Goal: Task Accomplishment & Management: Manage account settings

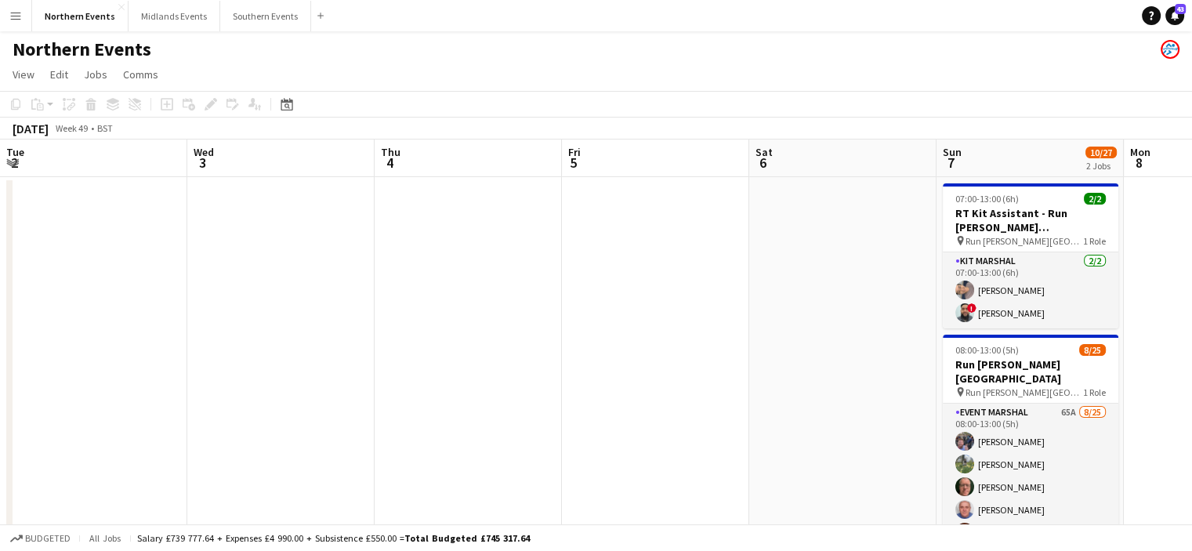
scroll to position [0, 539]
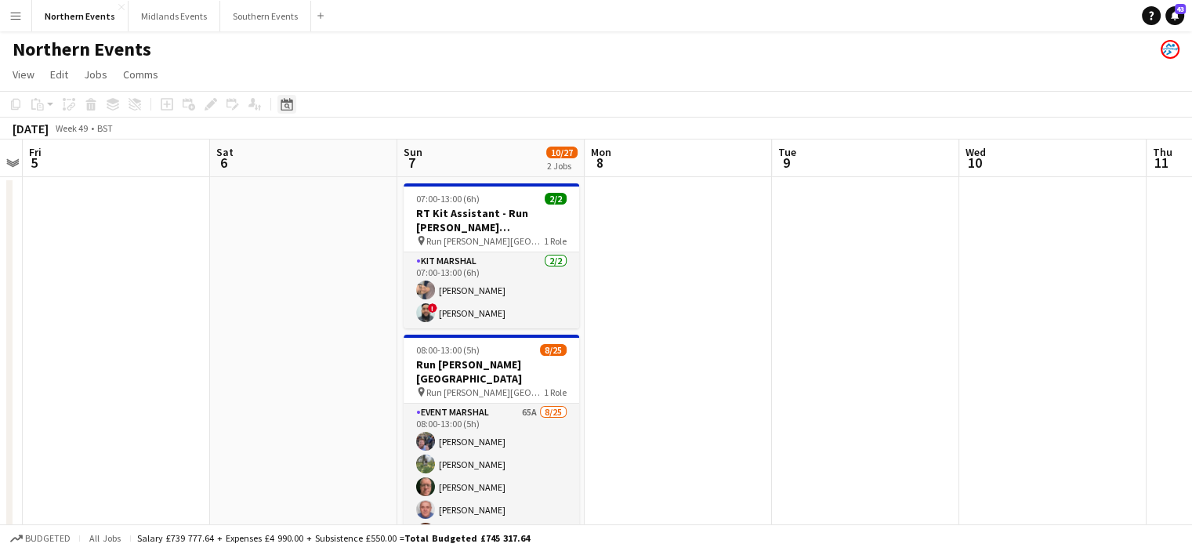
click at [284, 104] on icon "Date picker" at bounding box center [287, 104] width 13 height 13
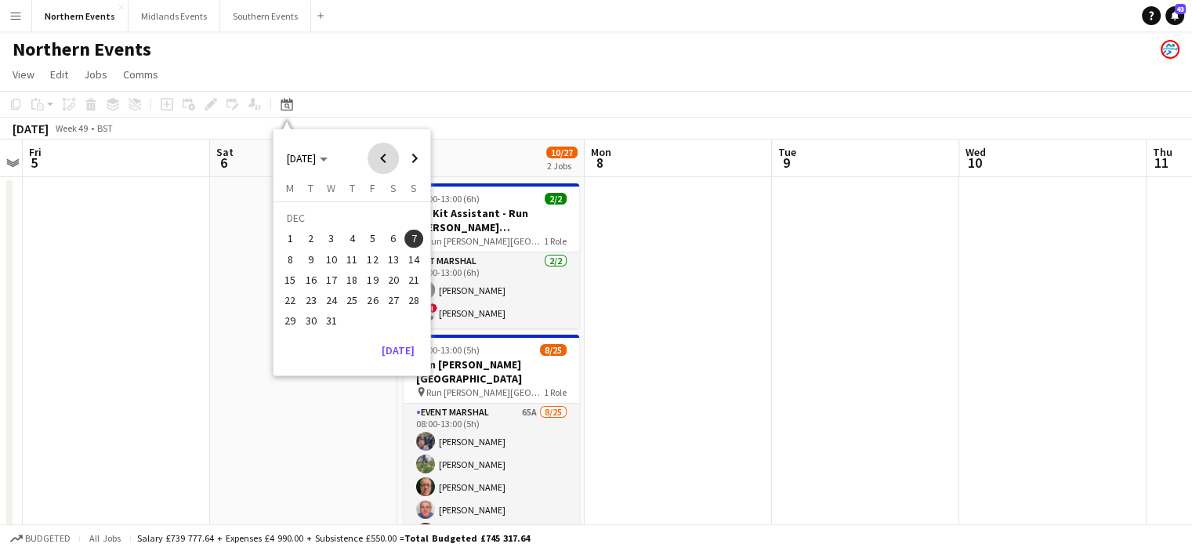
click at [379, 162] on span "Previous month" at bounding box center [383, 158] width 31 height 31
click at [413, 169] on span "Next month" at bounding box center [414, 158] width 31 height 31
click at [401, 231] on button "4" at bounding box center [393, 238] width 20 height 20
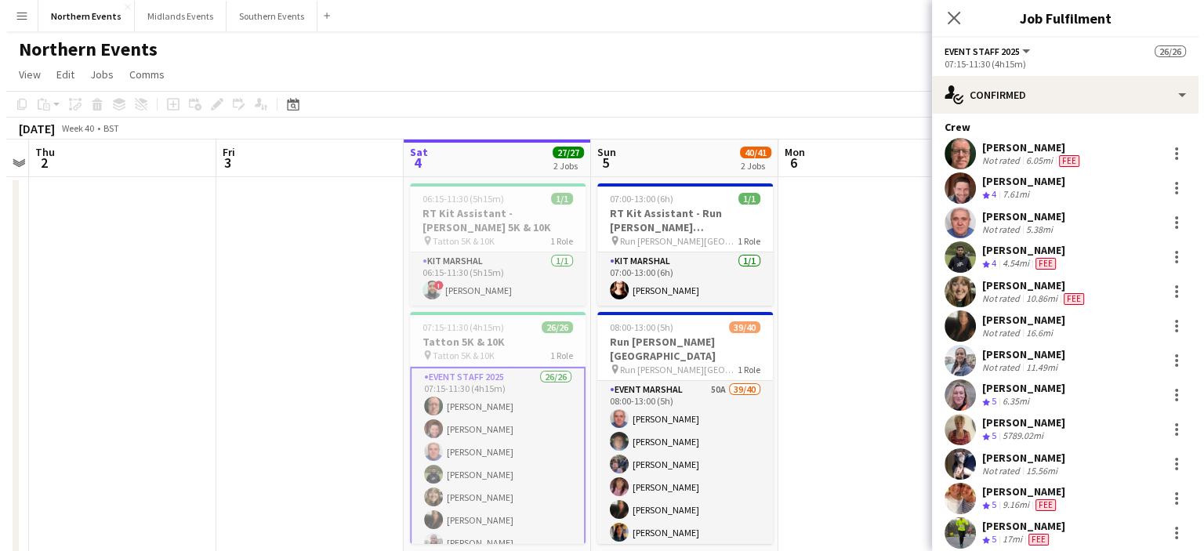
scroll to position [0, 0]
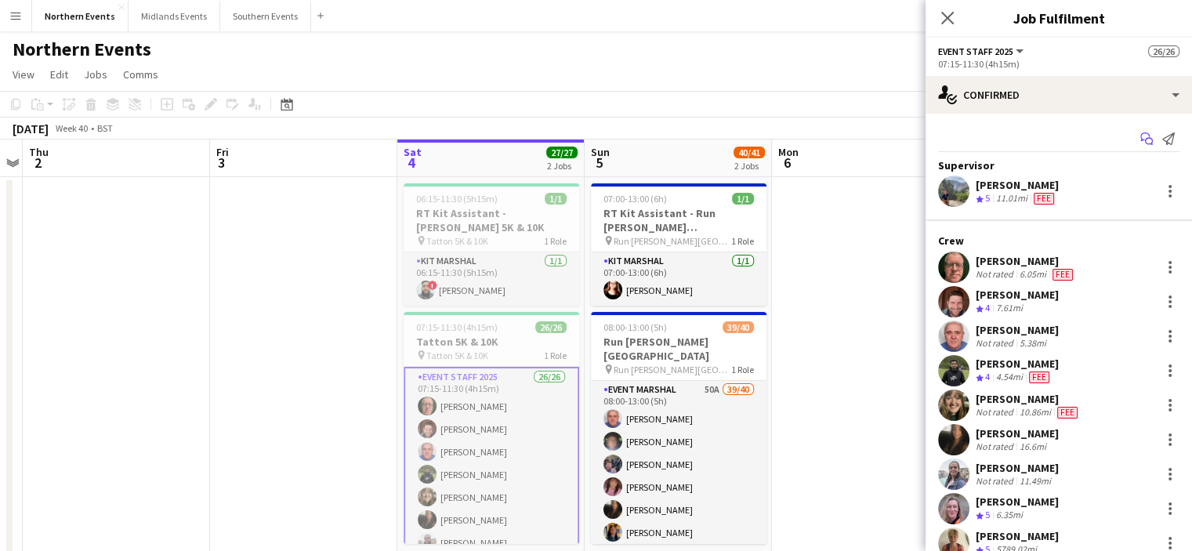
click at [1141, 140] on icon "Start chat" at bounding box center [1147, 138] width 13 height 13
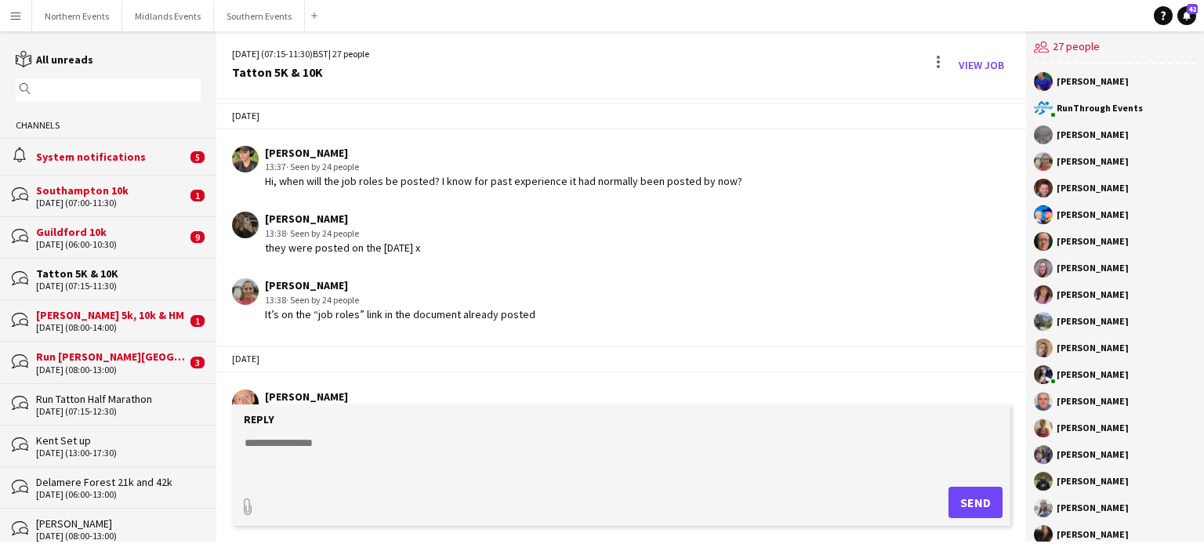
scroll to position [2674, 0]
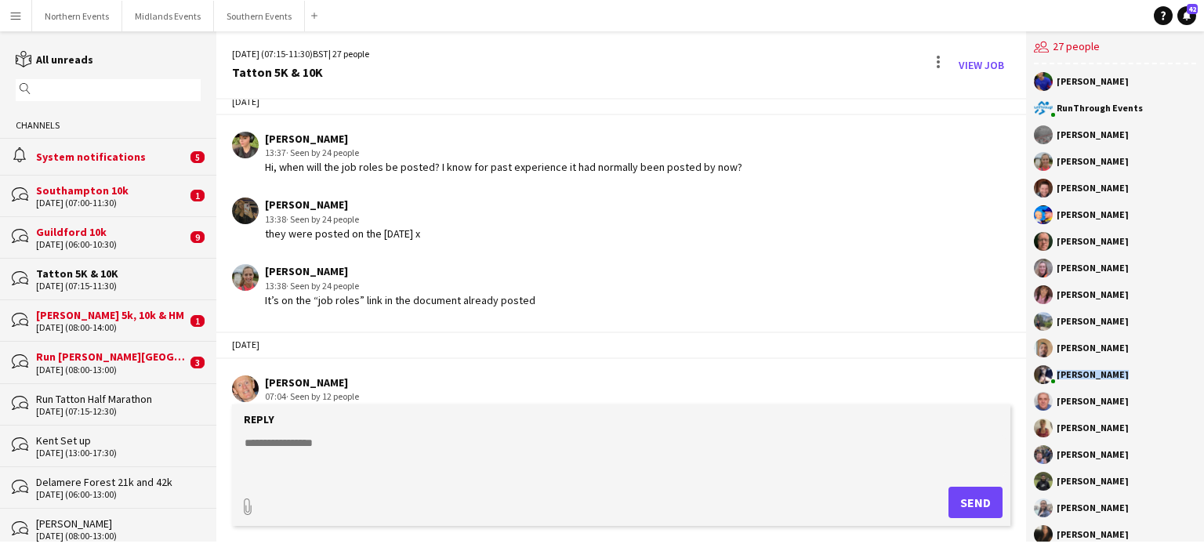
click at [1027, 392] on div "Luke Kenyon RunThrough Events Andrew Green Laura Bright Dave Logan Calum Knight…" at bounding box center [1115, 302] width 178 height 477
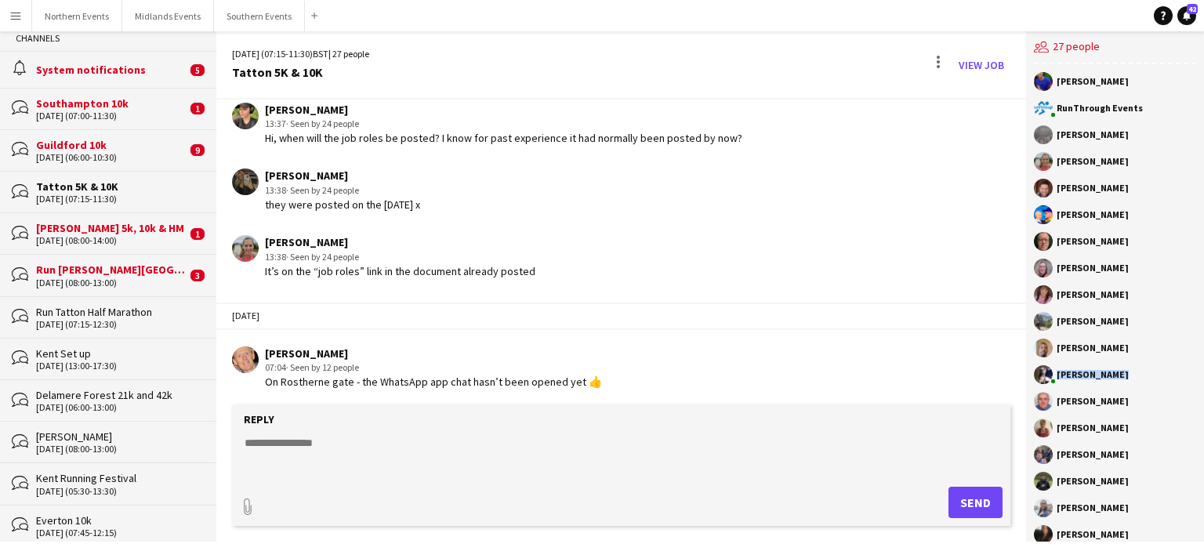
scroll to position [0, 0]
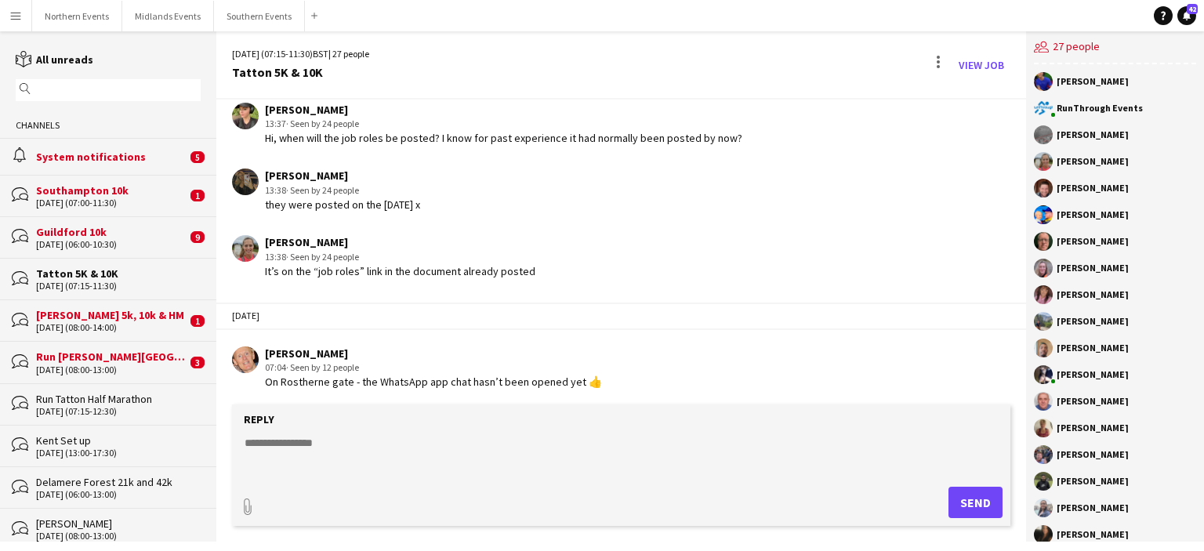
click at [137, 89] on input "text" at bounding box center [115, 90] width 162 height 14
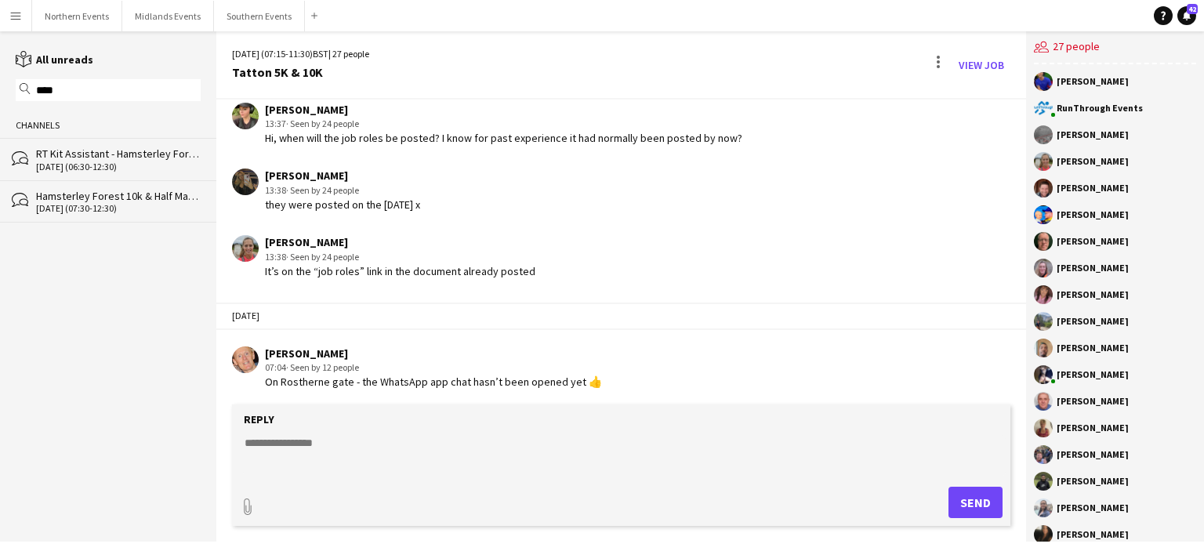
click at [110, 197] on div "Hamsterley Forest 10k & Half Marathon" at bounding box center [118, 196] width 165 height 14
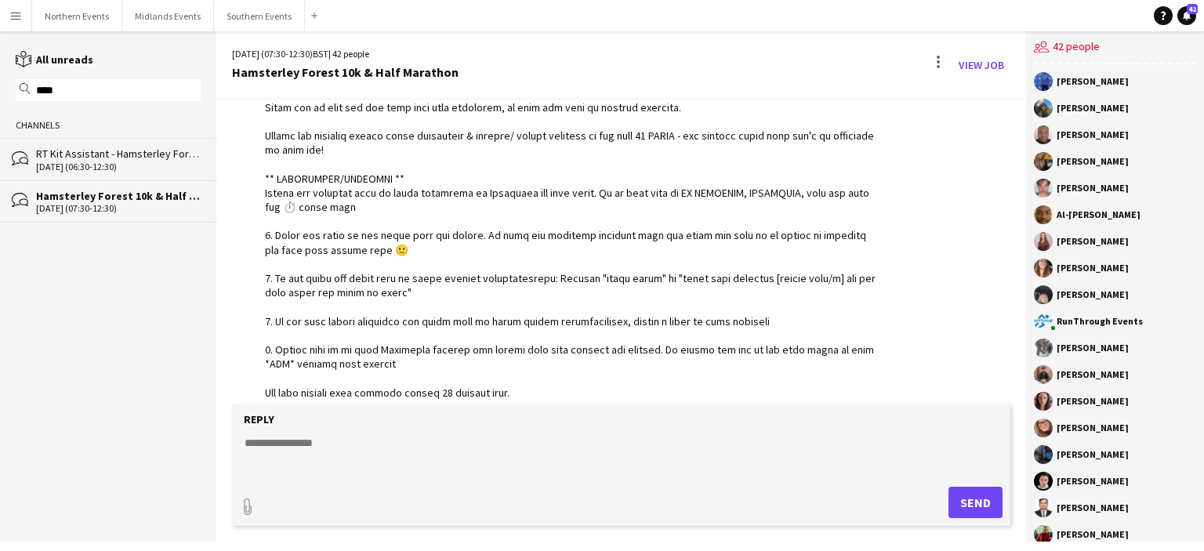
scroll to position [2512, 0]
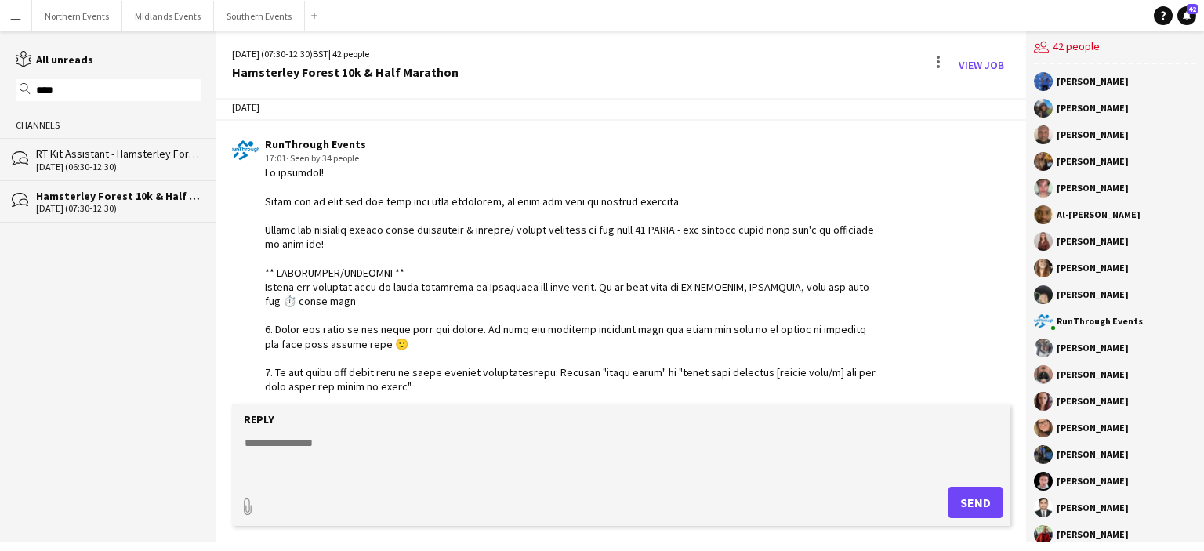
drag, startPoint x: 303, startPoint y: 383, endPoint x: 251, endPoint y: 202, distance: 187.6
click at [251, 202] on div "RunThrough Events 17:01 · Seen by 34 people" at bounding box center [556, 372] width 648 height 471
copy div "Hi everyone! Thank you so much for all your hard work yesterday, we have had lo…"
click at [103, 91] on input "****" at bounding box center [115, 90] width 162 height 14
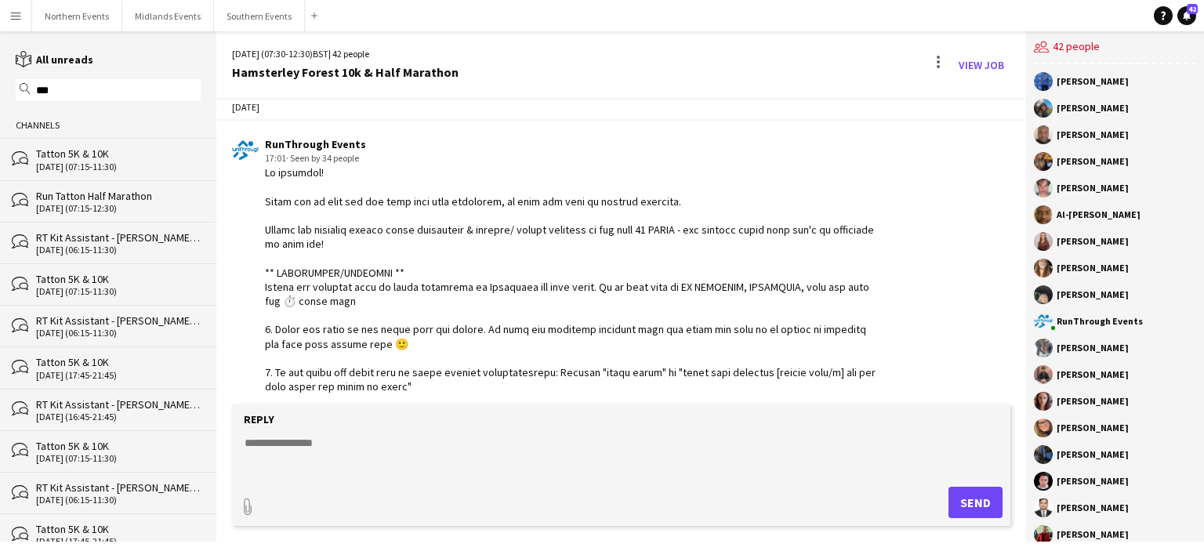
type input "***"
click at [82, 151] on div "Tatton 5K & 10K" at bounding box center [118, 154] width 165 height 14
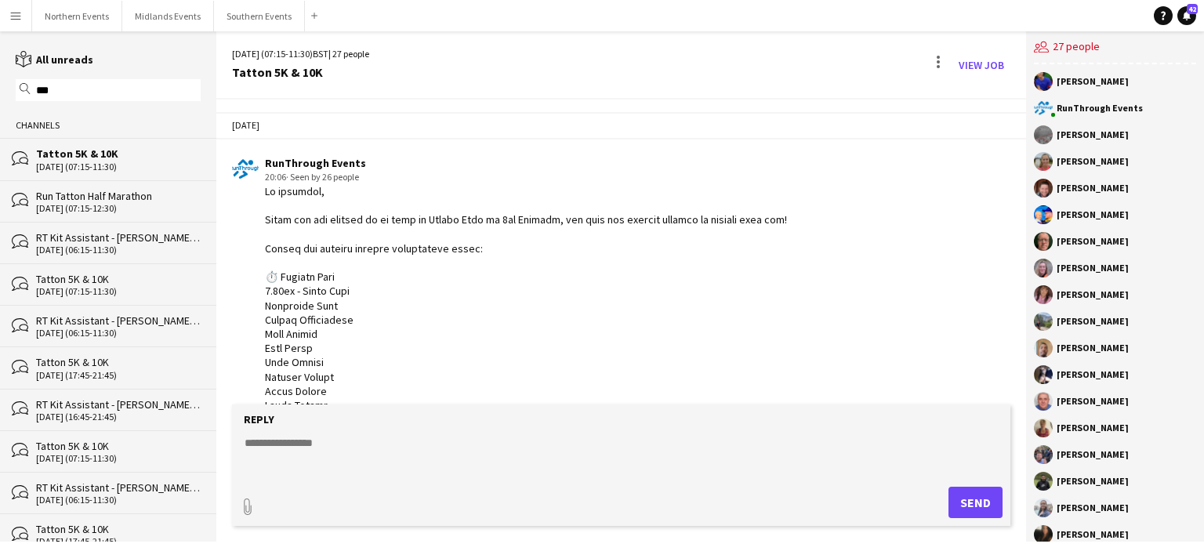
scroll to position [2703, 0]
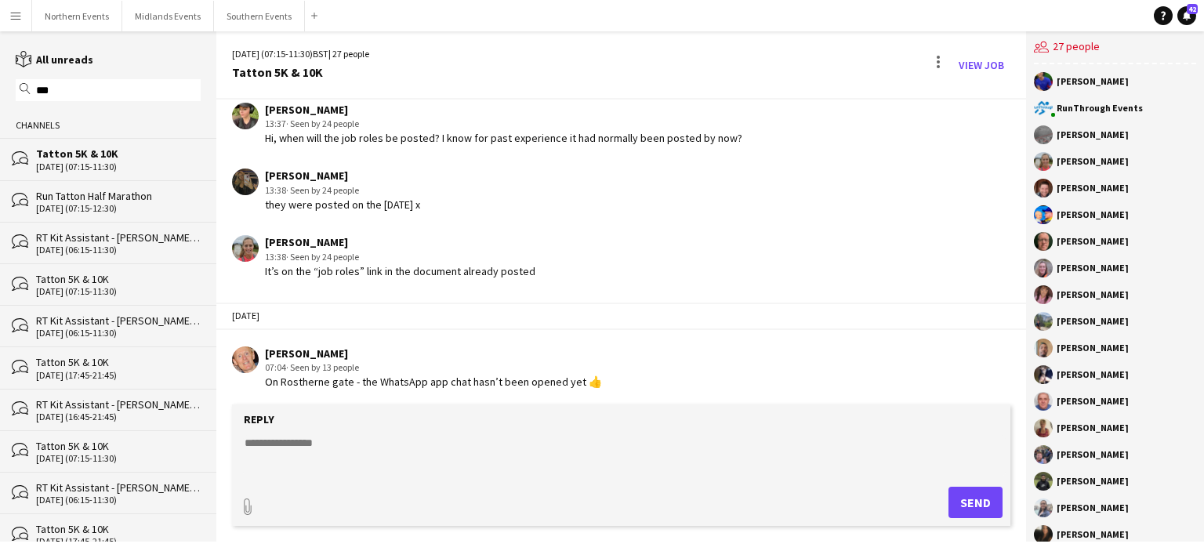
click at [274, 453] on textarea at bounding box center [624, 455] width 763 height 41
paste textarea "**********"
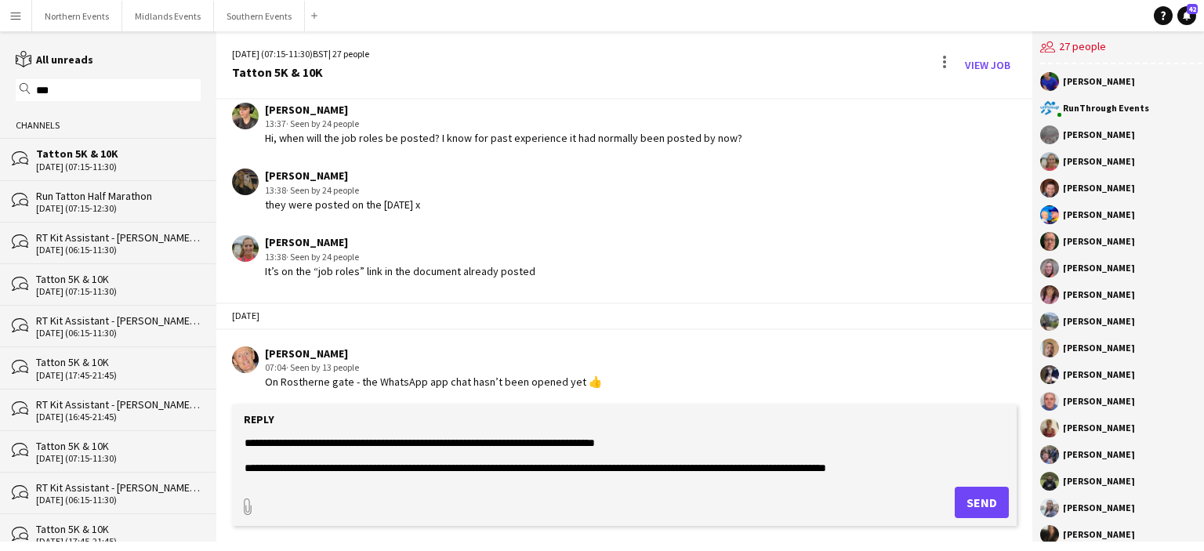
scroll to position [0, 0]
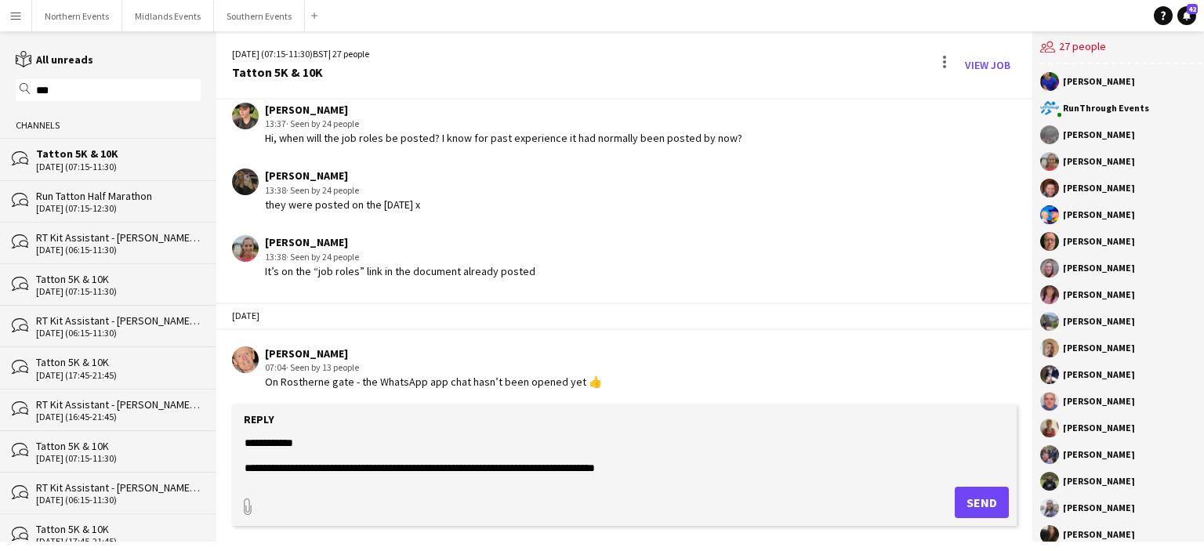
click at [477, 468] on textarea at bounding box center [624, 455] width 763 height 41
click at [649, 470] on textarea at bounding box center [624, 455] width 763 height 41
click at [459, 470] on textarea at bounding box center [624, 455] width 763 height 41
click at [994, 466] on textarea at bounding box center [624, 455] width 763 height 41
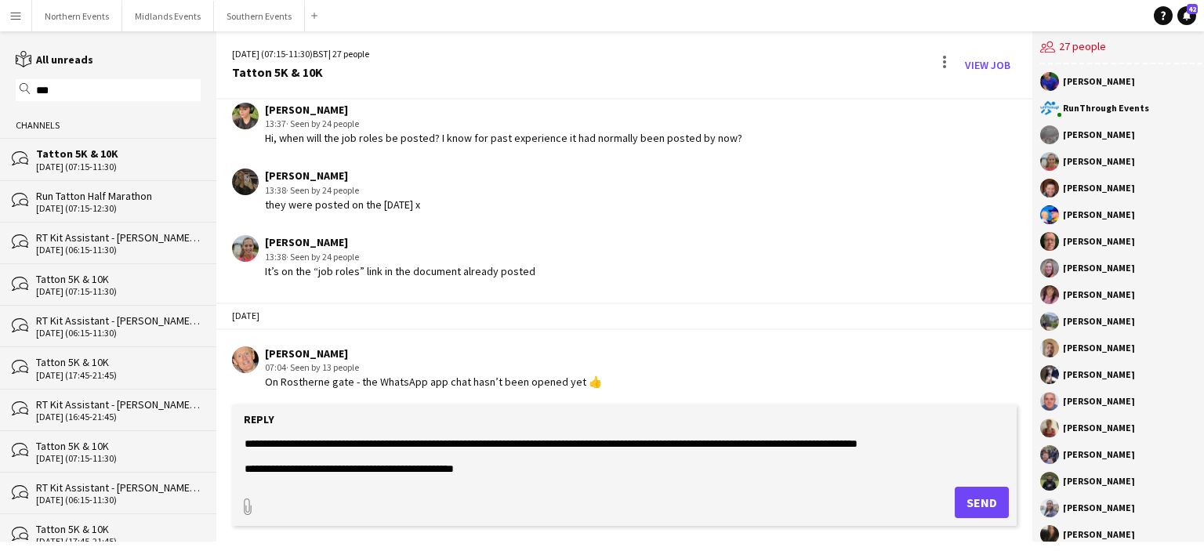
scroll to position [220, 0]
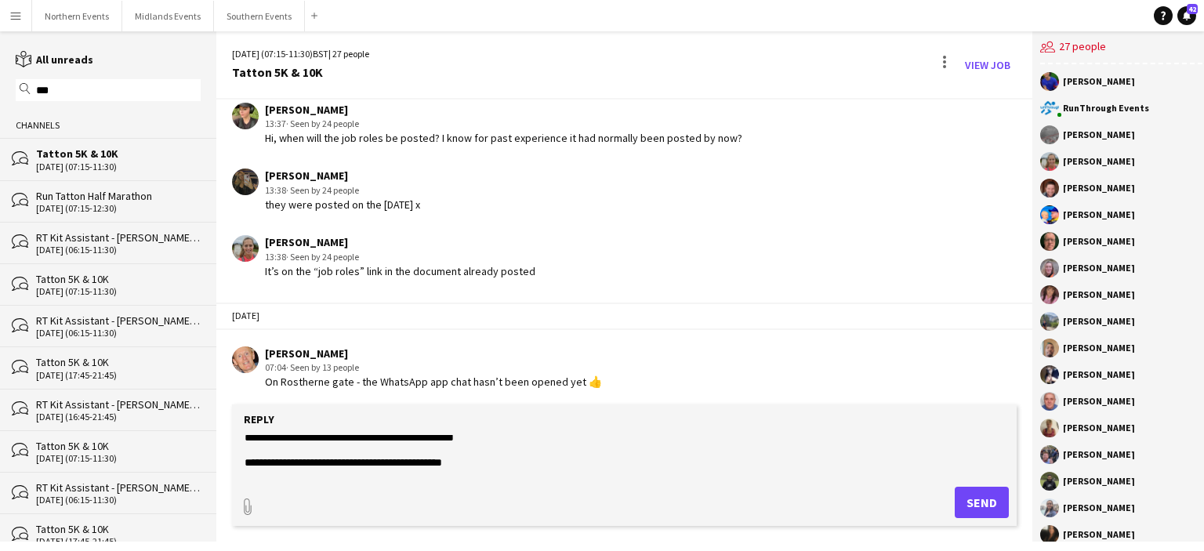
type textarea "**********"
click at [966, 506] on button "Send" at bounding box center [982, 502] width 54 height 31
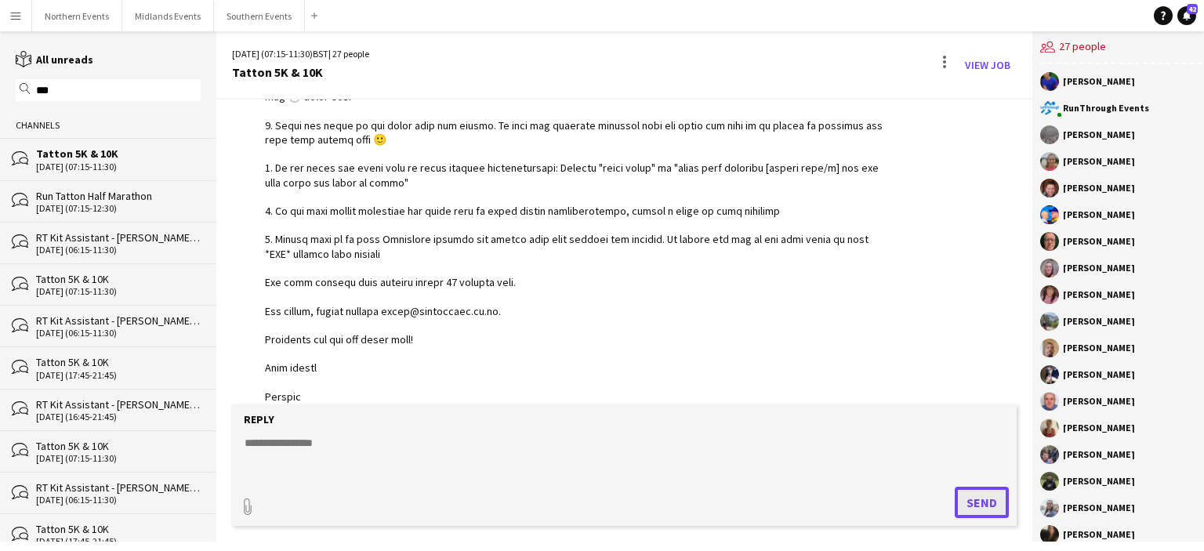
scroll to position [3197, 0]
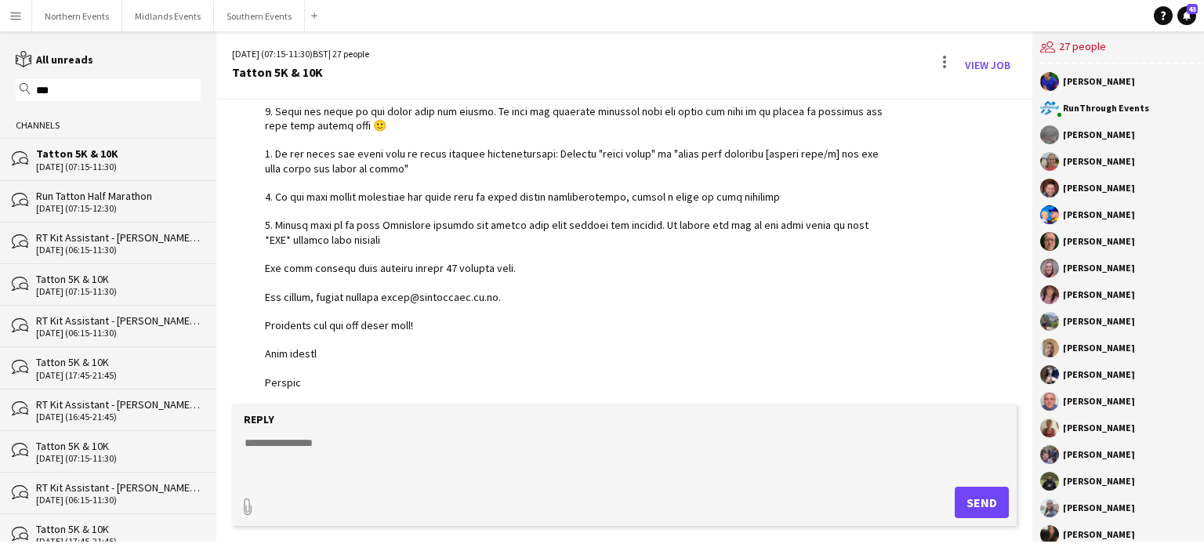
click at [16, 11] on app-icon "Menu" at bounding box center [15, 15] width 13 height 13
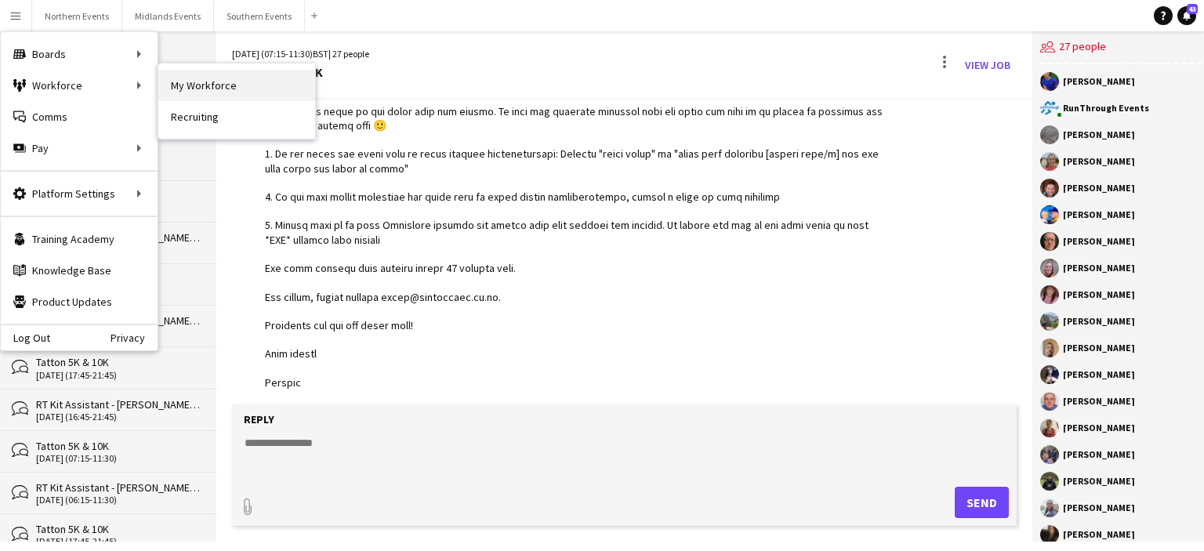
click at [199, 82] on link "My Workforce" at bounding box center [236, 85] width 157 height 31
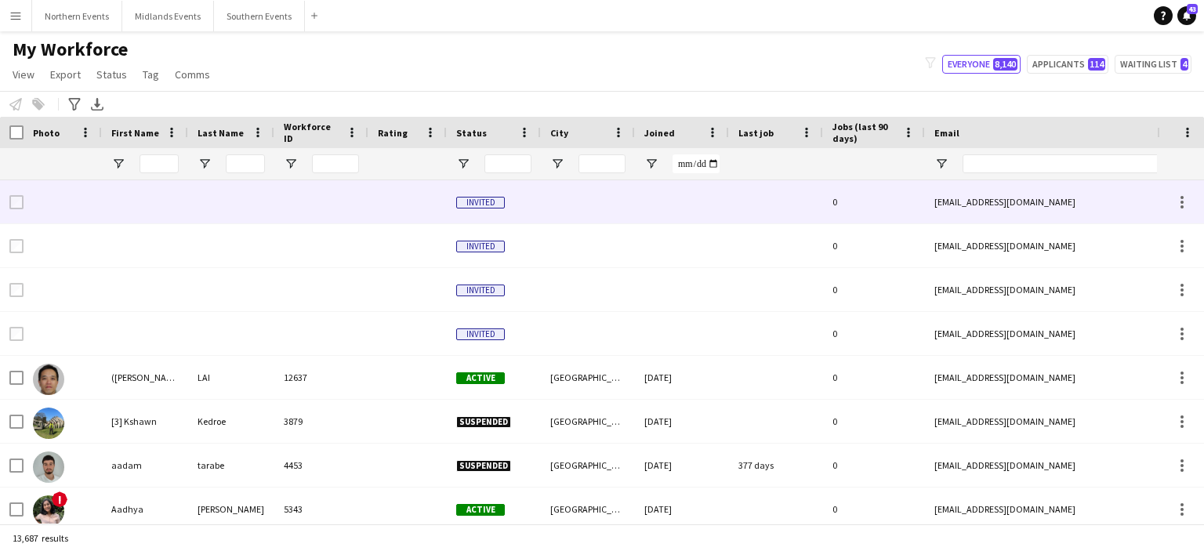
type input "**********"
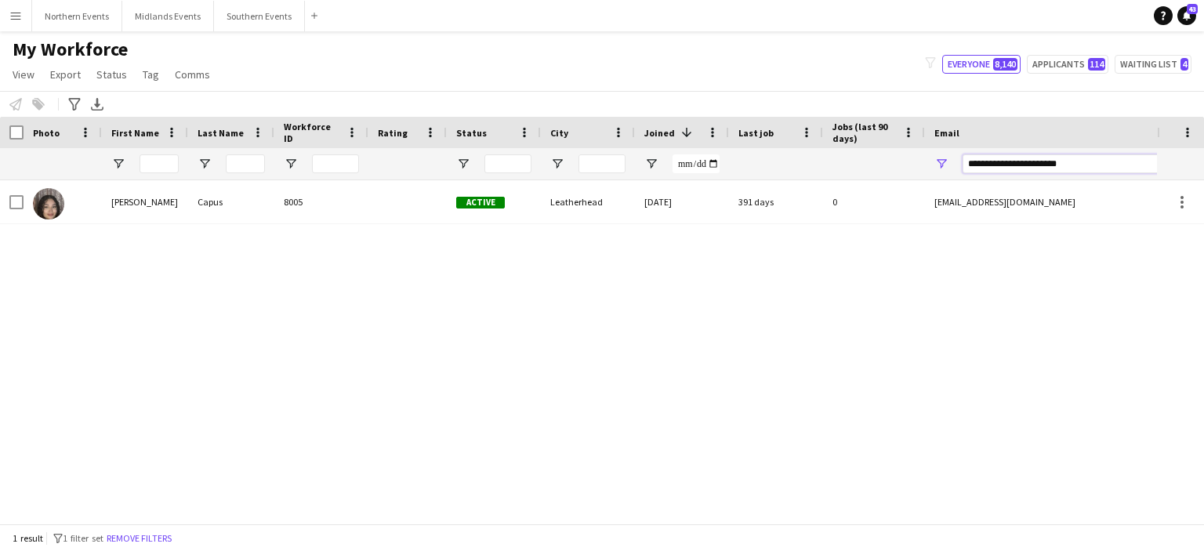
click at [1040, 162] on input "**********" at bounding box center [1096, 163] width 267 height 19
click at [164, 166] on input "First Name Filter Input" at bounding box center [159, 163] width 39 height 19
click at [154, 165] on input "First Name Filter Input" at bounding box center [159, 163] width 39 height 19
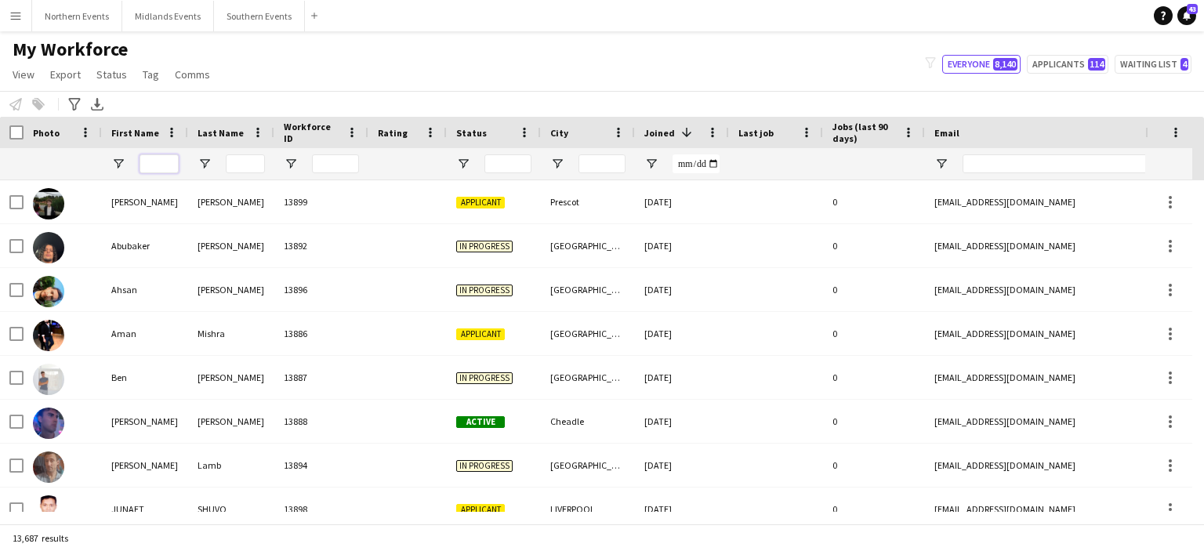
click at [148, 163] on input "First Name Filter Input" at bounding box center [159, 163] width 39 height 19
type input "****"
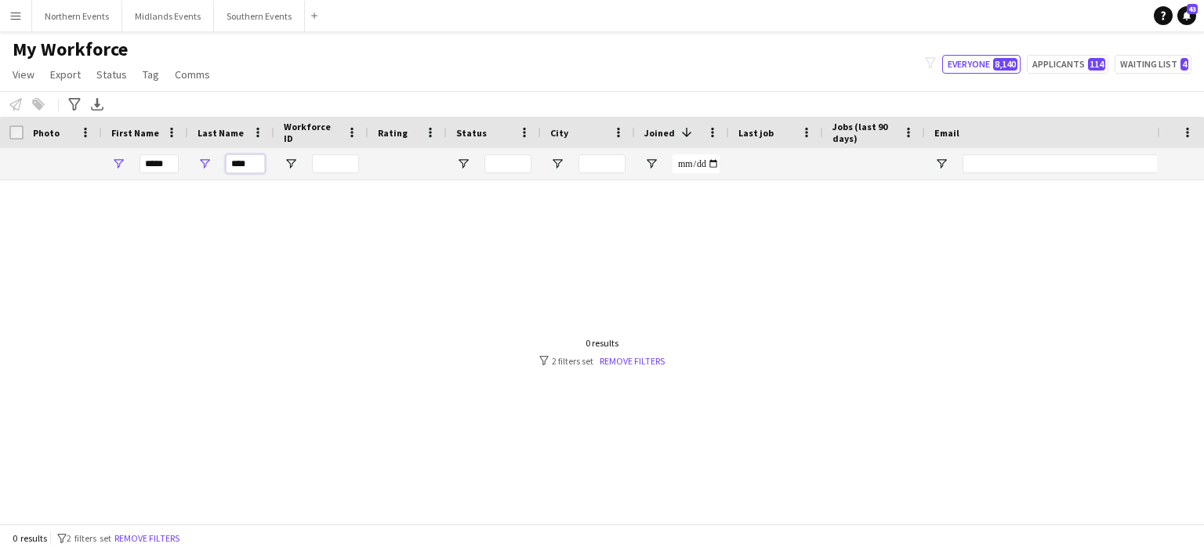
type input "****"
click at [144, 177] on div "****" at bounding box center [159, 163] width 39 height 31
click at [257, 162] on input "****" at bounding box center [245, 163] width 39 height 19
click at [173, 160] on input "****" at bounding box center [159, 163] width 39 height 19
type input "****"
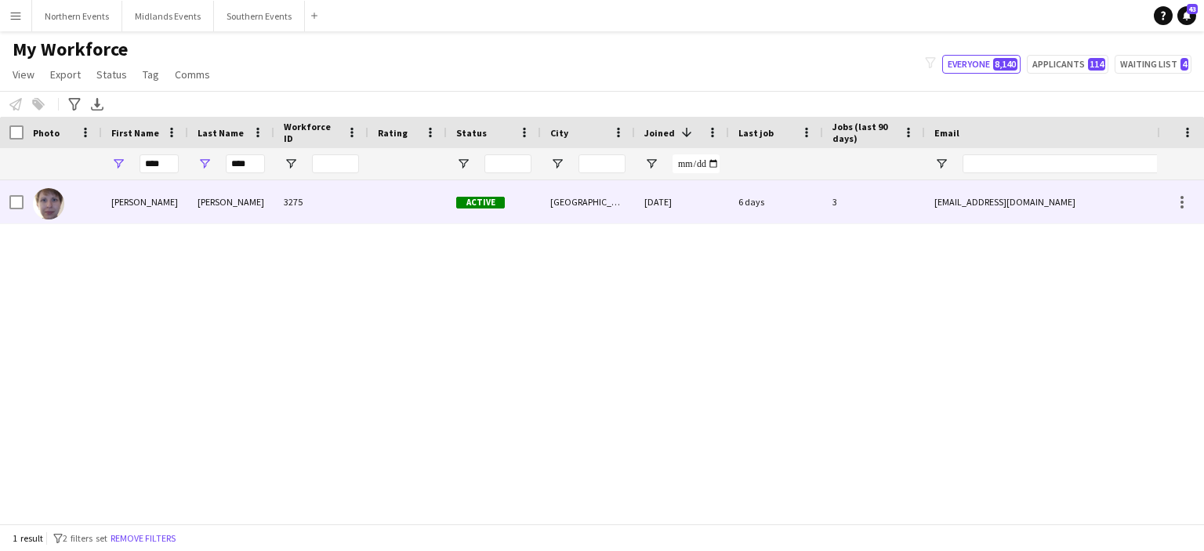
click at [125, 204] on div "Anna" at bounding box center [145, 201] width 86 height 43
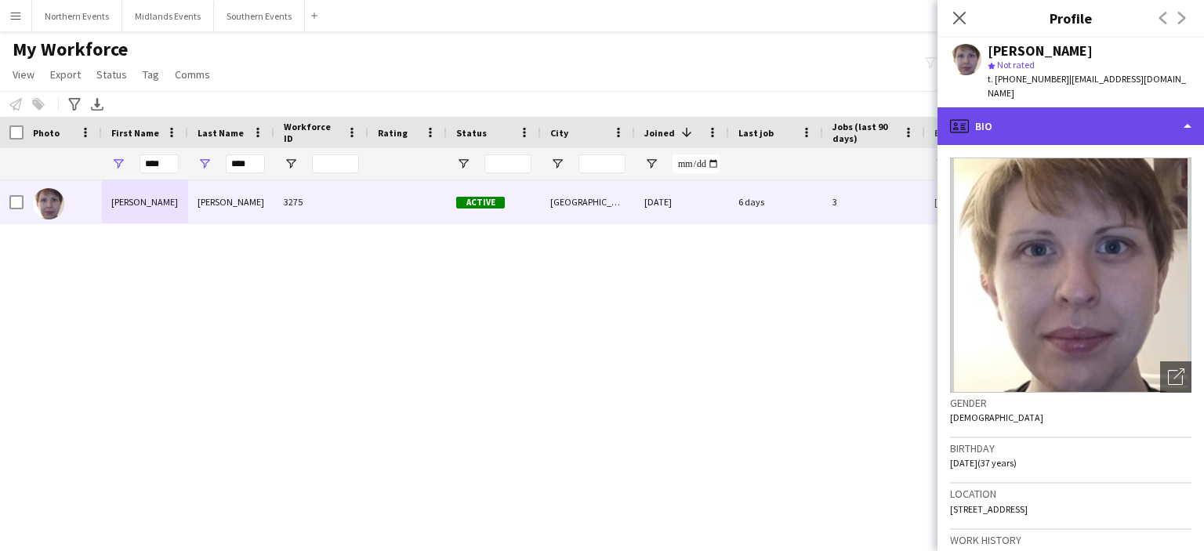
click at [1108, 119] on div "profile Bio" at bounding box center [1071, 126] width 267 height 38
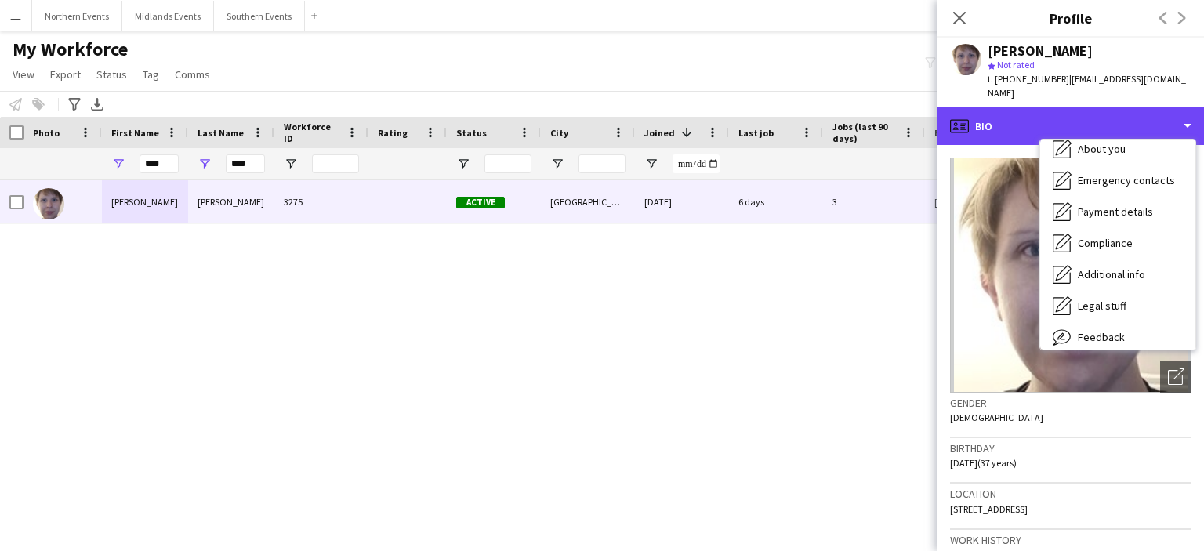
scroll to position [147, 0]
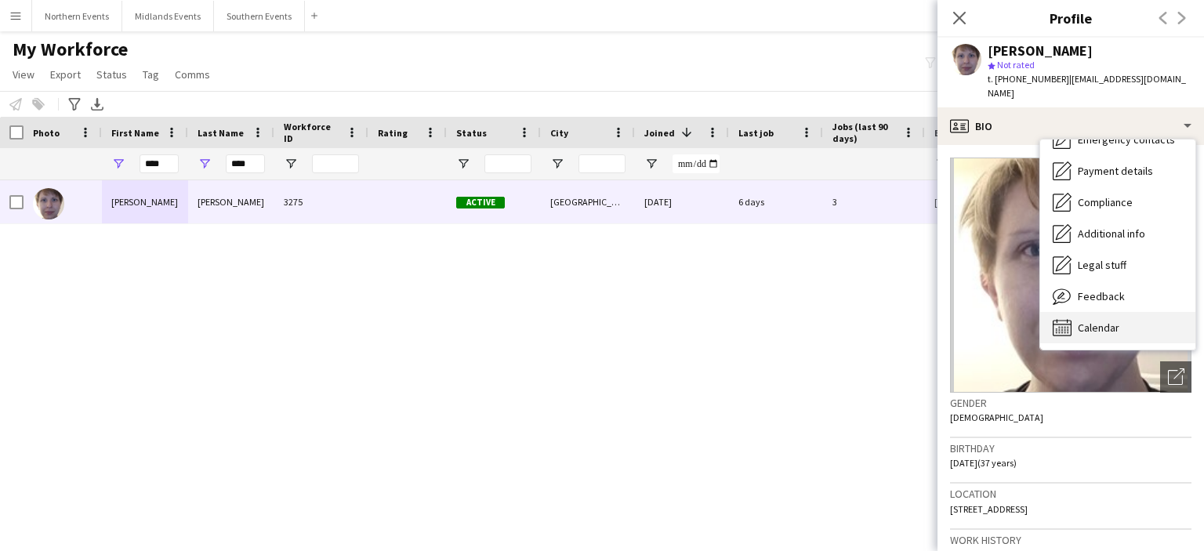
click at [1113, 321] on span "Calendar" at bounding box center [1099, 328] width 42 height 14
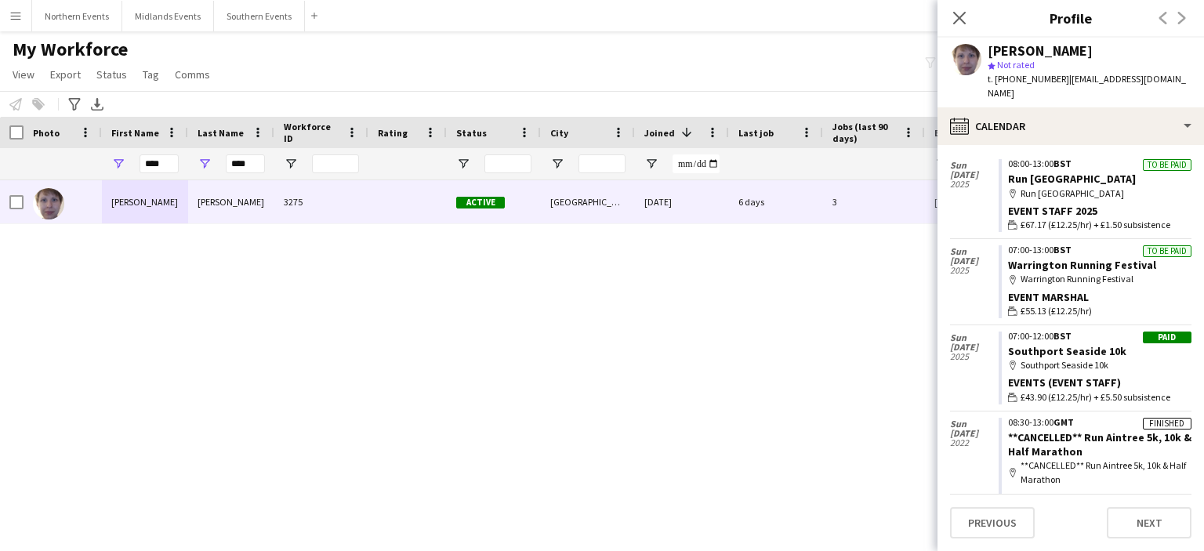
scroll to position [135, 0]
click at [1097, 357] on div "map-marker Southport Seaside 10k" at bounding box center [1099, 364] width 183 height 14
click at [1094, 374] on div "Events (Event Staff)" at bounding box center [1099, 381] width 183 height 14
click at [1152, 330] on div "Paid" at bounding box center [1167, 336] width 49 height 12
click at [1072, 330] on div "07:00-12:00 BST" at bounding box center [1099, 334] width 183 height 9
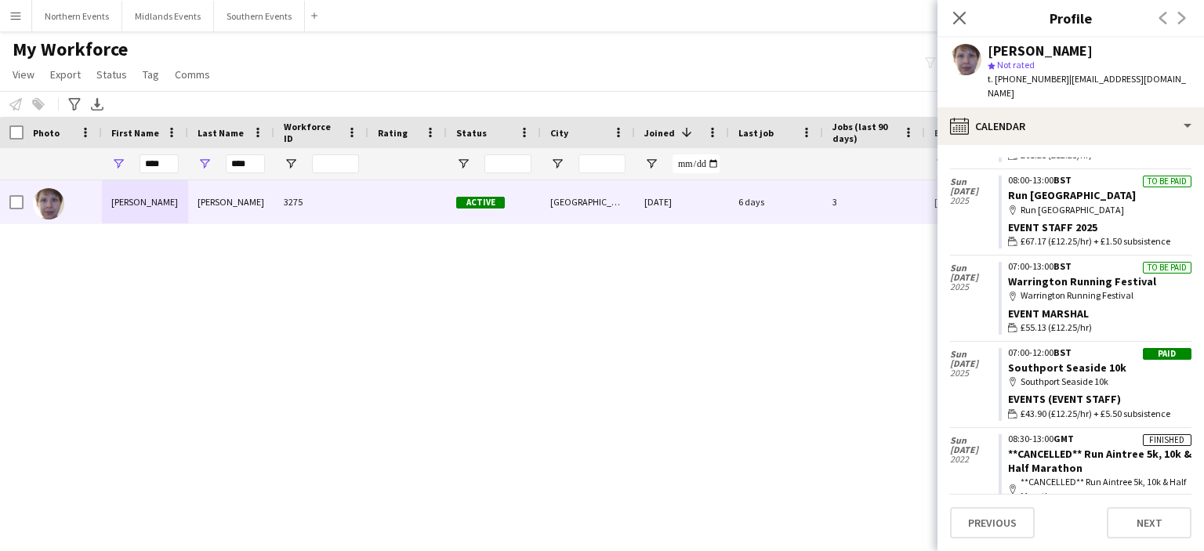
scroll to position [118, 0]
click at [1081, 288] on div "map-marker Warrington Running Festival" at bounding box center [1099, 295] width 183 height 14
click at [797, 263] on div "Anna Wooley 3275 Active Liverpool 21-11-2022 6 days 3 annawooley@outlook.com +4…" at bounding box center [578, 346] width 1157 height 332
click at [963, 9] on app-icon "Close pop-in" at bounding box center [960, 18] width 23 height 23
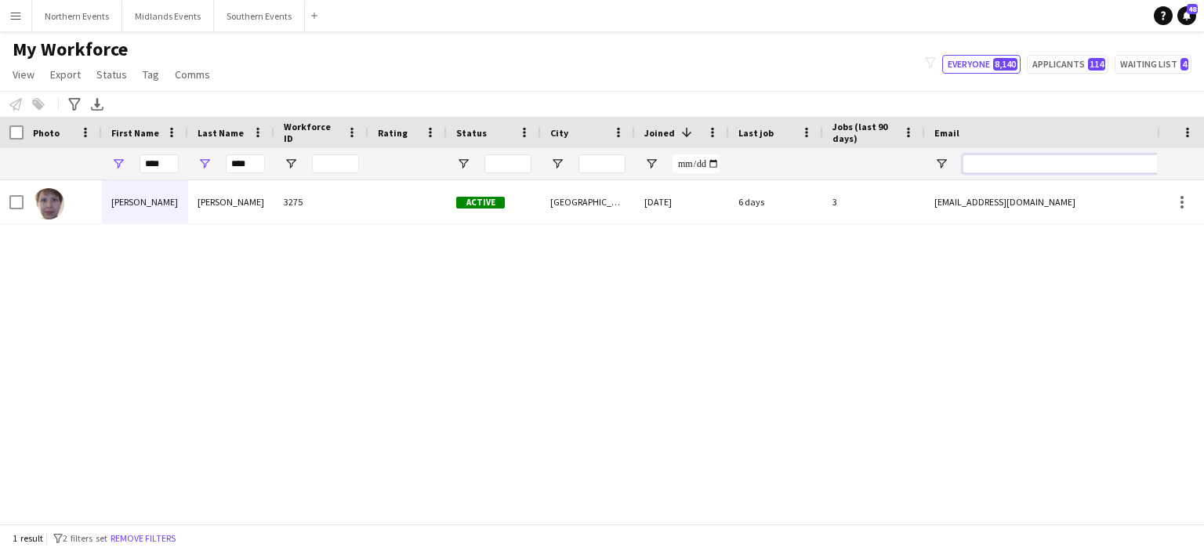
click at [979, 162] on input "Email Filter Input" at bounding box center [1096, 163] width 267 height 19
paste input "**********"
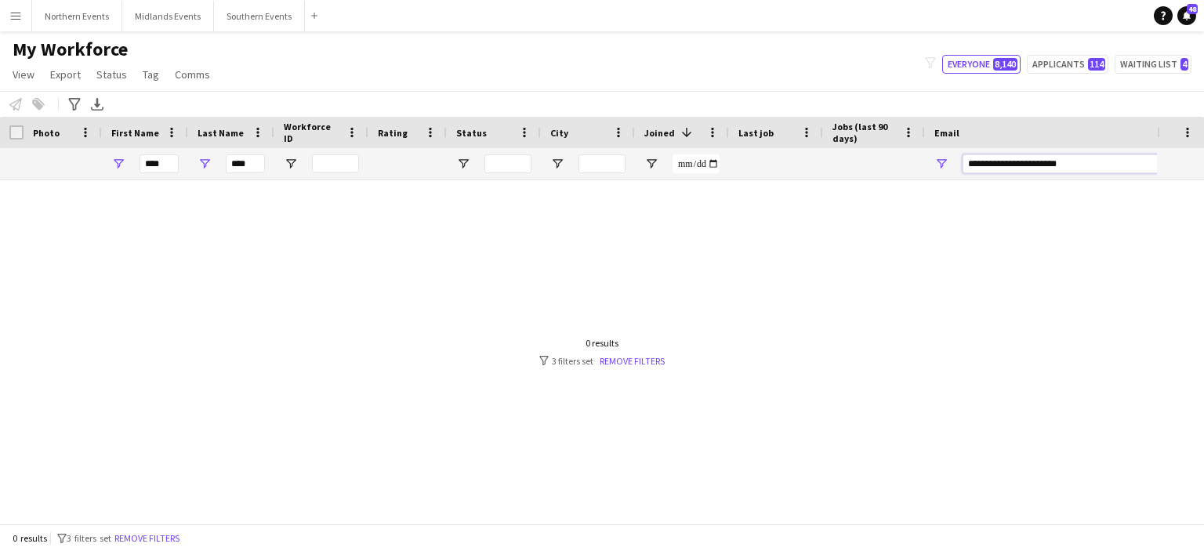
type input "**********"
click at [263, 160] on input "****" at bounding box center [245, 163] width 39 height 19
click at [163, 169] on input "****" at bounding box center [159, 163] width 39 height 19
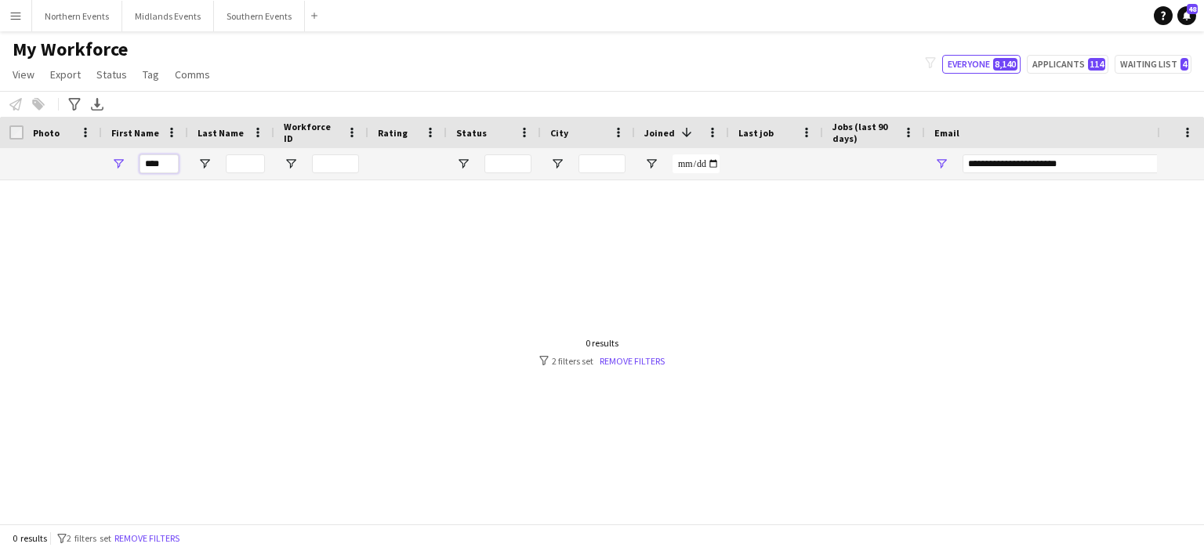
click at [163, 169] on input "****" at bounding box center [159, 163] width 39 height 19
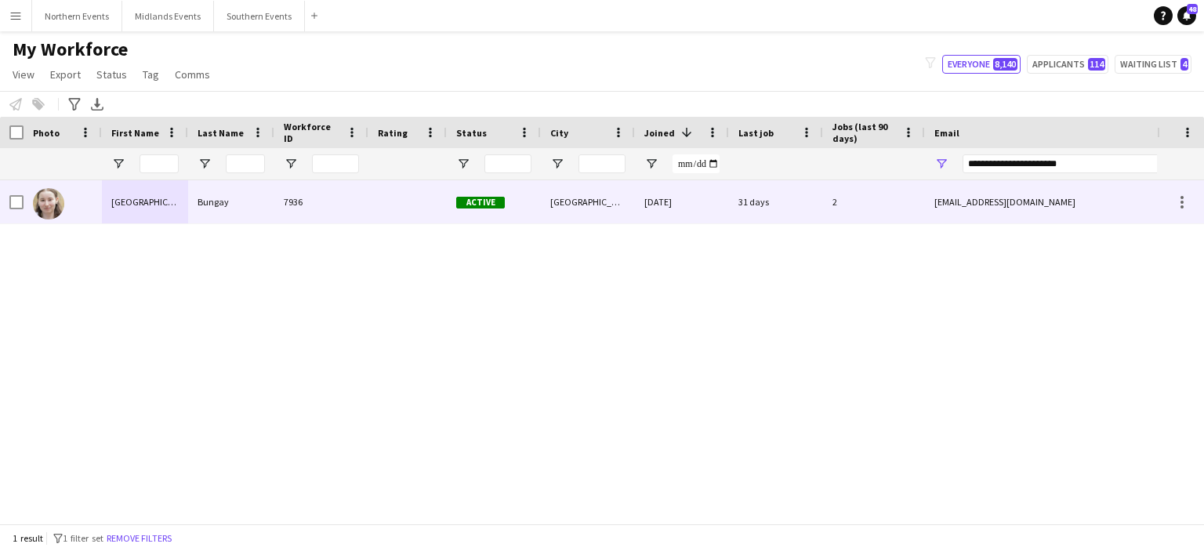
click at [130, 206] on div "Sydney" at bounding box center [145, 201] width 86 height 43
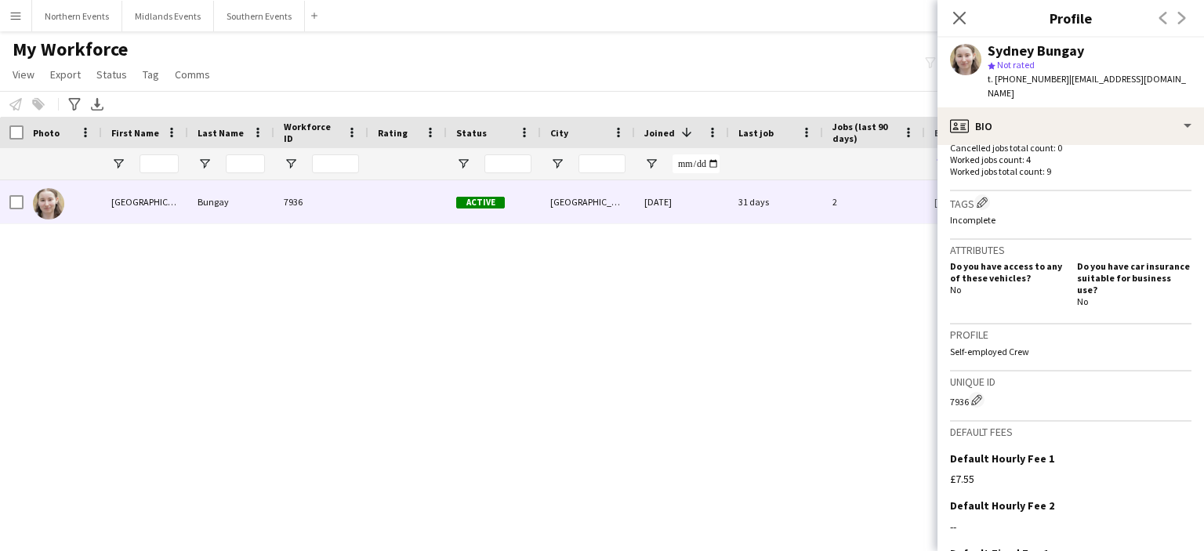
scroll to position [485, 0]
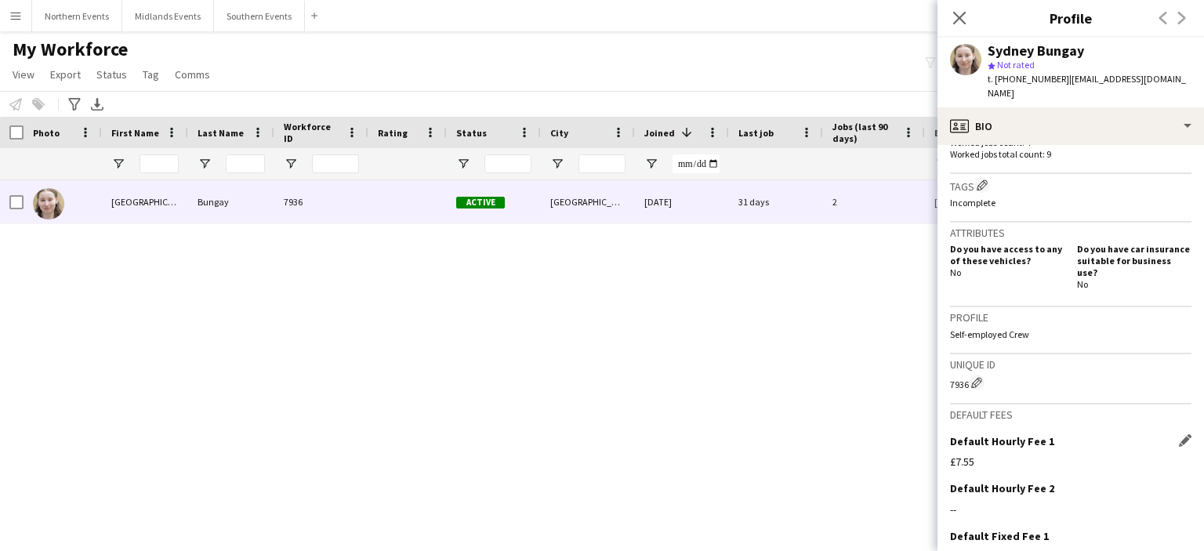
click at [1000, 455] on div "£7.55" at bounding box center [1070, 462] width 241 height 14
click at [1179, 434] on app-icon "Edit this field" at bounding box center [1185, 440] width 13 height 13
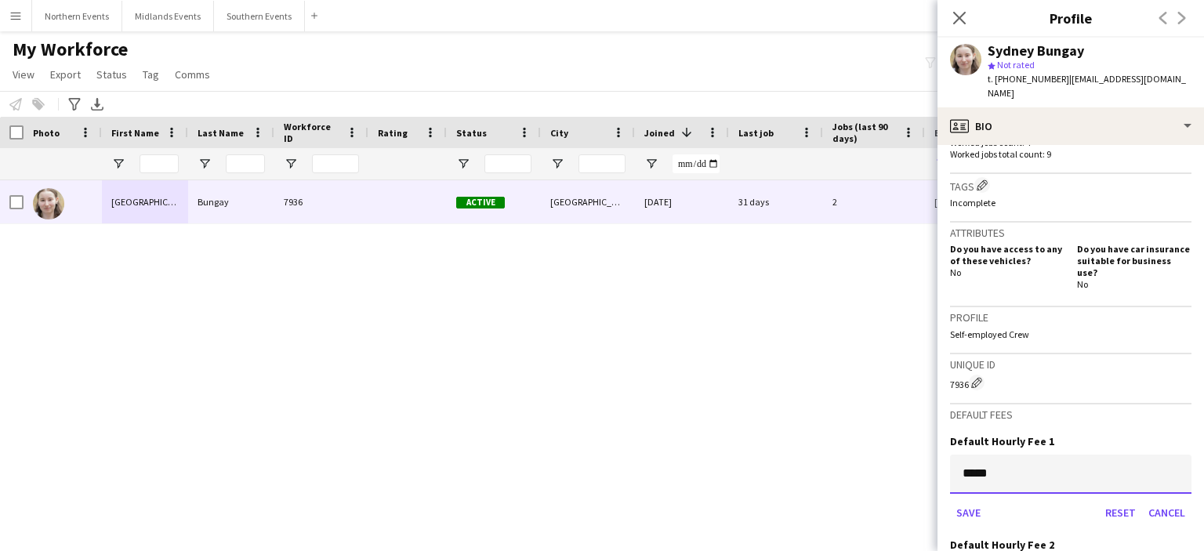
click at [998, 459] on input "*****" at bounding box center [1070, 474] width 241 height 39
type input "******"
click at [966, 500] on button "Save" at bounding box center [968, 512] width 37 height 25
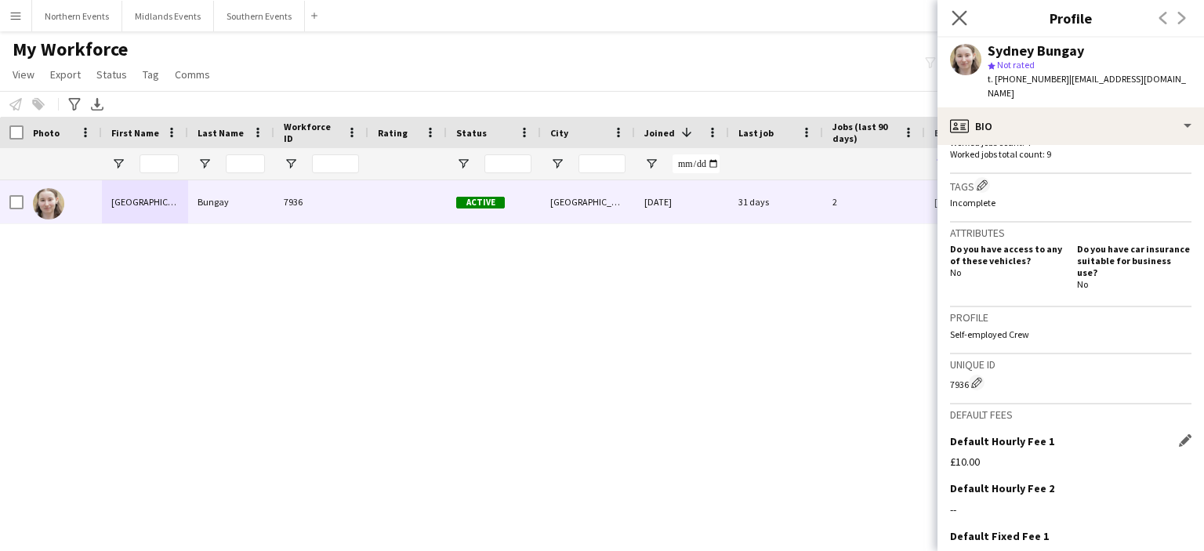
click at [960, 9] on app-icon "Close pop-in" at bounding box center [960, 18] width 23 height 23
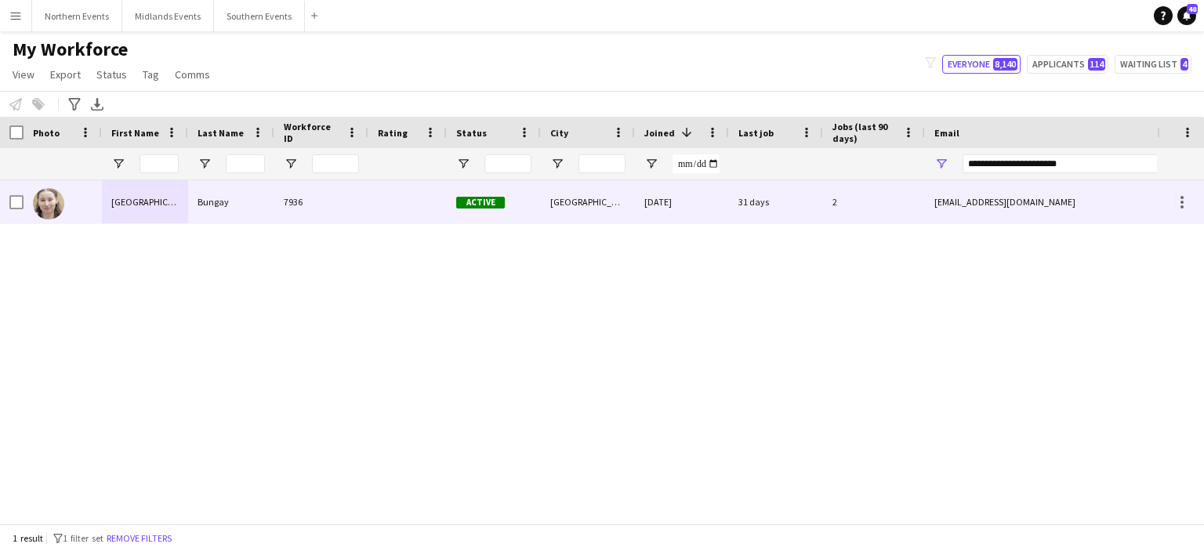
click at [122, 206] on div "Sydney" at bounding box center [145, 201] width 86 height 43
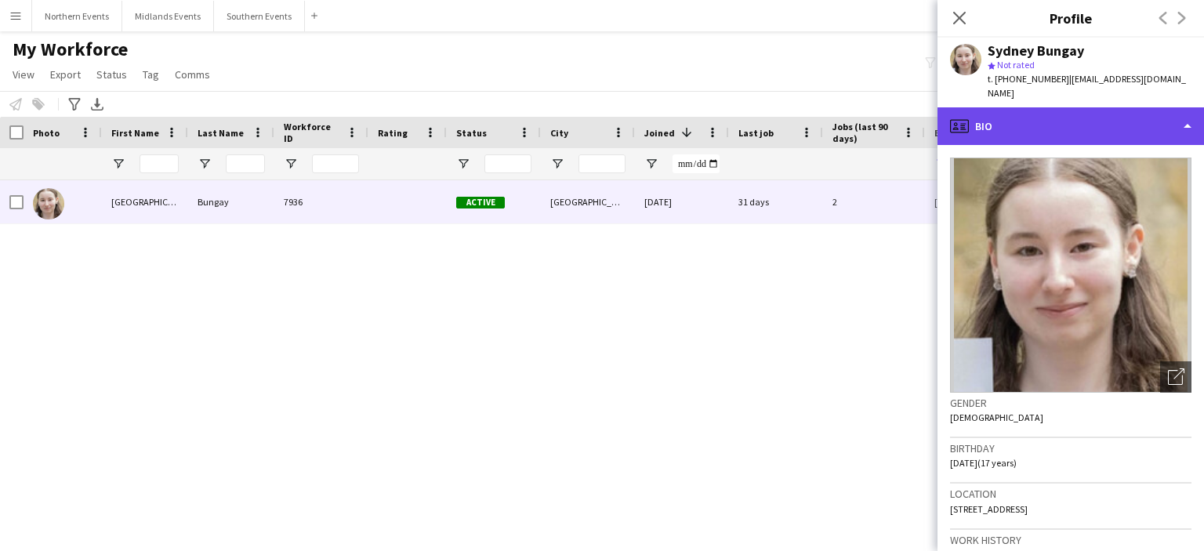
click at [1136, 119] on div "profile Bio" at bounding box center [1071, 126] width 267 height 38
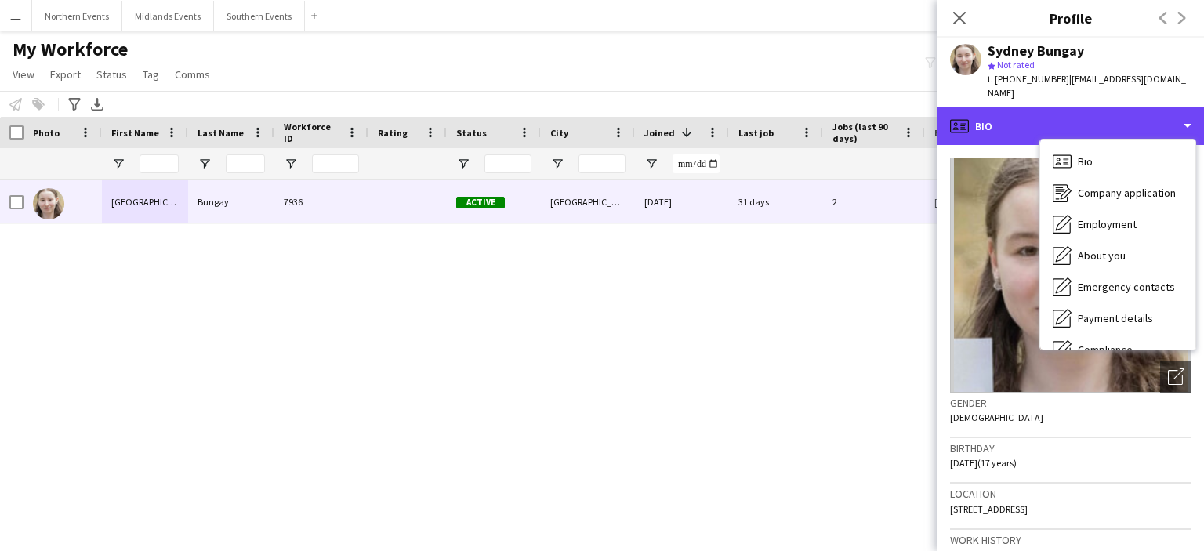
scroll to position [147, 0]
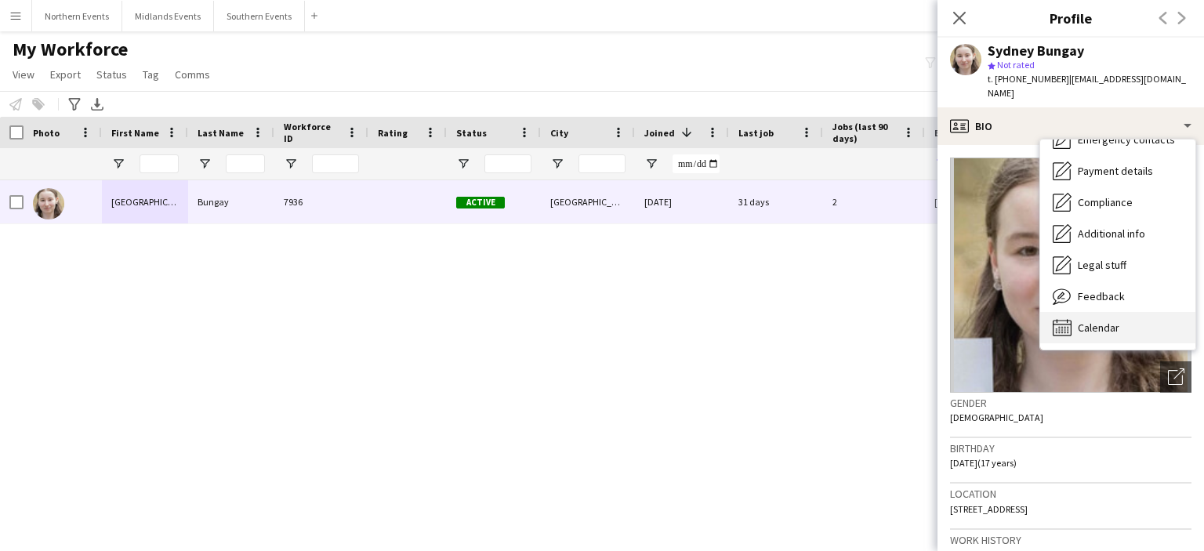
click at [1104, 321] on span "Calendar" at bounding box center [1099, 328] width 42 height 14
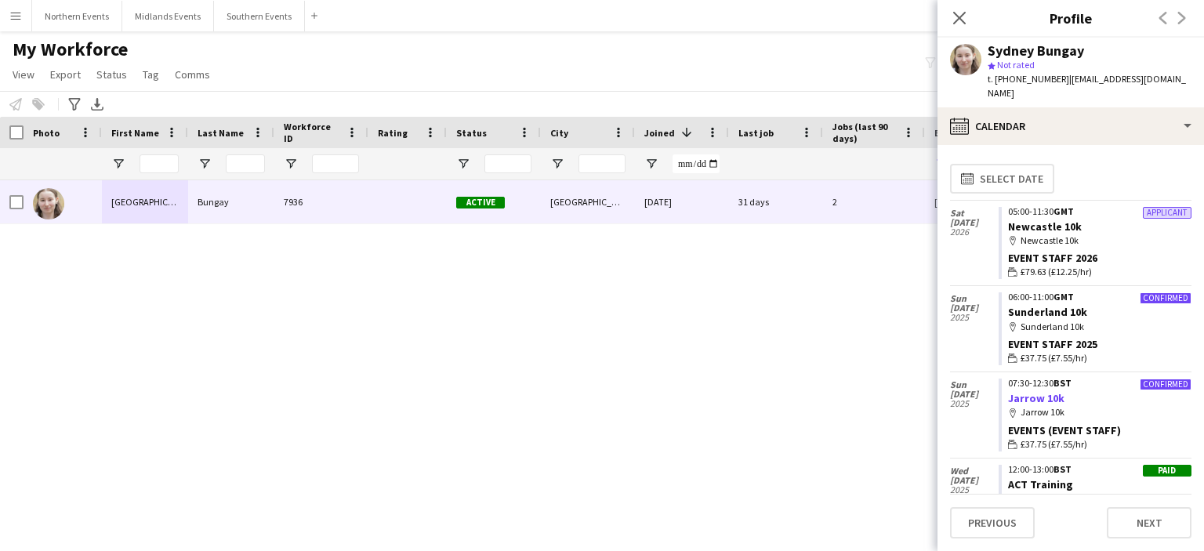
click at [1036, 391] on link "Jarrow 10k" at bounding box center [1036, 398] width 56 height 14
click at [1062, 305] on link "Sunderland 10k" at bounding box center [1047, 312] width 79 height 14
click at [963, 13] on icon "Close pop-in" at bounding box center [959, 17] width 15 height 15
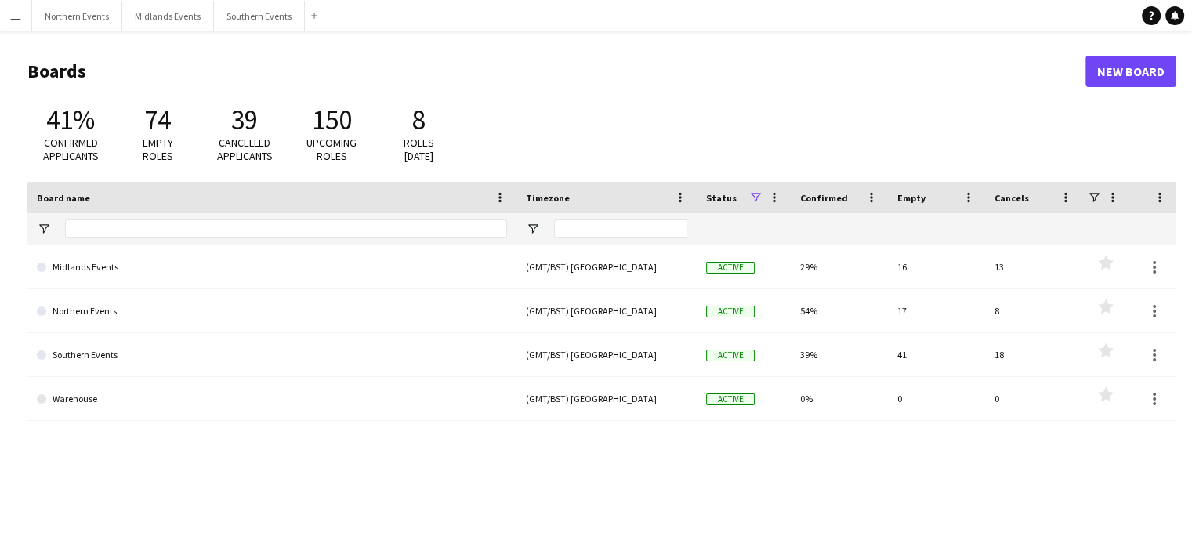
click at [19, 22] on button "Menu" at bounding box center [15, 15] width 31 height 31
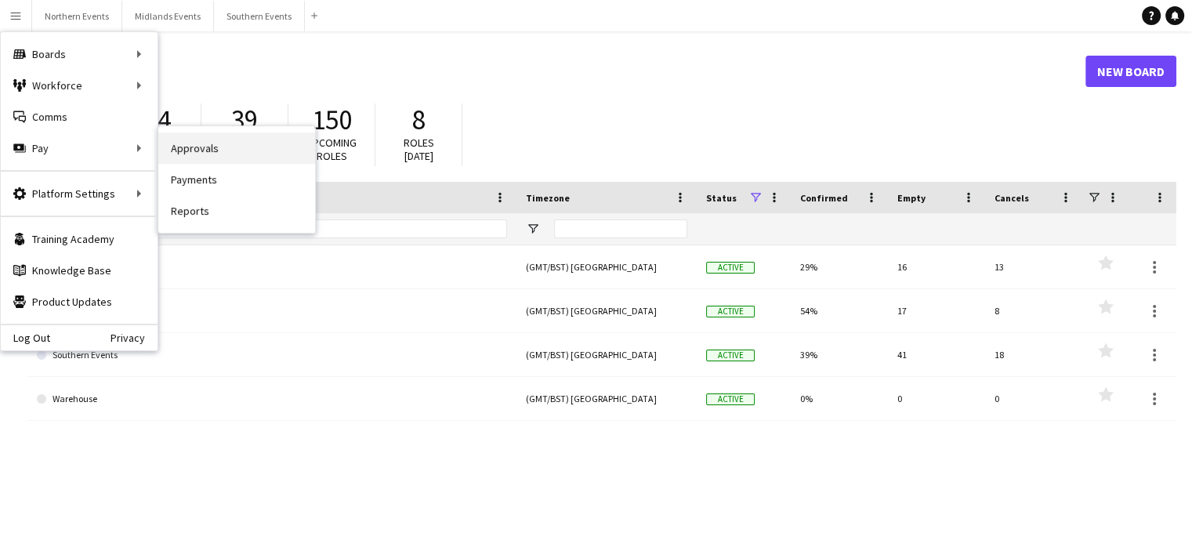
click at [202, 155] on link "Approvals" at bounding box center [236, 147] width 157 height 31
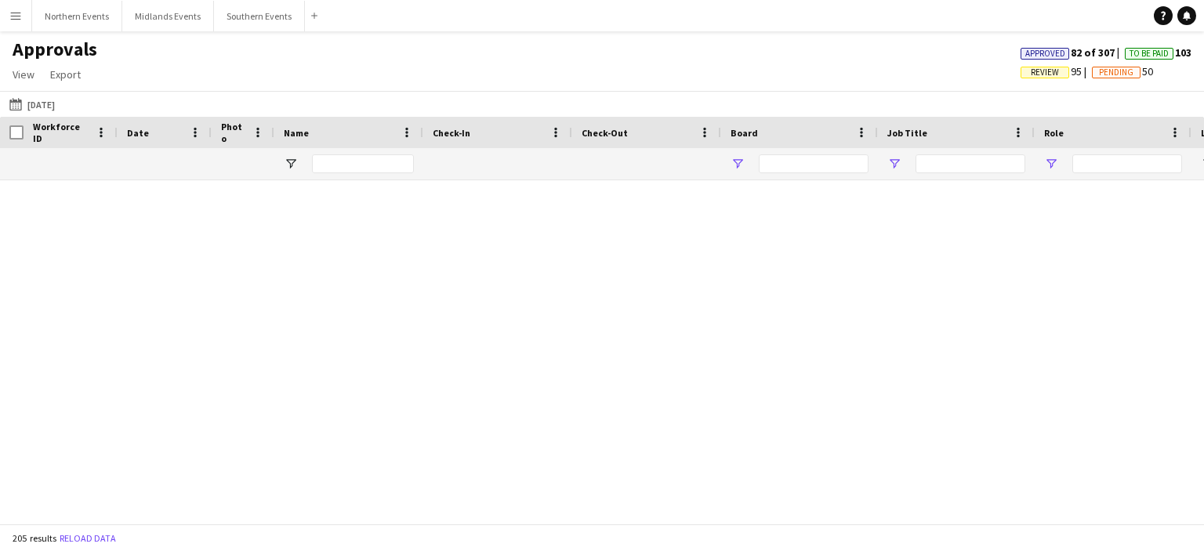
type input "**"
type input "***"
type input "**"
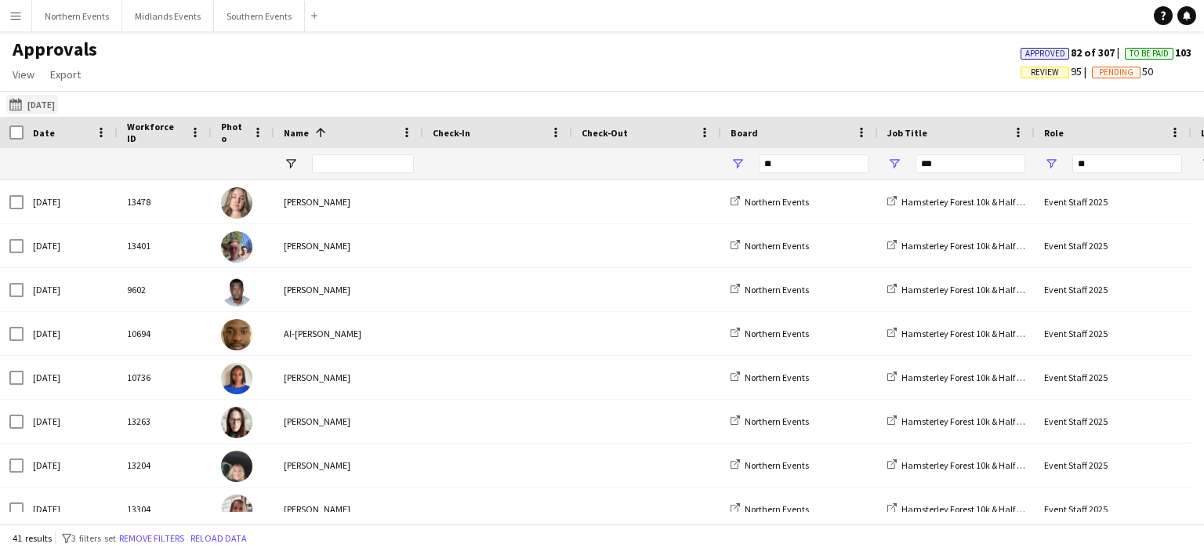
click at [45, 111] on button "28-09-2025 28-09-2025" at bounding box center [32, 104] width 52 height 19
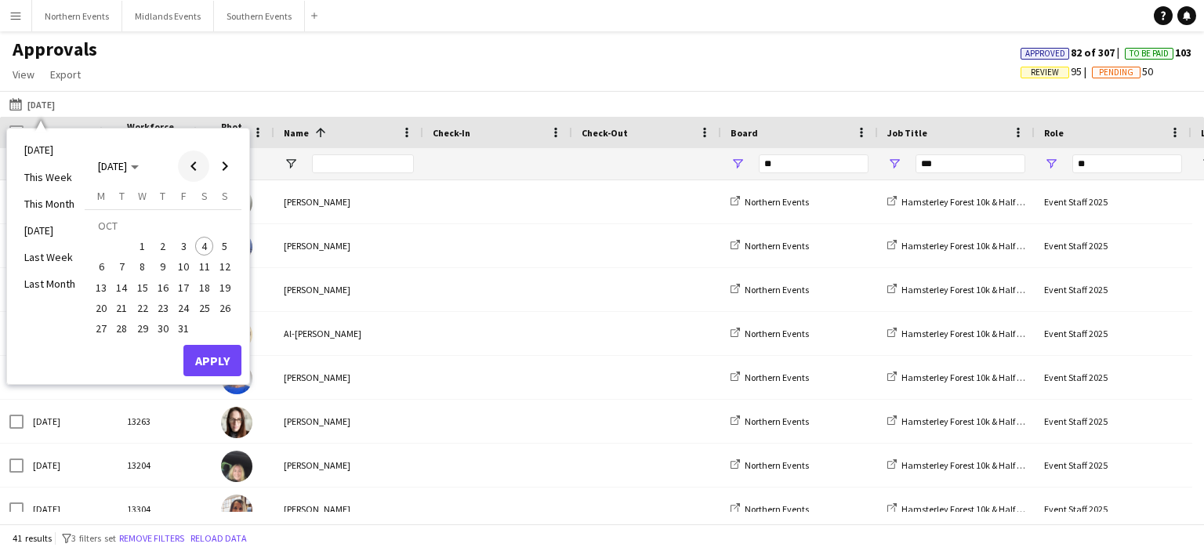
click at [191, 165] on span "Previous month" at bounding box center [193, 166] width 31 height 31
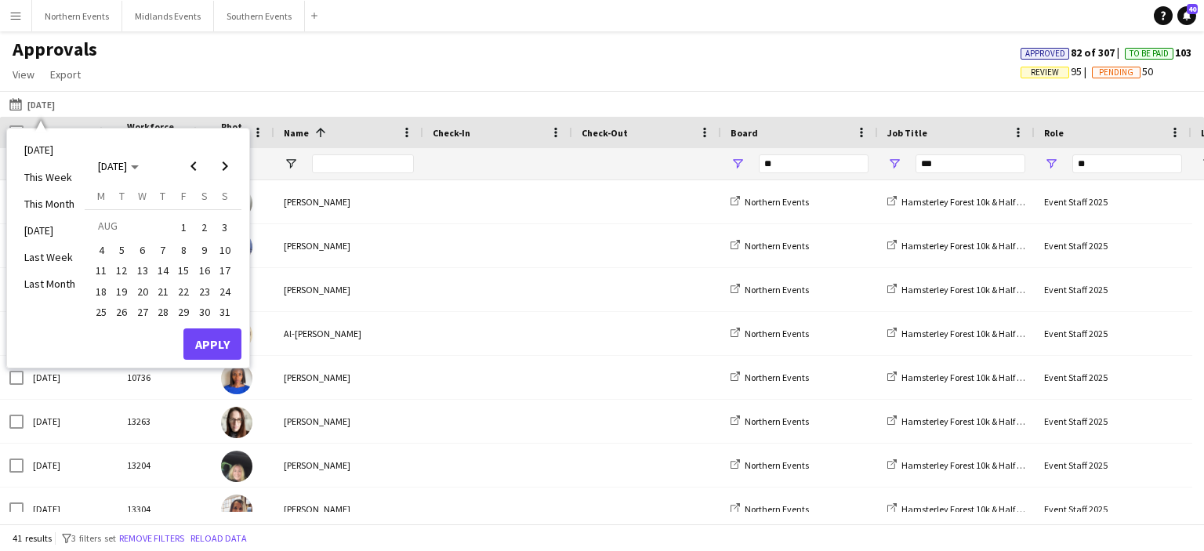
click at [233, 225] on span "3" at bounding box center [225, 227] width 19 height 22
click at [232, 336] on button "Apply" at bounding box center [212, 343] width 58 height 31
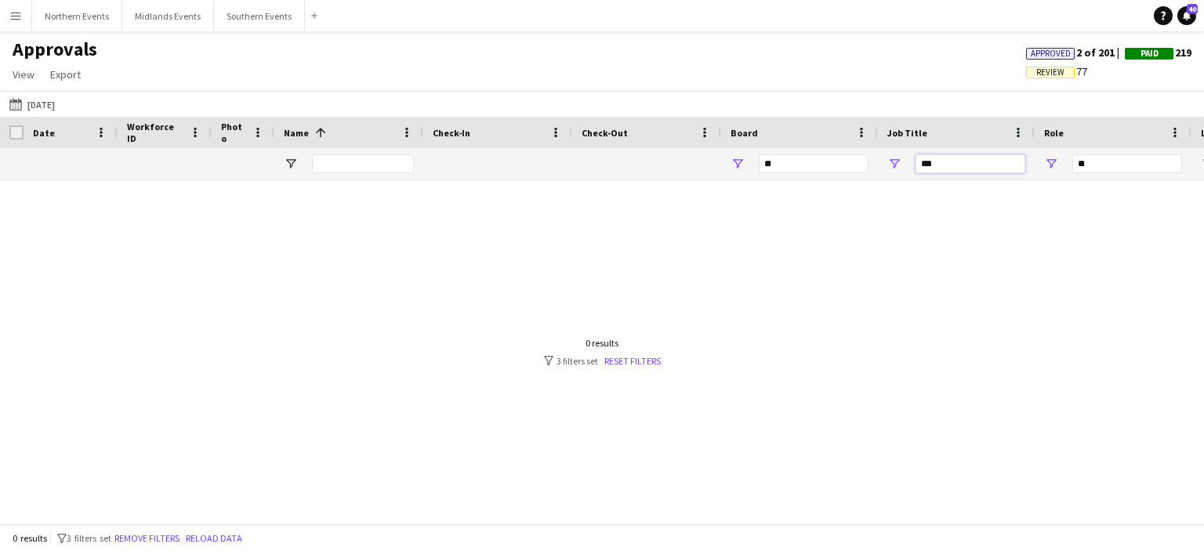
click at [949, 166] on input "***" at bounding box center [971, 163] width 110 height 19
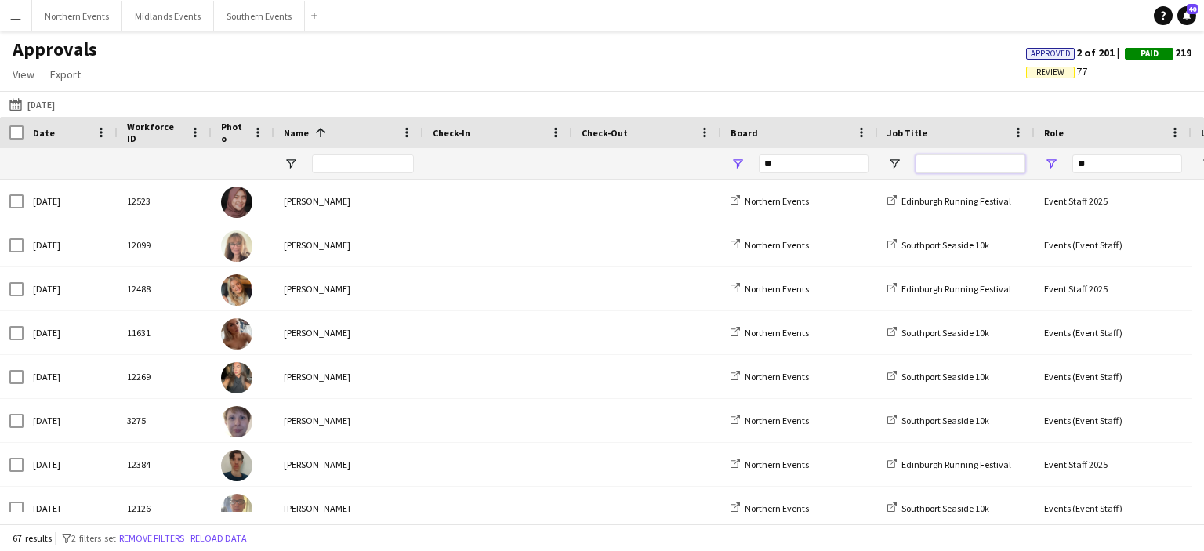
scroll to position [226, 0]
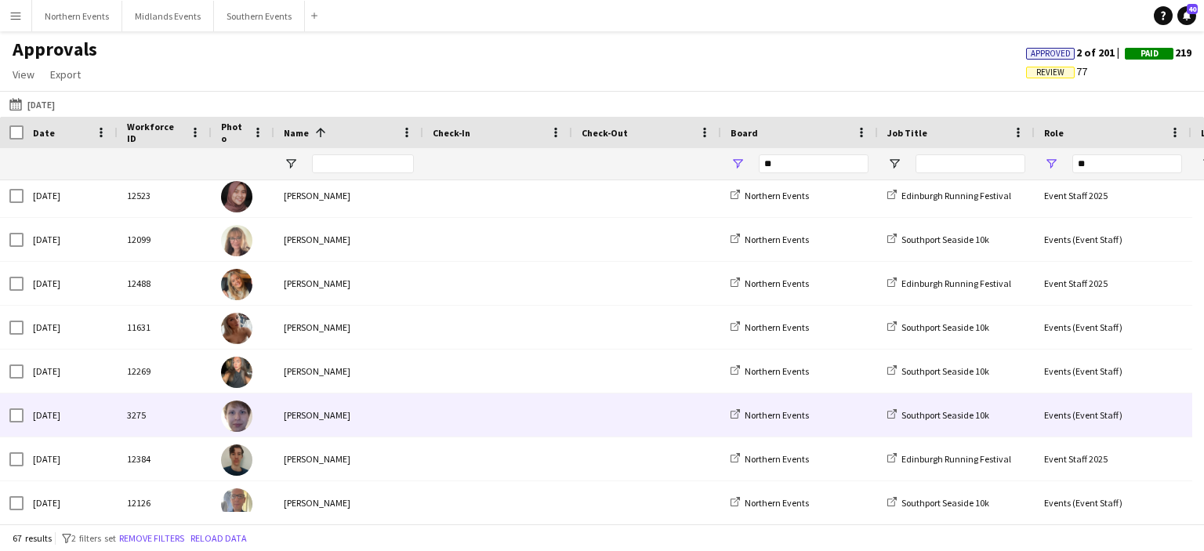
click at [328, 416] on div "Anna Wooley" at bounding box center [348, 415] width 149 height 43
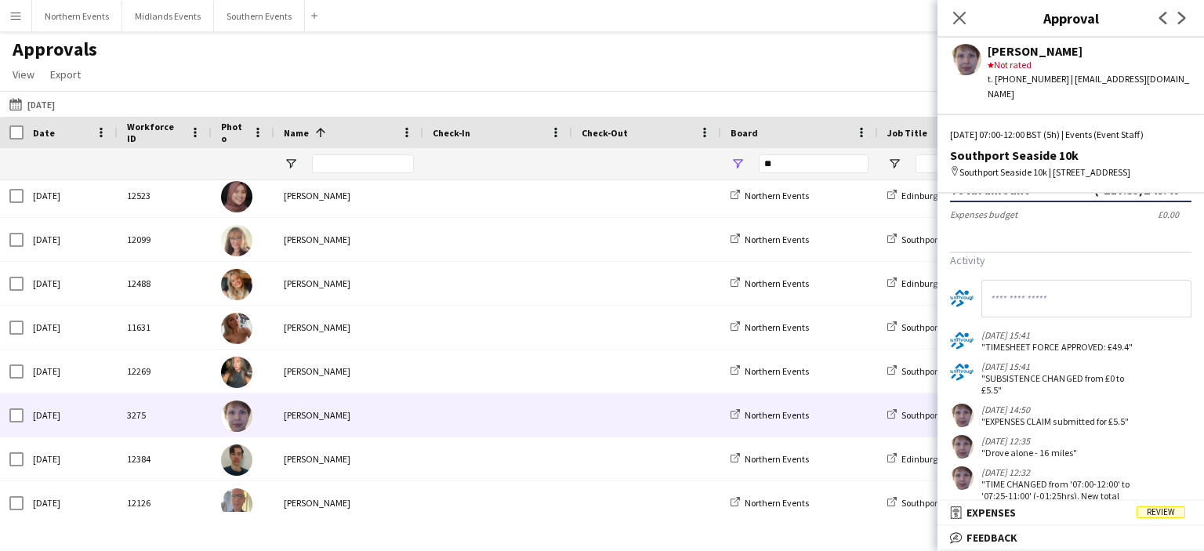
scroll to position [334, 0]
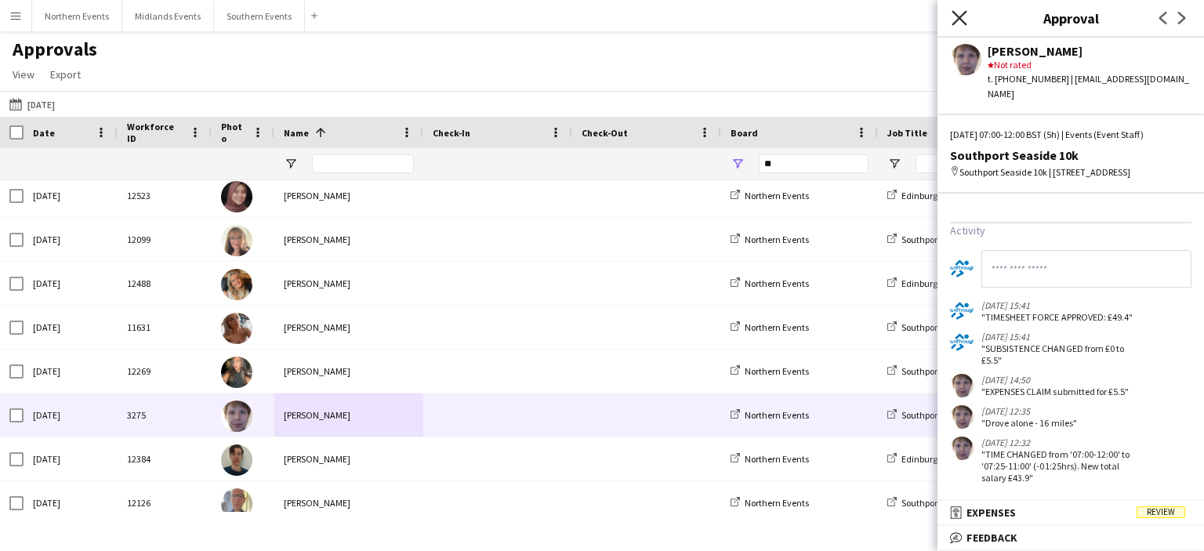
click at [959, 13] on icon "Close pop-in" at bounding box center [959, 17] width 15 height 15
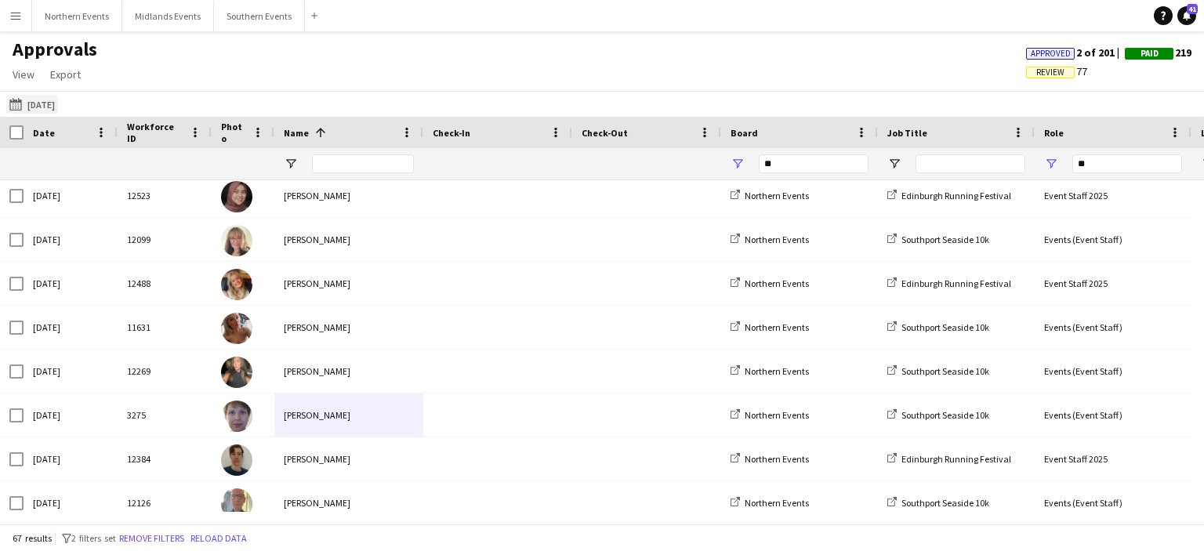
click at [44, 103] on button "28-09-2025 03-08-2025" at bounding box center [32, 104] width 52 height 19
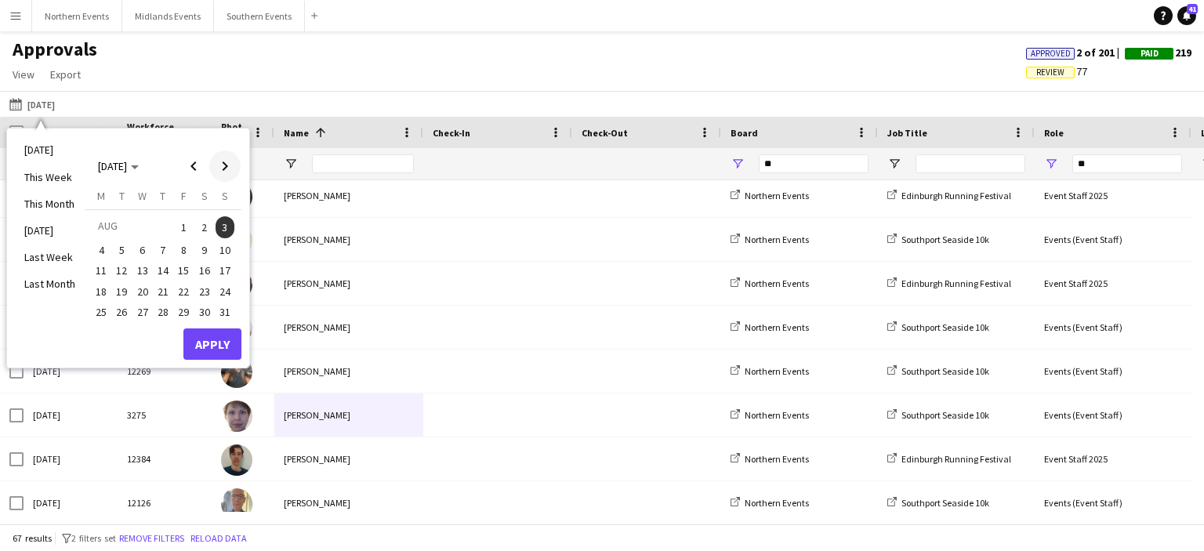
click at [226, 160] on span "Next month" at bounding box center [224, 166] width 31 height 31
click at [224, 285] on span "21" at bounding box center [225, 287] width 19 height 19
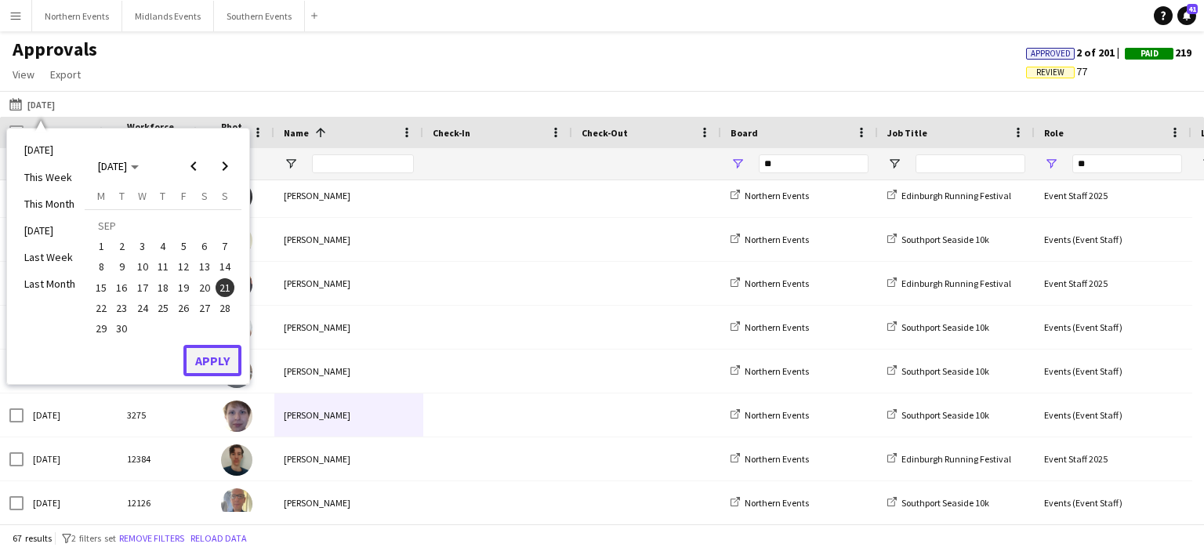
click at [223, 362] on button "Apply" at bounding box center [212, 360] width 58 height 31
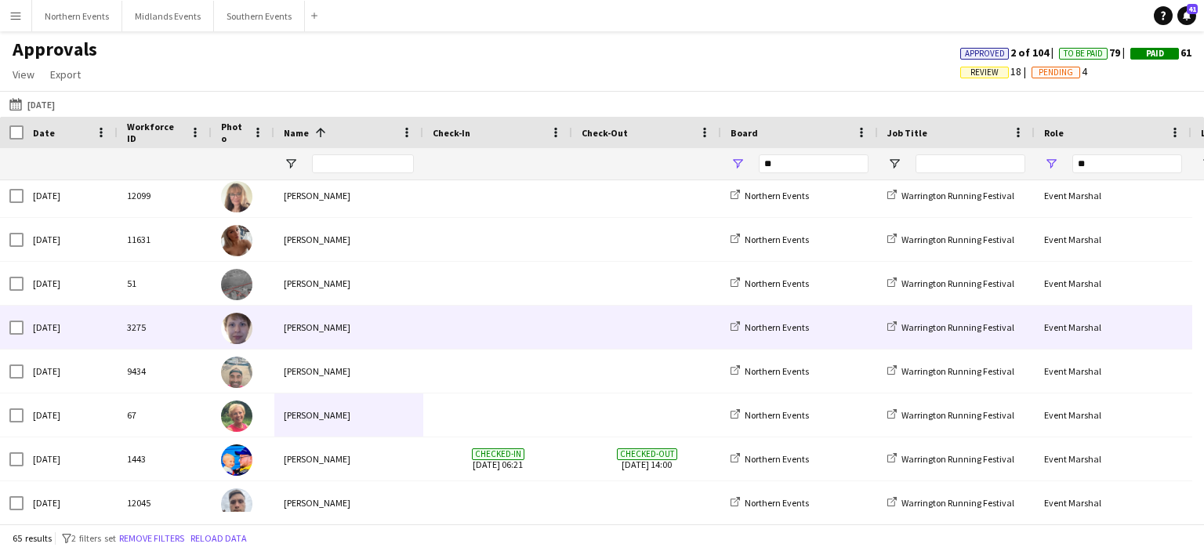
click at [329, 328] on div "Anna Wooley" at bounding box center [348, 327] width 149 height 43
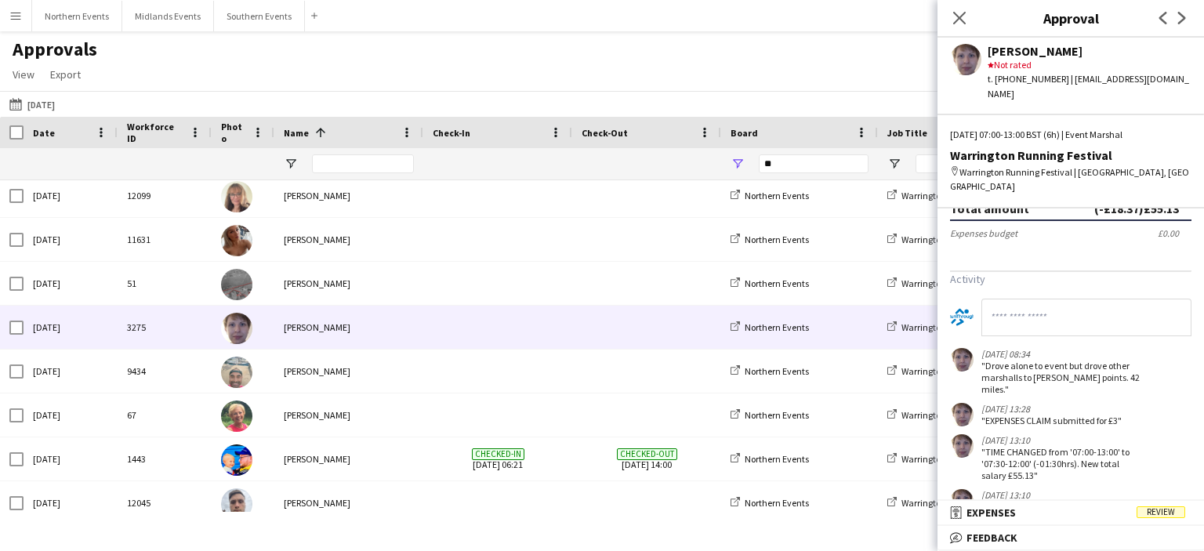
scroll to position [303, 0]
click at [966, 16] on icon "Close pop-in" at bounding box center [959, 17] width 15 height 15
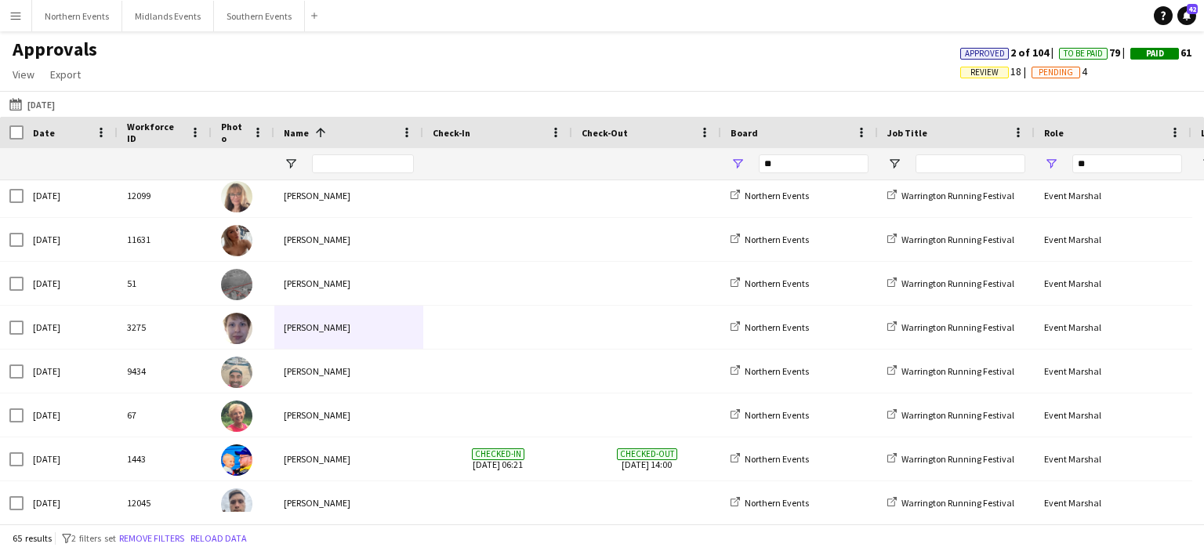
click at [22, 17] on button "Menu" at bounding box center [15, 15] width 31 height 31
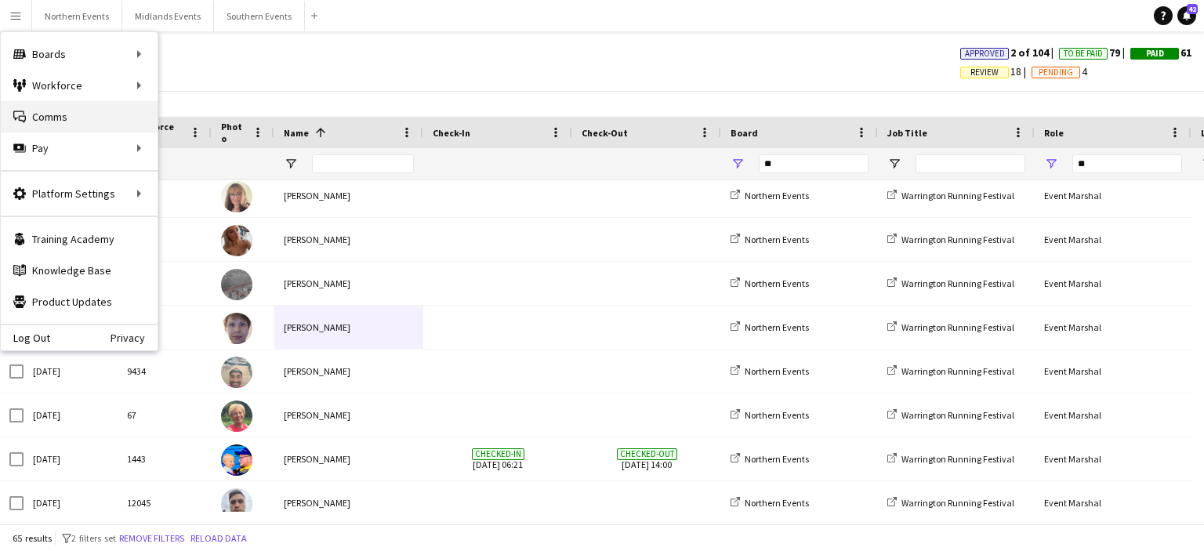
click at [68, 111] on link "Comms Comms" at bounding box center [79, 116] width 157 height 31
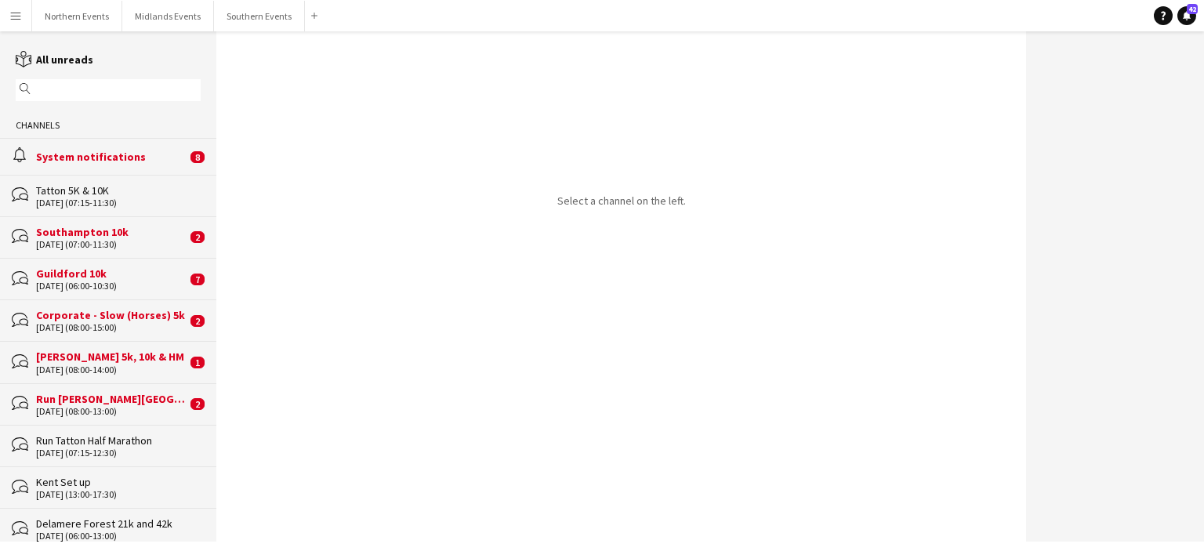
click at [16, 7] on button "Menu" at bounding box center [15, 15] width 31 height 31
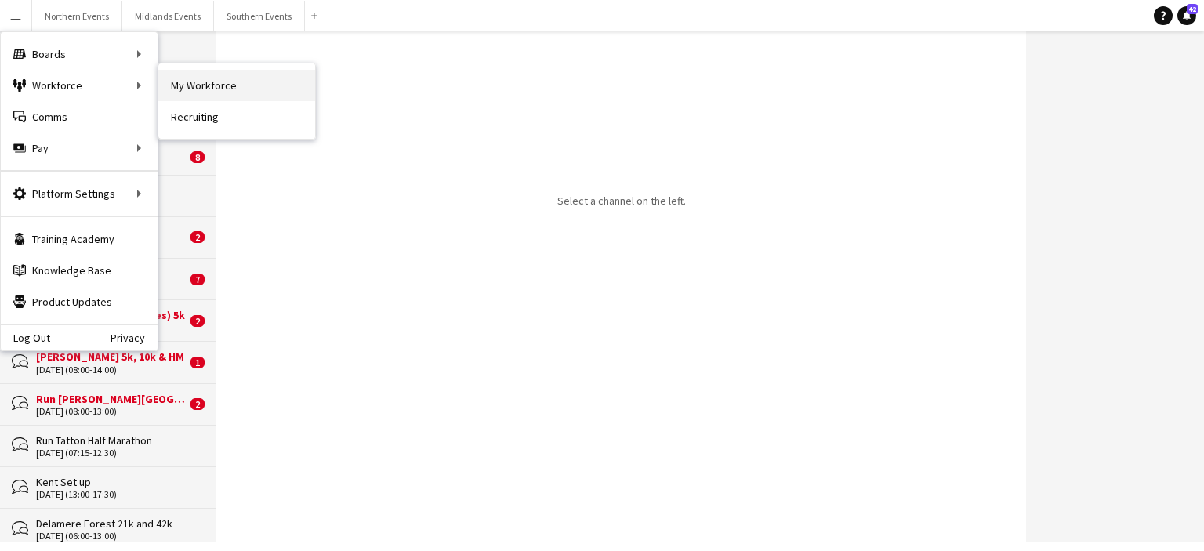
click at [190, 95] on link "My Workforce" at bounding box center [236, 85] width 157 height 31
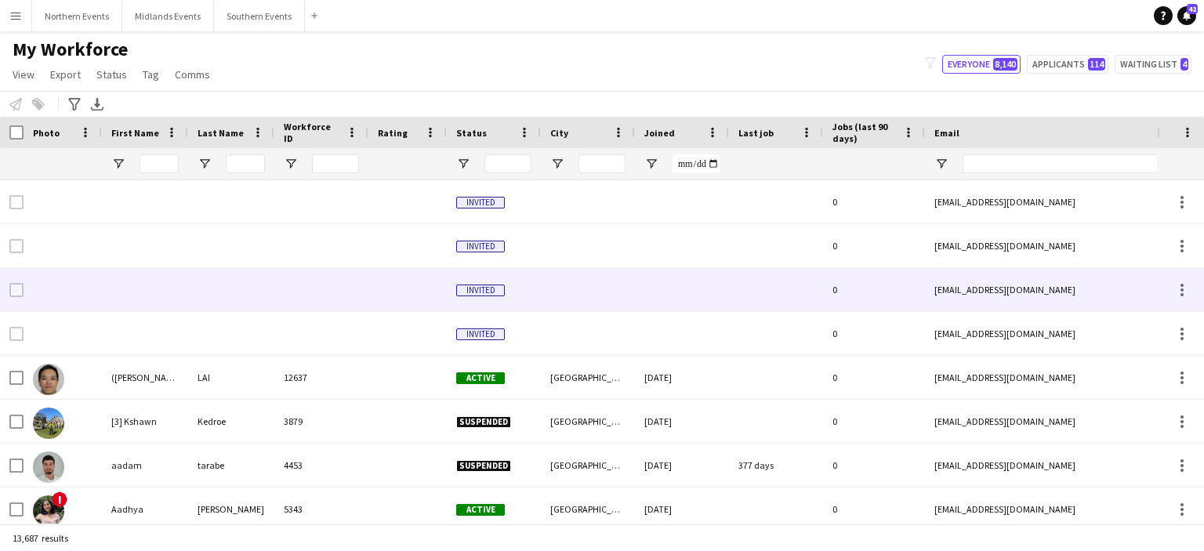
type input "****"
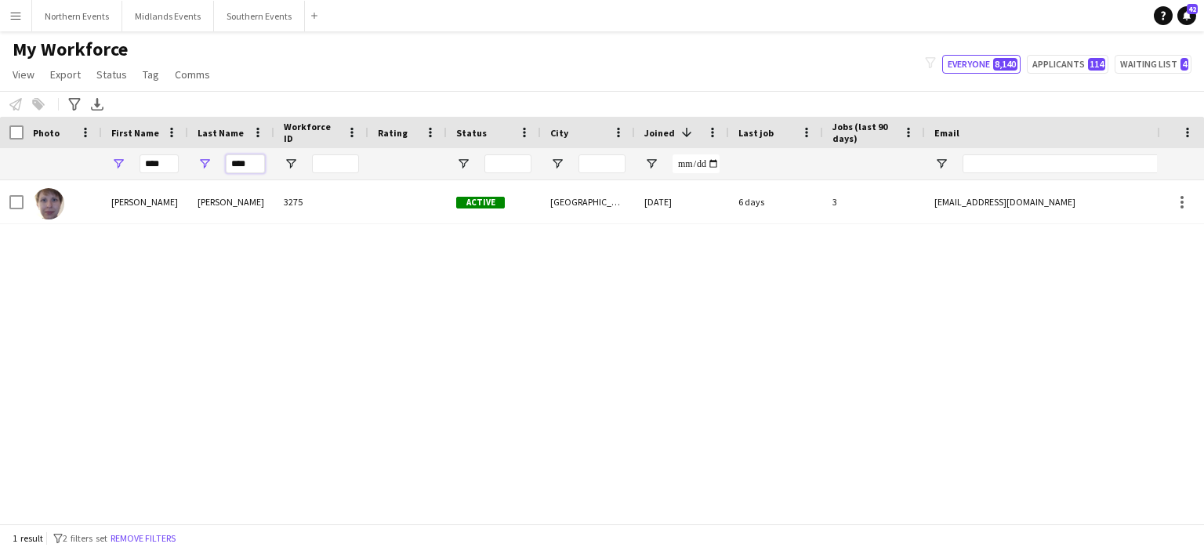
click at [246, 158] on input "****" at bounding box center [245, 163] width 39 height 19
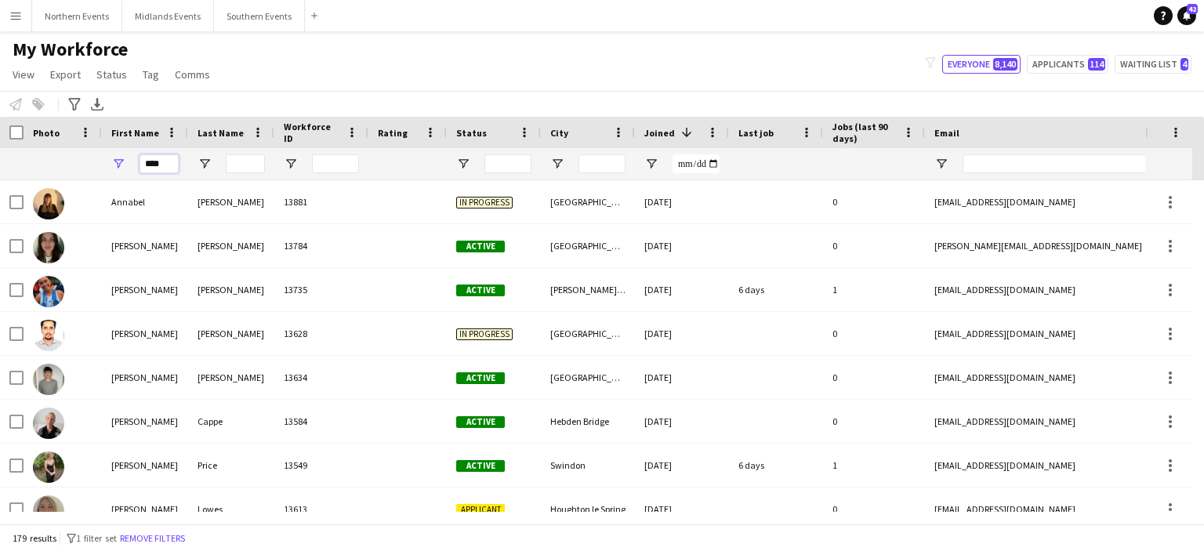
click at [161, 162] on input "****" at bounding box center [159, 163] width 39 height 19
click at [982, 163] on input "Email Filter Input" at bounding box center [1096, 163] width 267 height 19
click at [984, 159] on input "Email Filter Input" at bounding box center [1096, 163] width 267 height 19
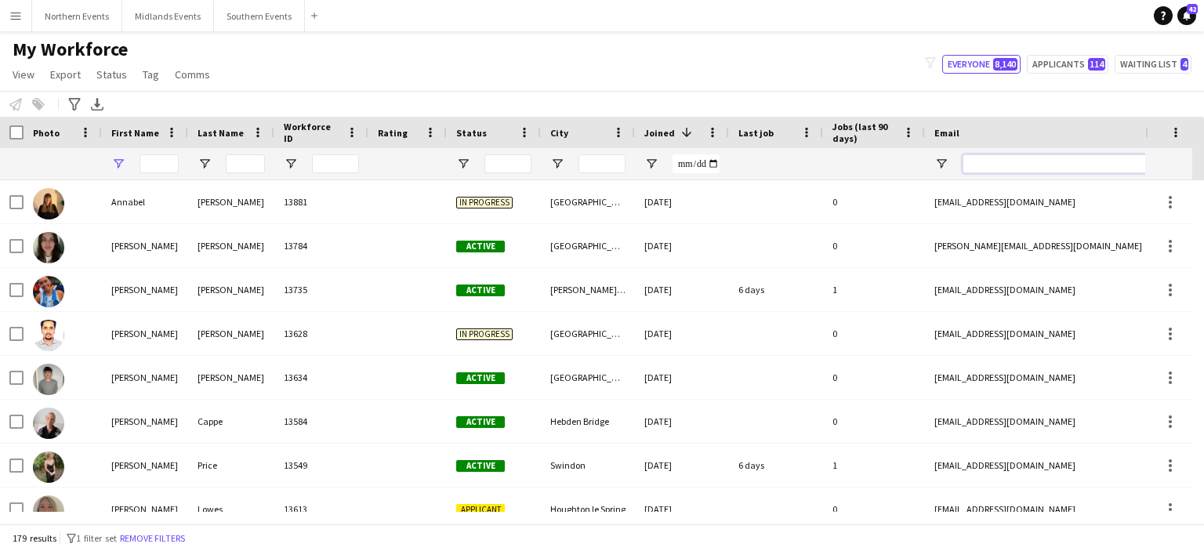
click at [984, 159] on input "Email Filter Input" at bounding box center [1096, 163] width 267 height 19
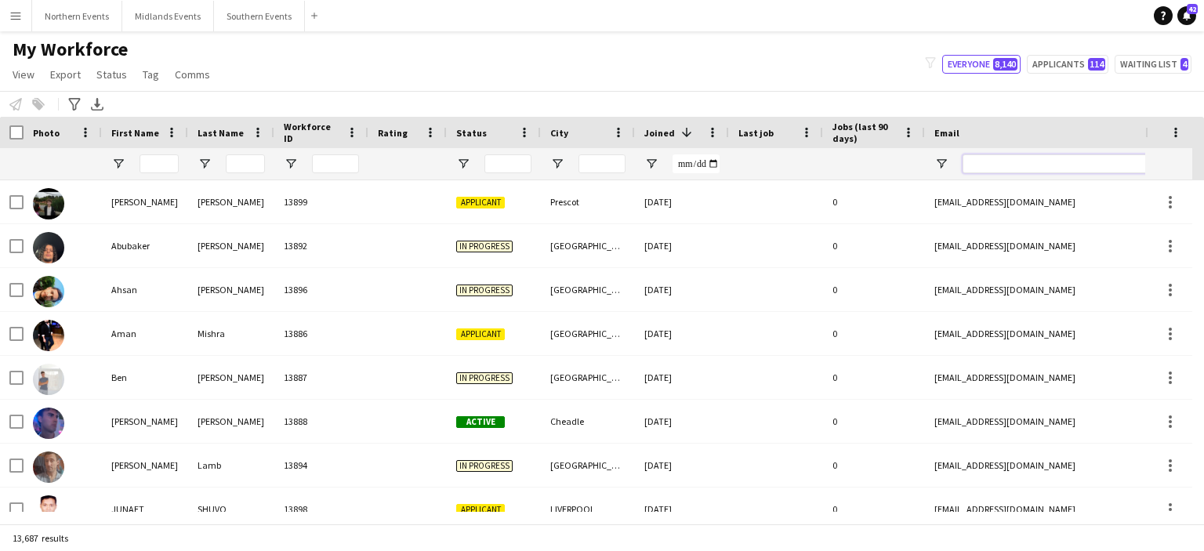
click at [984, 159] on input "Email Filter Input" at bounding box center [1096, 163] width 267 height 19
paste input "**********"
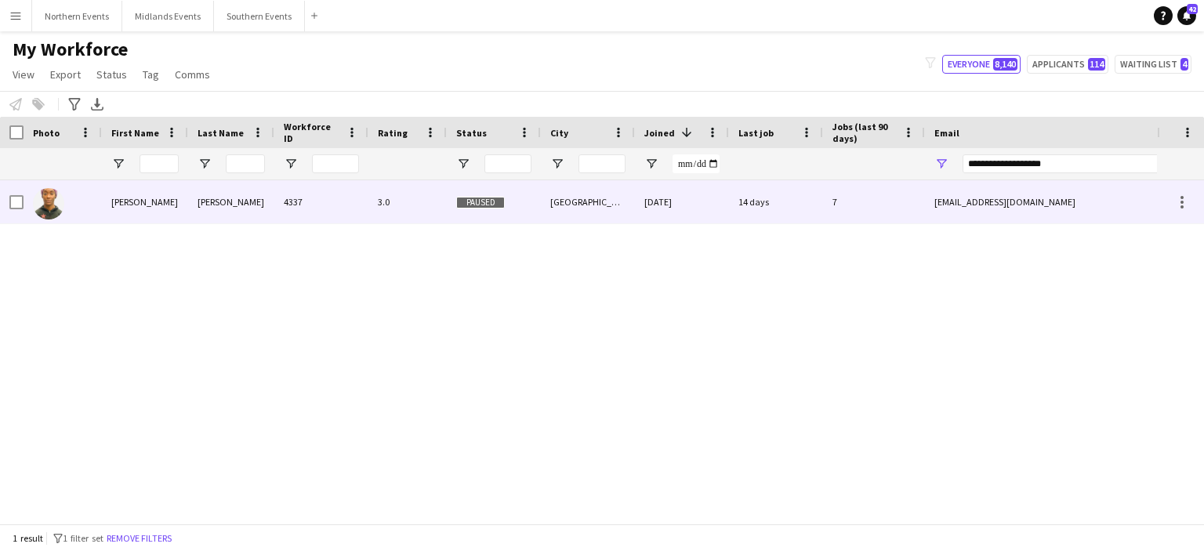
click at [144, 204] on div "Tania-cyrena" at bounding box center [145, 201] width 86 height 43
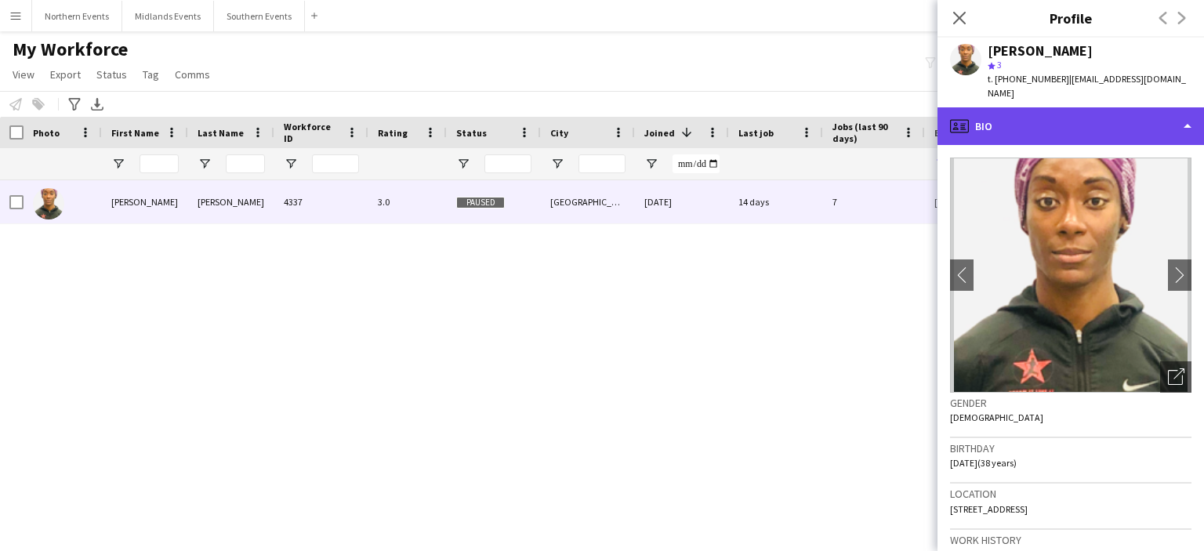
click at [1076, 118] on div "profile Bio" at bounding box center [1071, 126] width 267 height 38
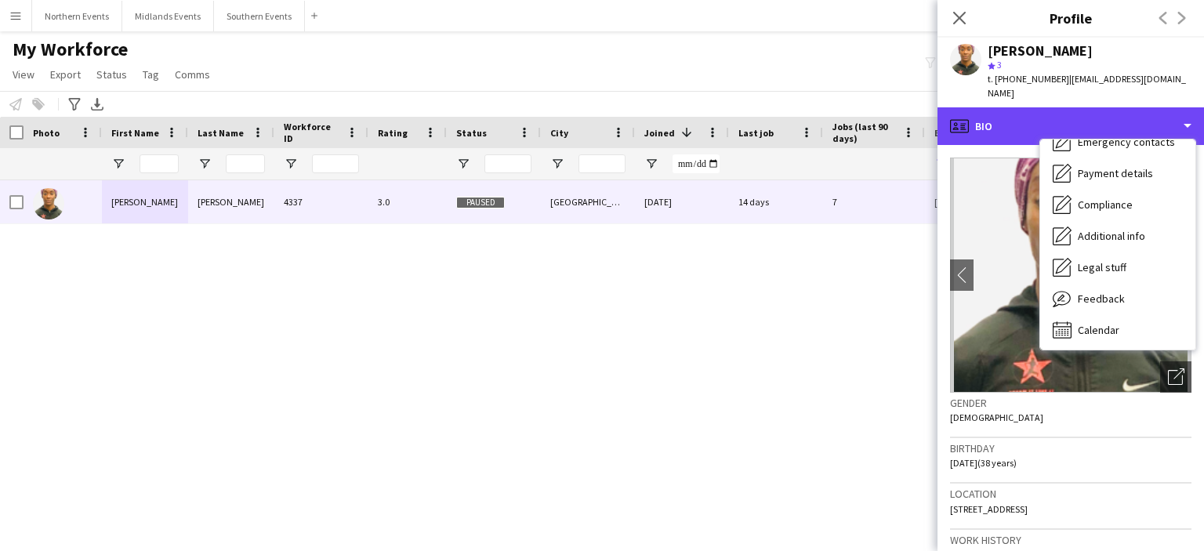
scroll to position [147, 0]
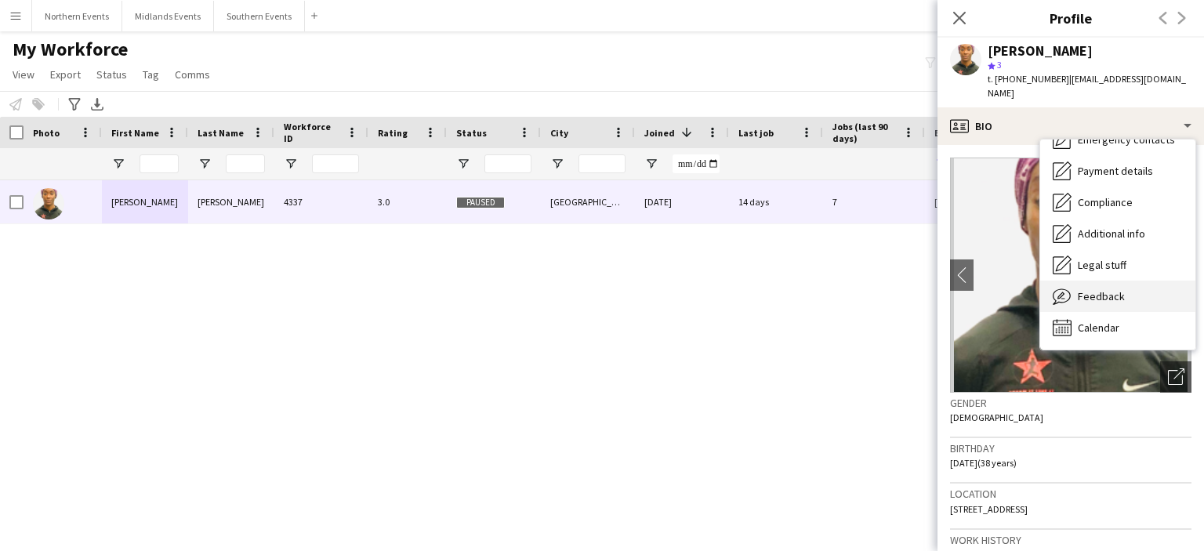
click at [1138, 285] on div "Feedback Feedback" at bounding box center [1117, 296] width 155 height 31
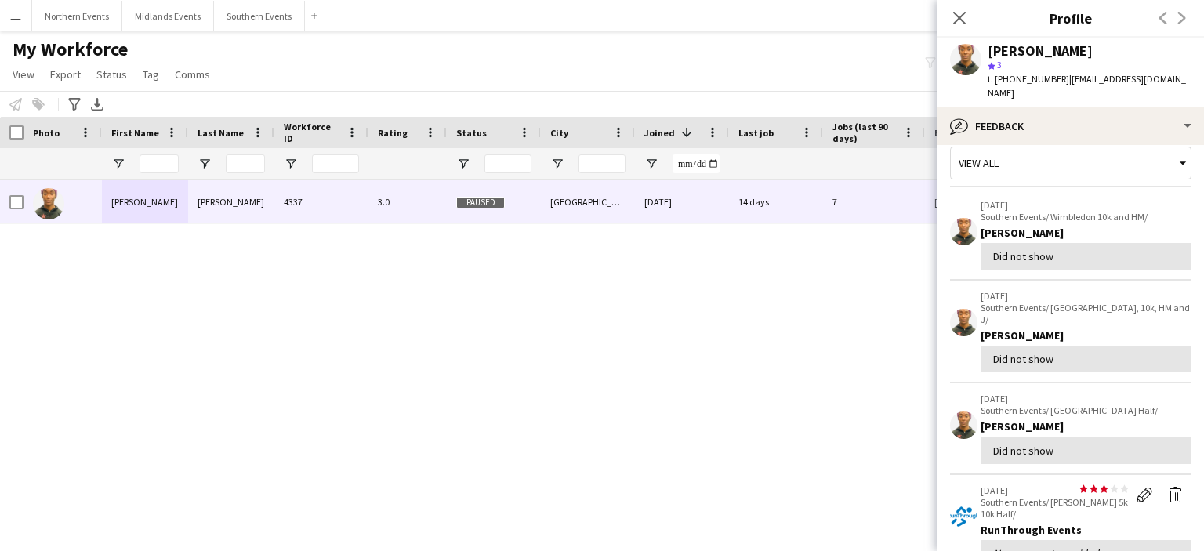
scroll to position [0, 0]
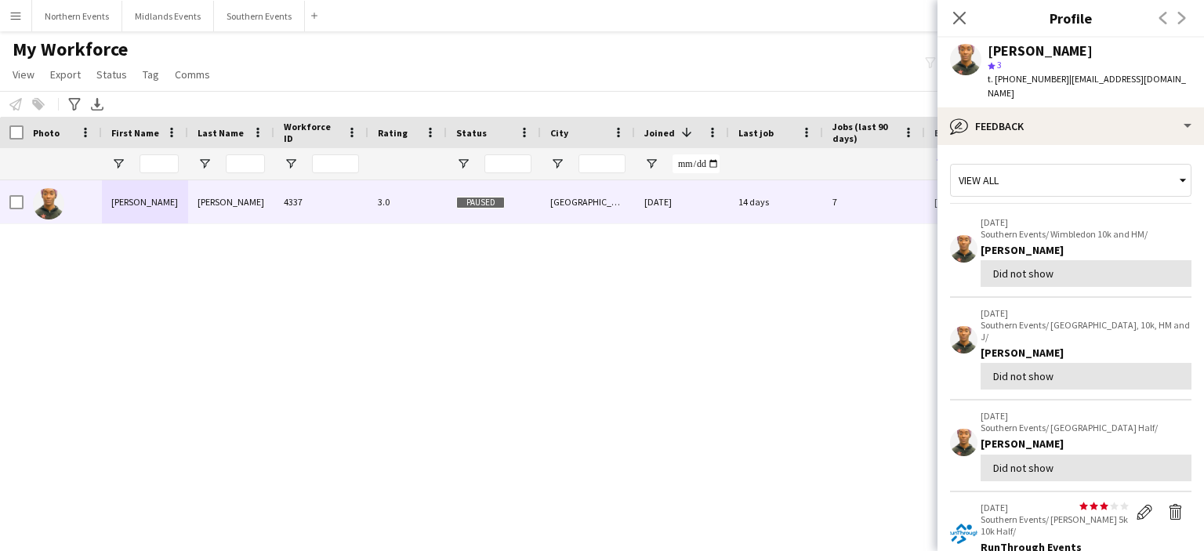
click at [702, 87] on div "My Workforce View Views Default view New view Update view Delete view Edit name…" at bounding box center [602, 64] width 1204 height 53
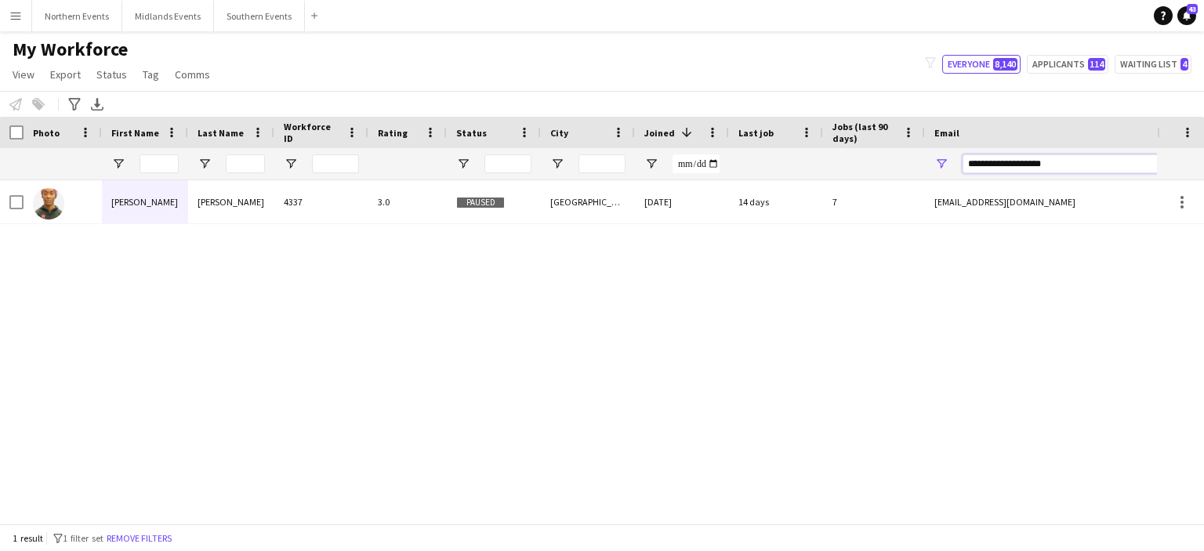
click at [1029, 160] on input "**********" at bounding box center [1096, 163] width 267 height 19
paste input "******"
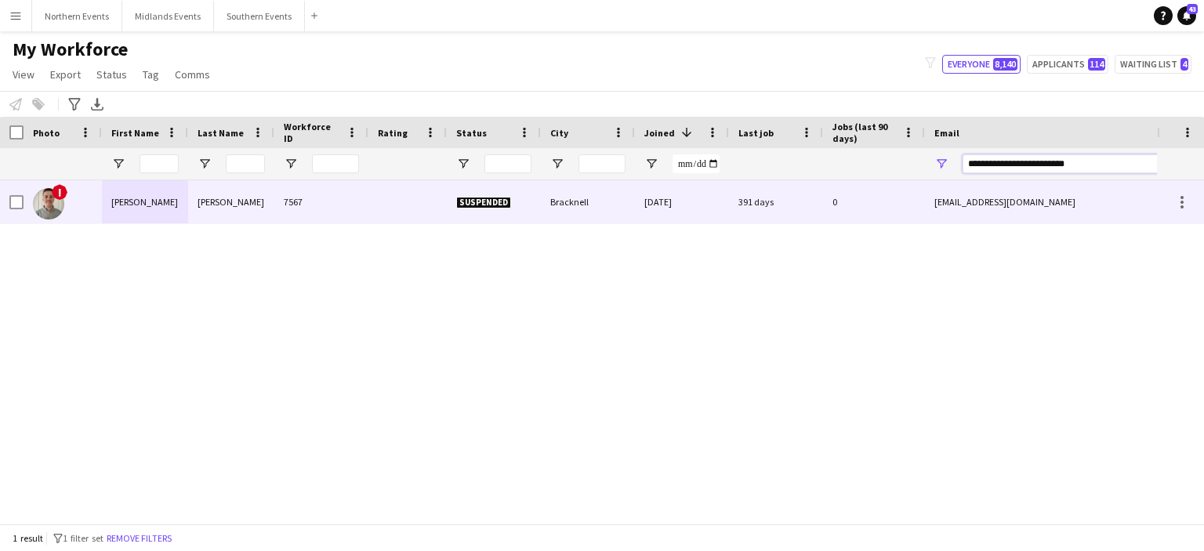
type input "**********"
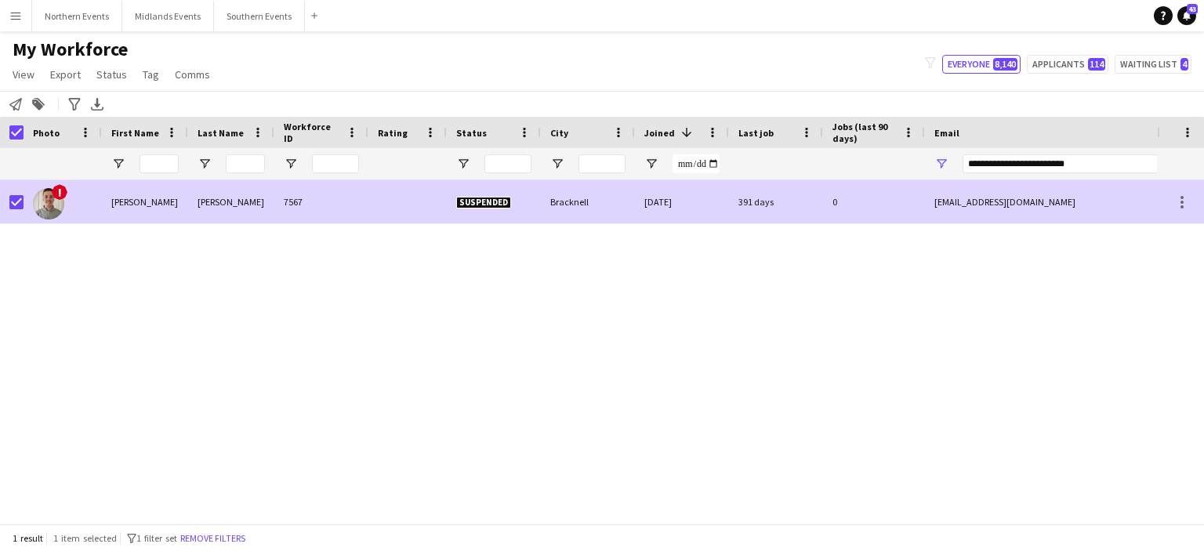
click at [123, 200] on div "Liam" at bounding box center [145, 201] width 86 height 43
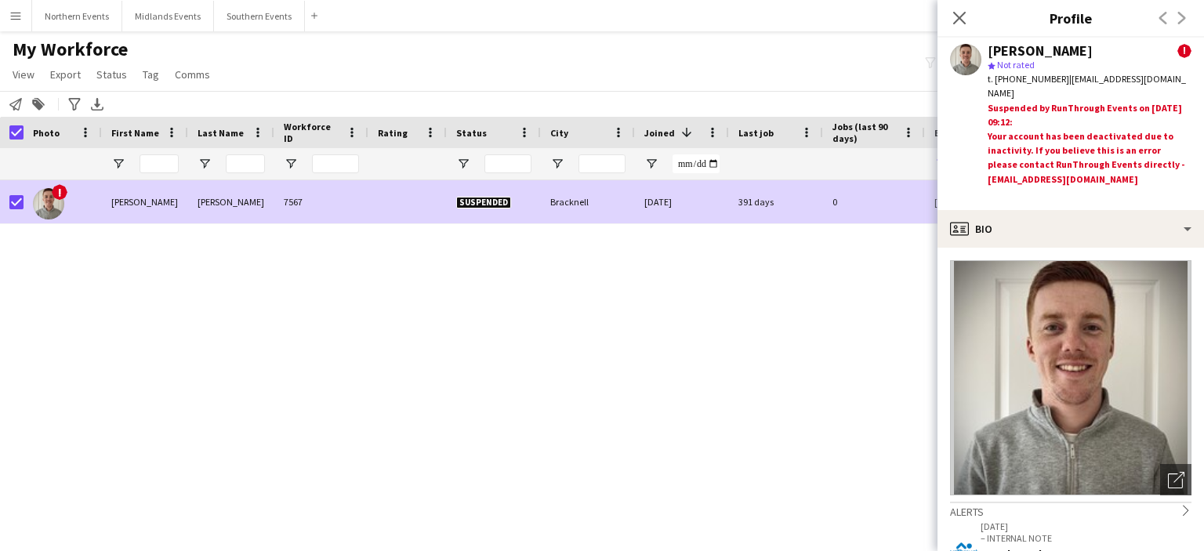
scroll to position [39, 0]
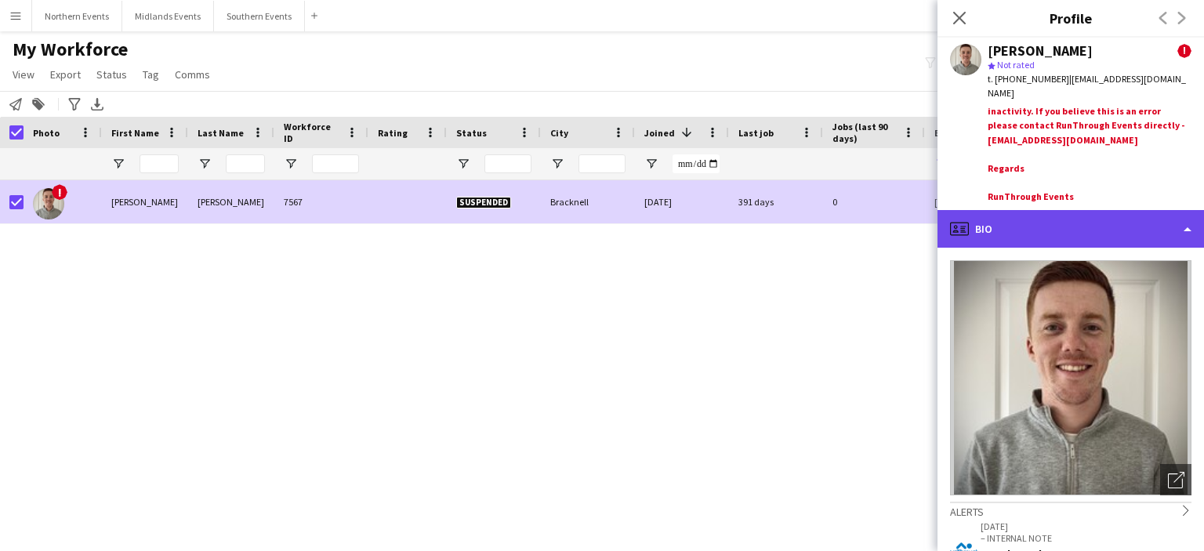
click at [1115, 210] on div "profile Bio" at bounding box center [1071, 229] width 267 height 38
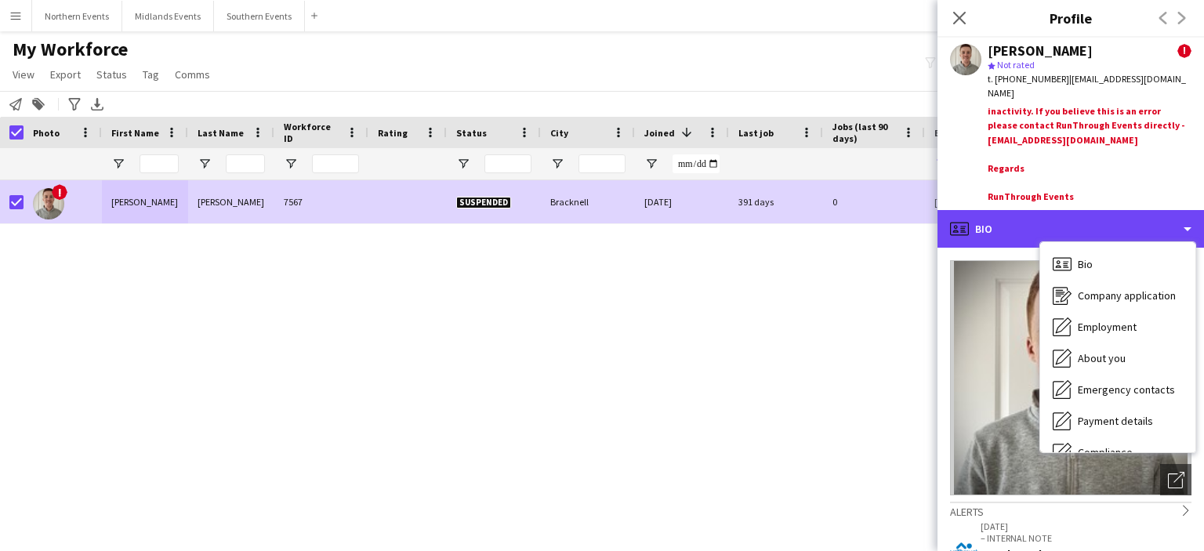
scroll to position [147, 0]
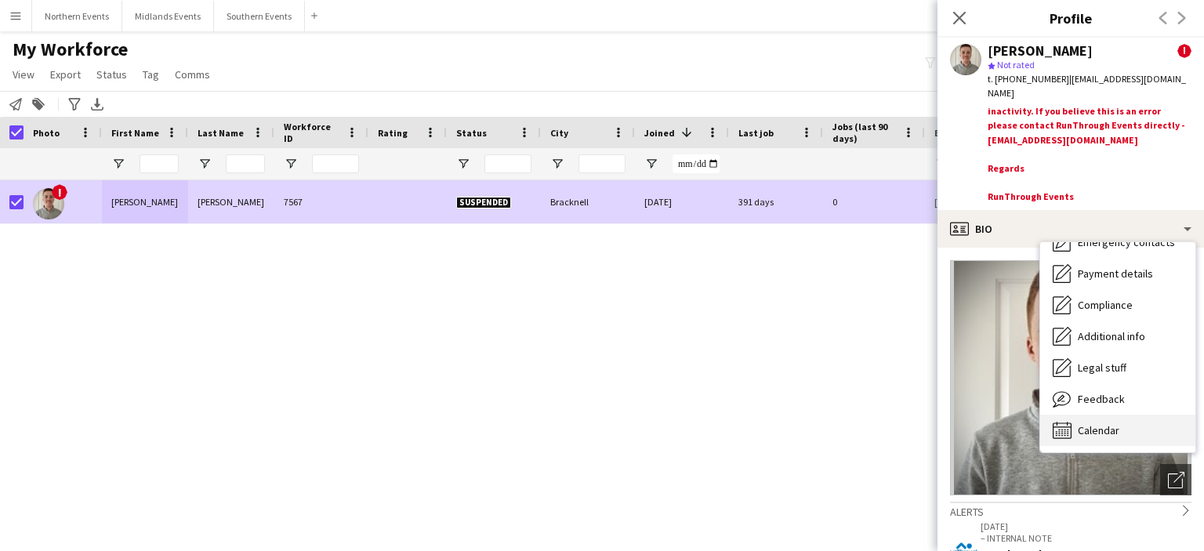
click at [1126, 430] on div "Calendar Calendar" at bounding box center [1117, 430] width 155 height 31
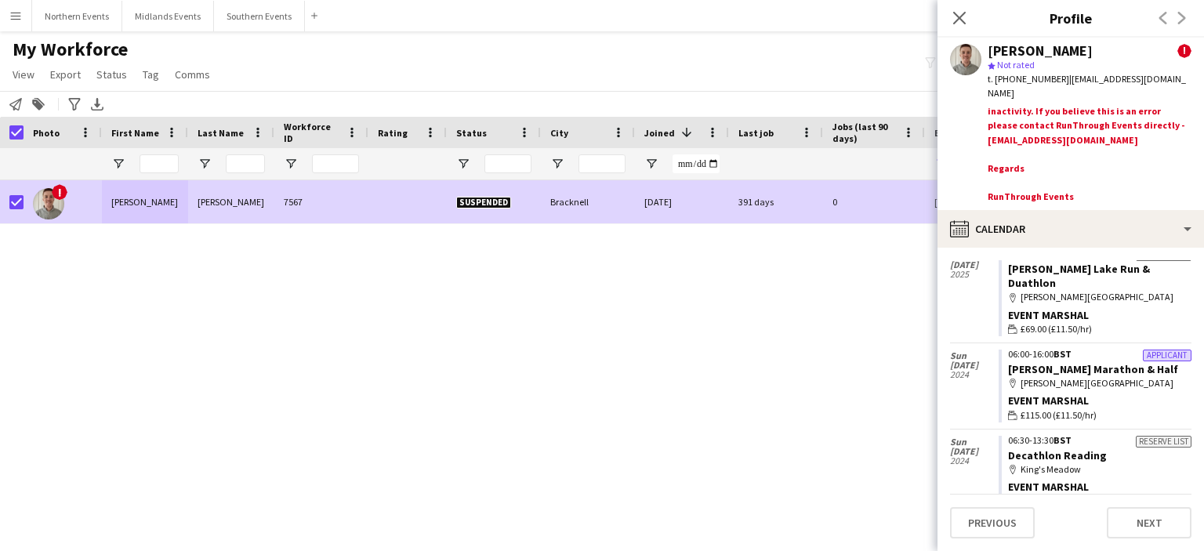
scroll to position [509, 0]
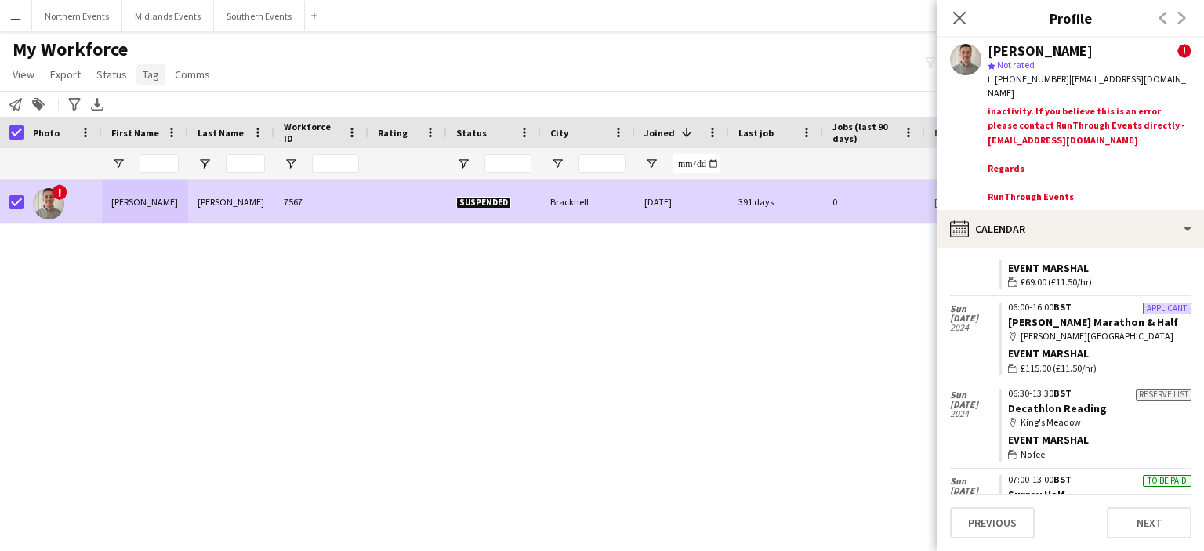
click at [156, 71] on link "Tag" at bounding box center [150, 74] width 29 height 20
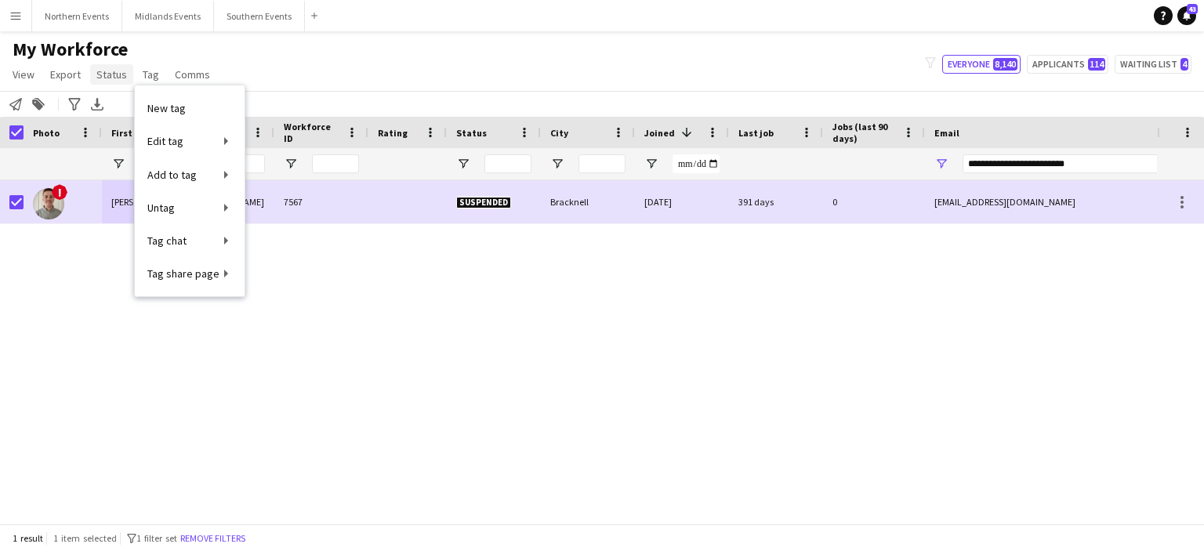
click at [117, 74] on span "Status" at bounding box center [111, 74] width 31 height 14
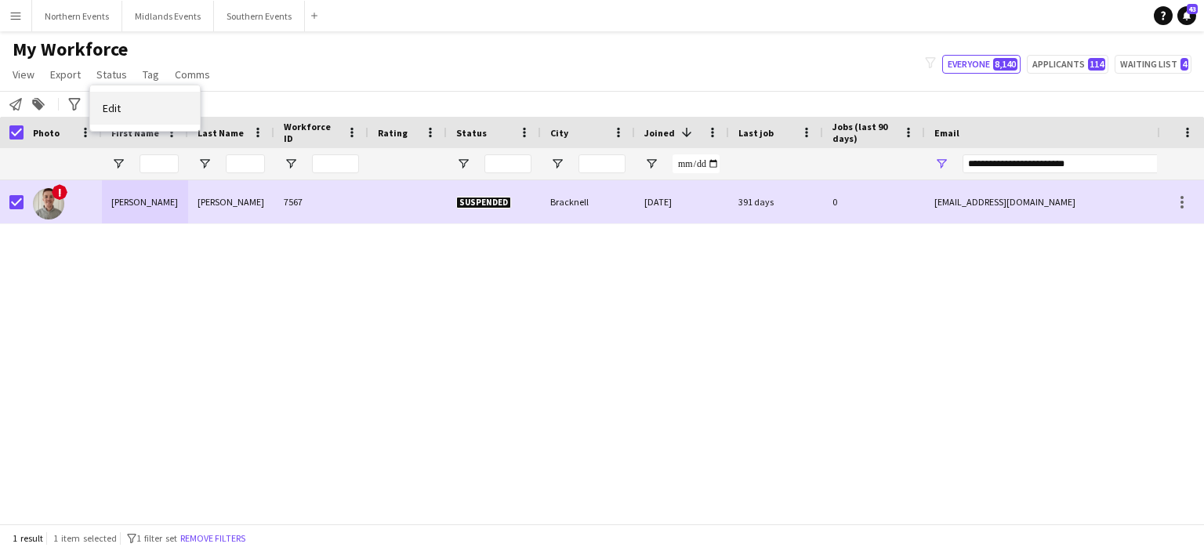
click at [122, 112] on link "Edit" at bounding box center [145, 108] width 110 height 33
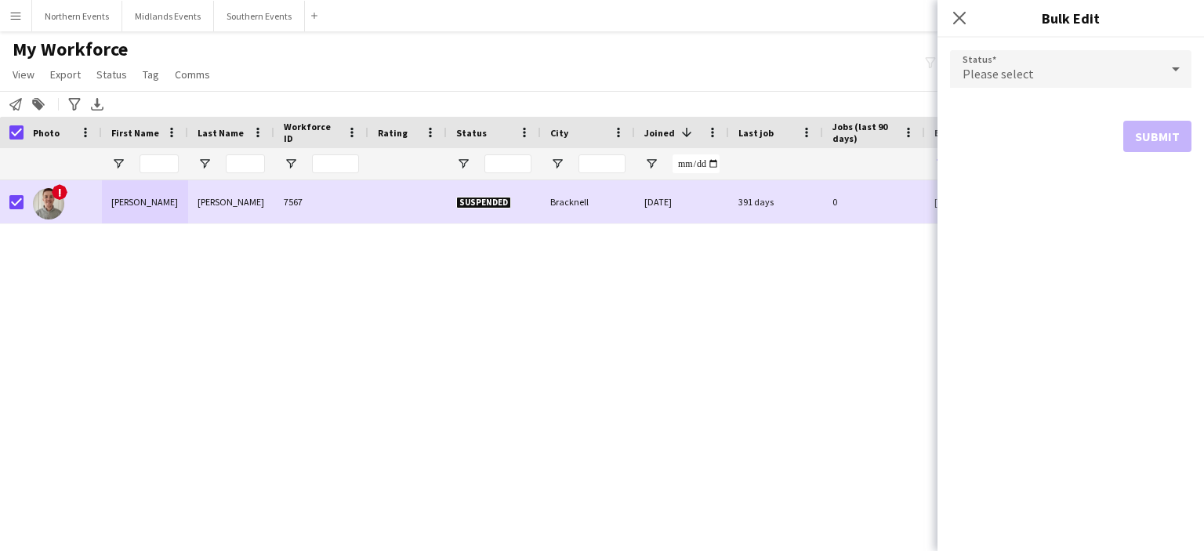
click at [1053, 84] on div "Please select" at bounding box center [1055, 69] width 210 height 38
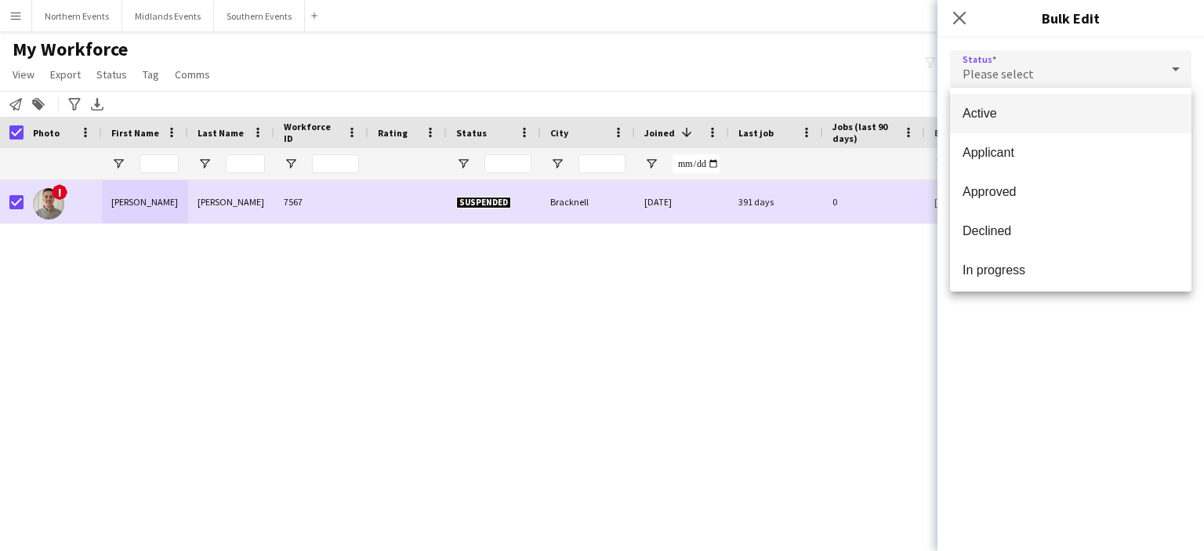
click at [1029, 122] on mat-option "Active" at bounding box center [1070, 113] width 241 height 39
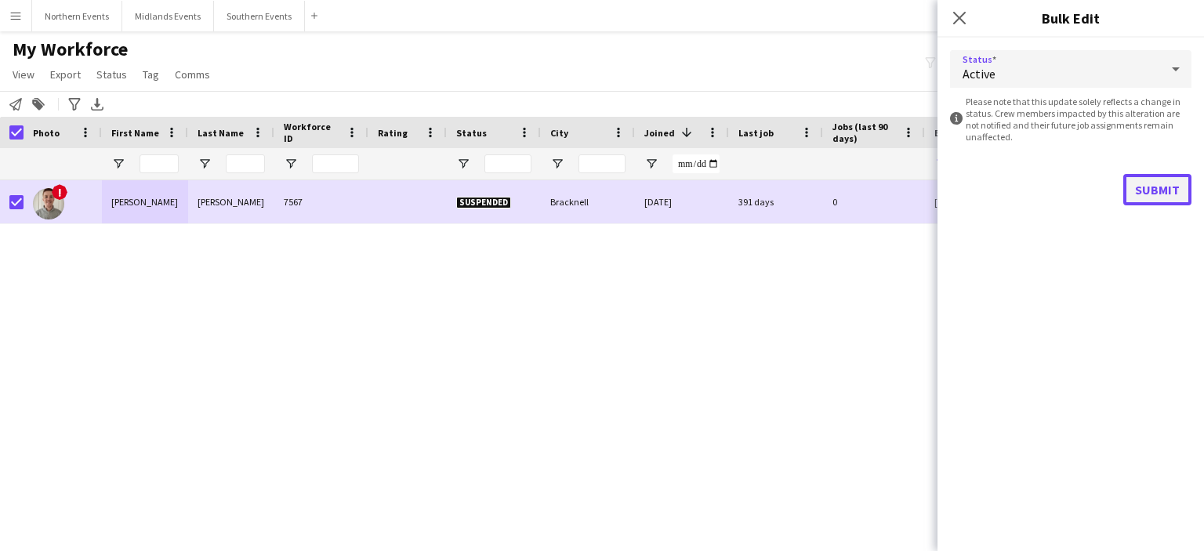
click at [1154, 189] on button "Submit" at bounding box center [1157, 189] width 68 height 31
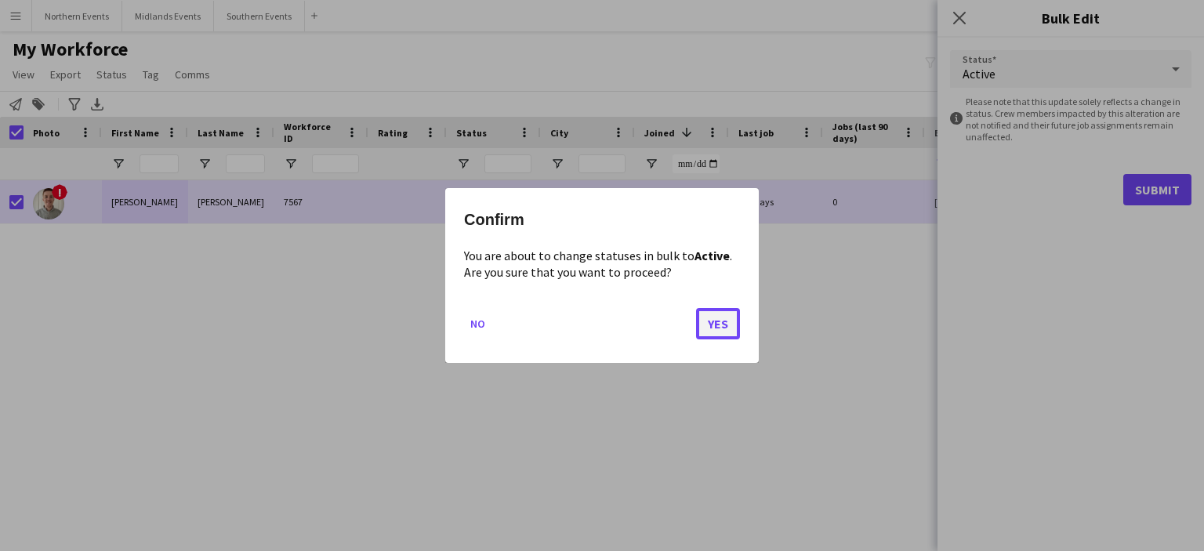
click at [725, 332] on button "Yes" at bounding box center [718, 323] width 44 height 31
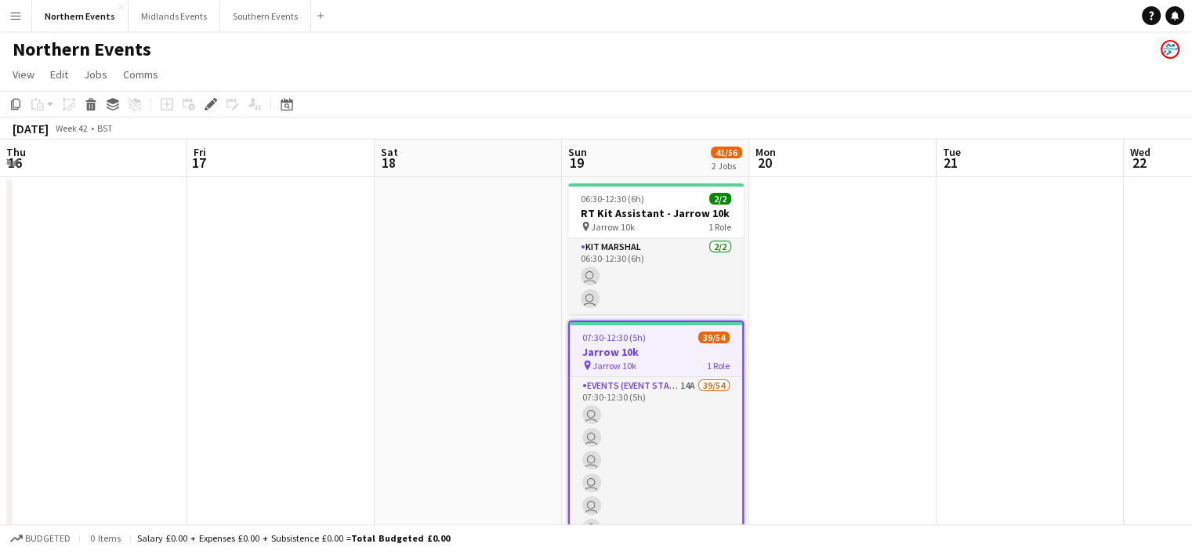
scroll to position [0, 539]
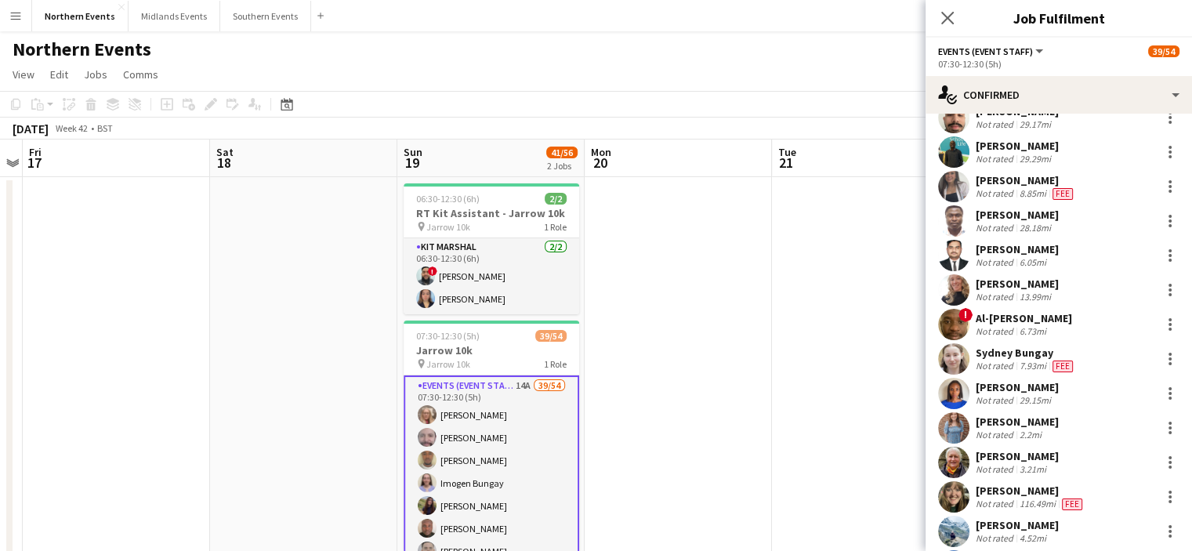
scroll to position [466, 0]
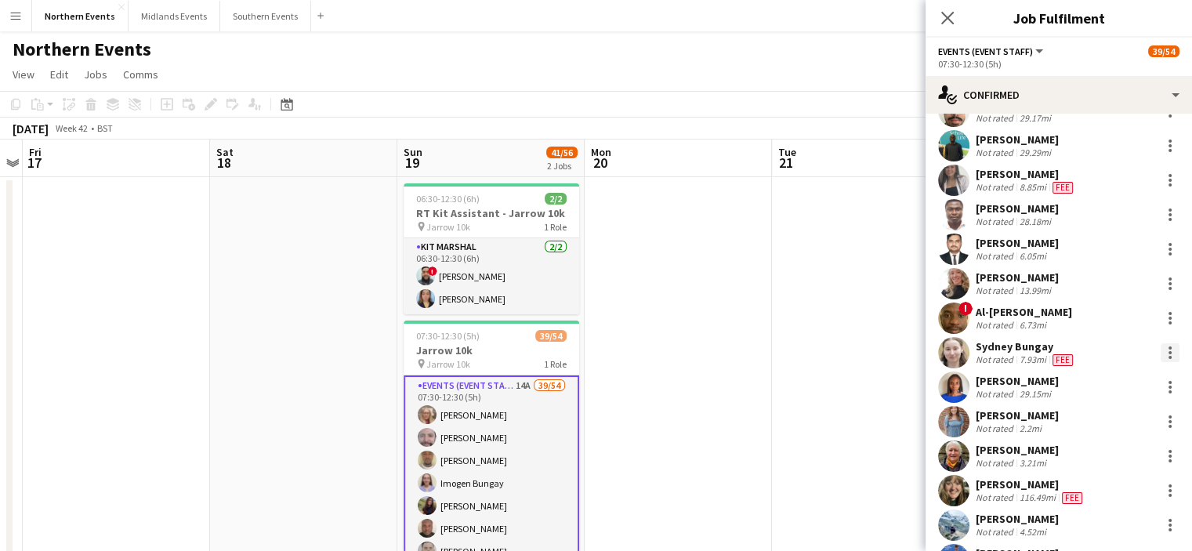
click at [1169, 351] on div at bounding box center [1170, 352] width 3 height 3
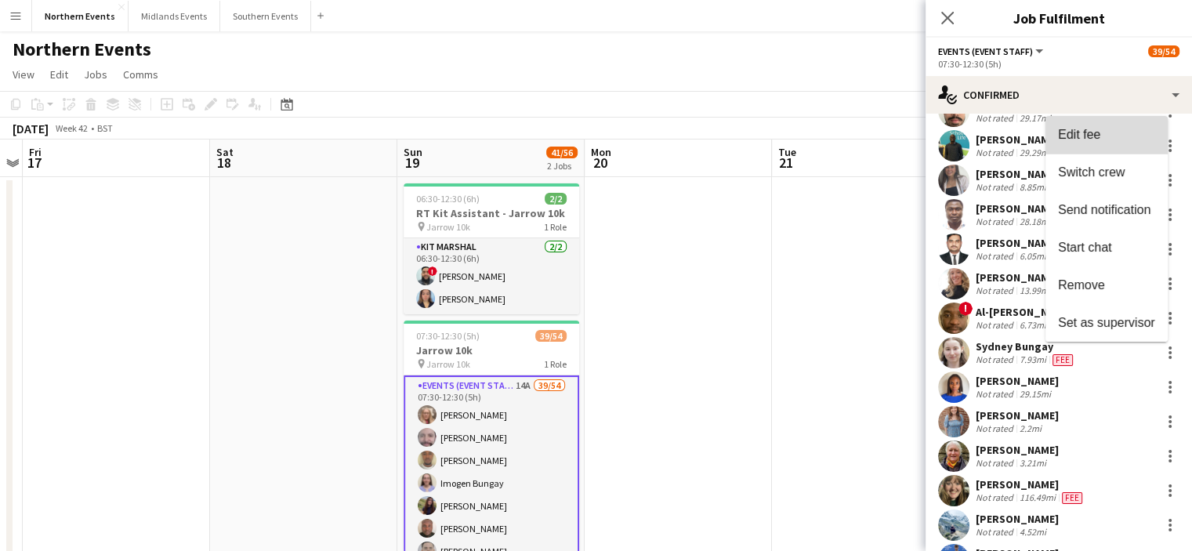
click at [1097, 141] on span "Edit fee" at bounding box center [1079, 134] width 42 height 13
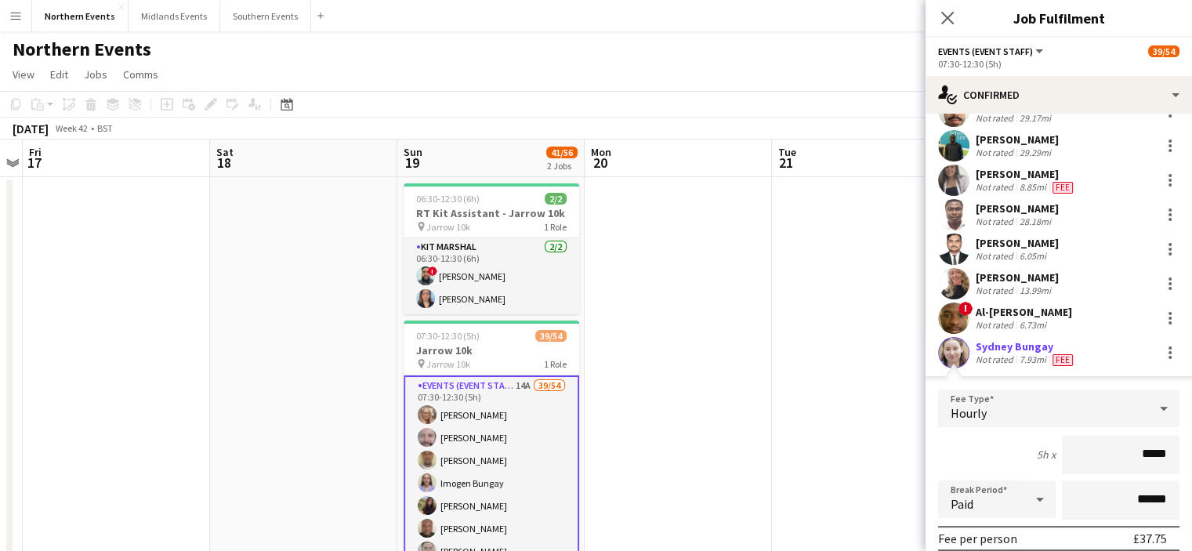
drag, startPoint x: 1109, startPoint y: 449, endPoint x: 1203, endPoint y: 437, distance: 95.7
click at [1192, 437] on html "Menu Boards Boards Boards All jobs Status Workforce Workforce My Workforce Recr…" at bounding box center [596, 527] width 1192 height 1054
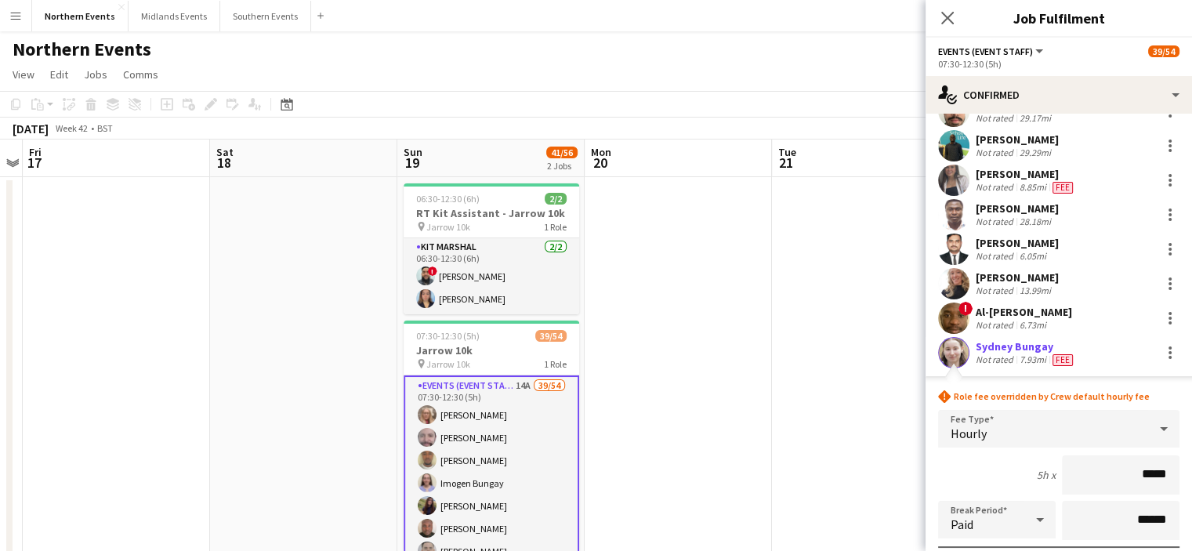
type input "******"
click at [948, 14] on icon "Close pop-in" at bounding box center [947, 17] width 15 height 15
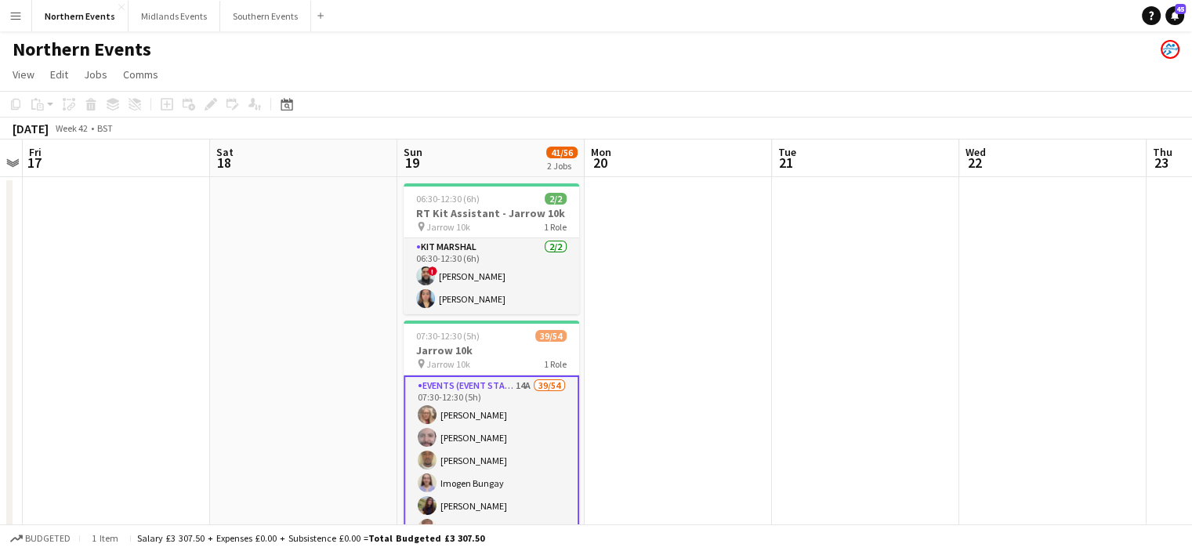
click at [621, 222] on app-date-cell at bounding box center [678, 530] width 187 height 706
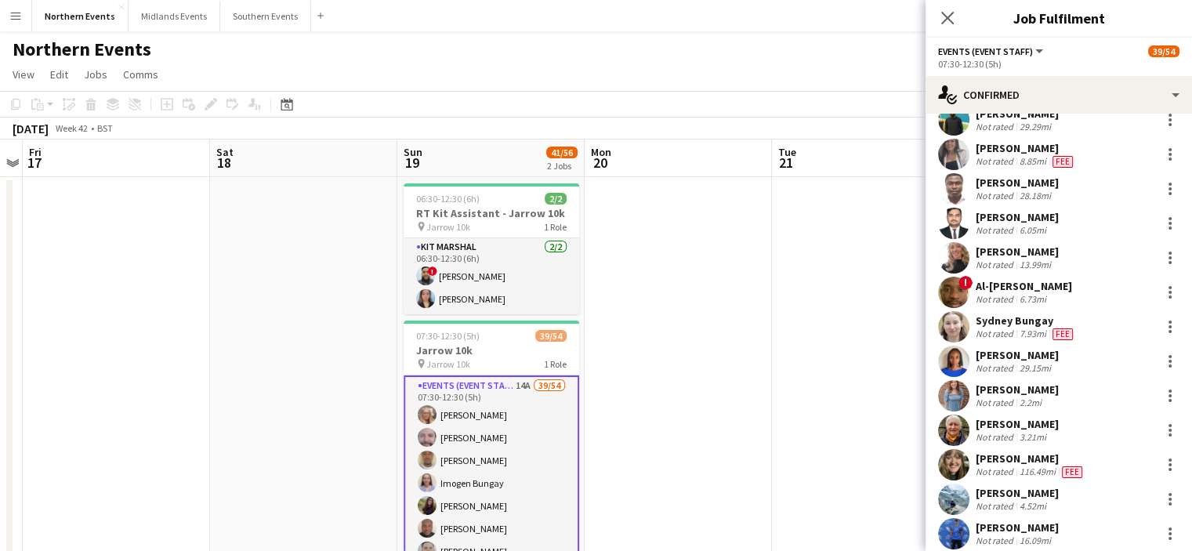
scroll to position [507, 0]
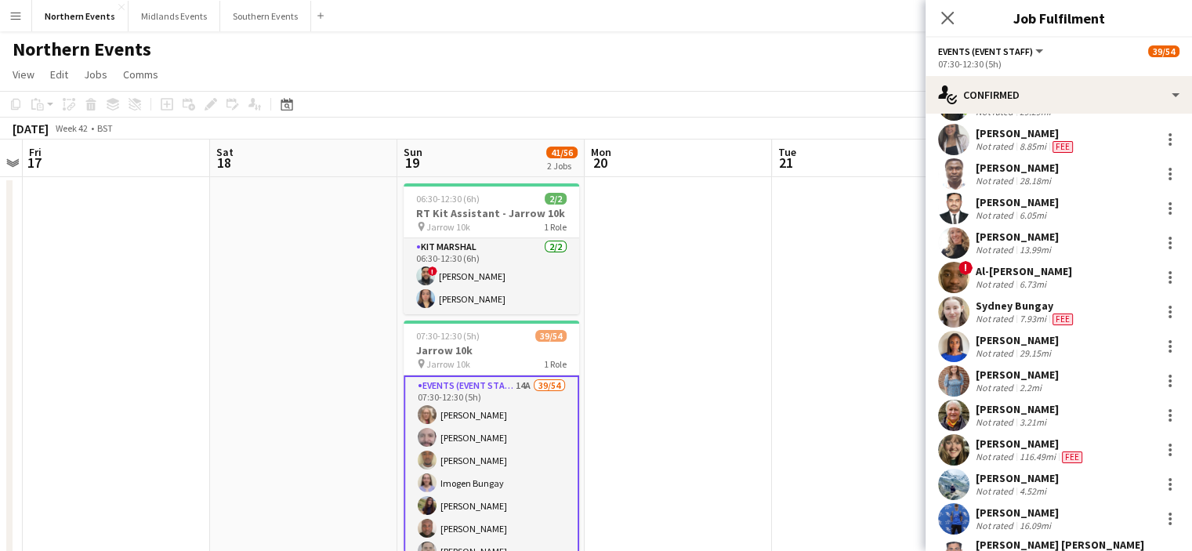
click at [1022, 307] on div "Sydney Bungay" at bounding box center [1026, 306] width 100 height 14
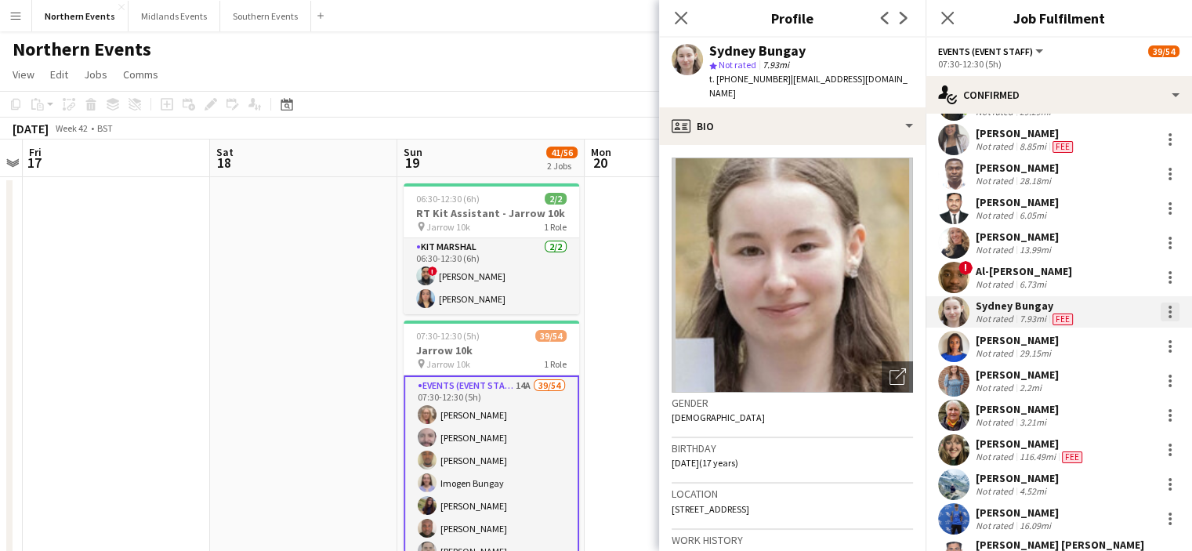
click at [1169, 315] on div at bounding box center [1170, 316] width 3 height 3
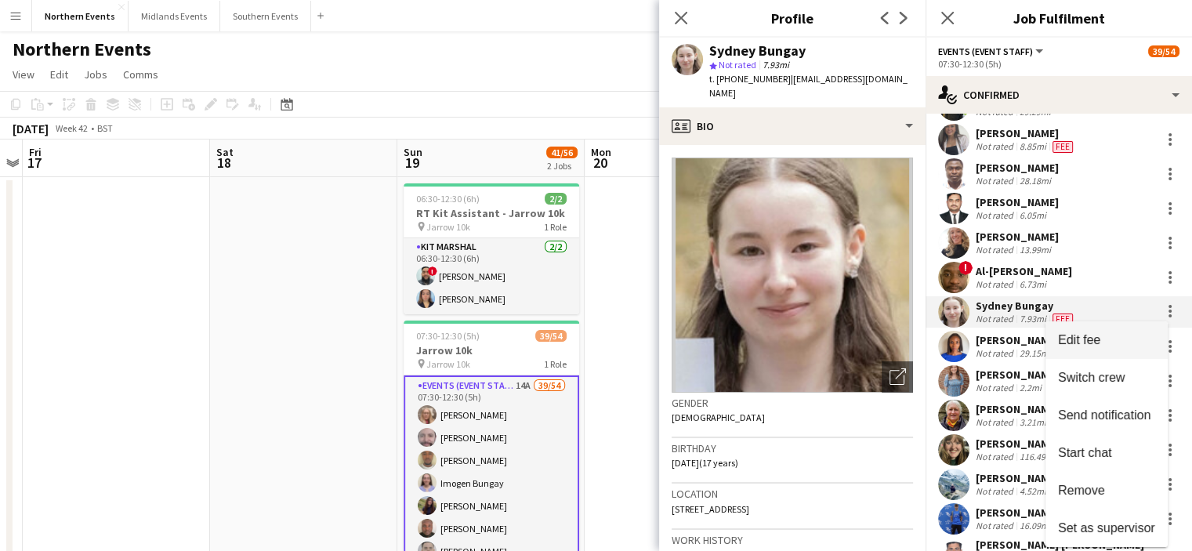
click at [1122, 343] on span "Edit fee" at bounding box center [1106, 340] width 97 height 14
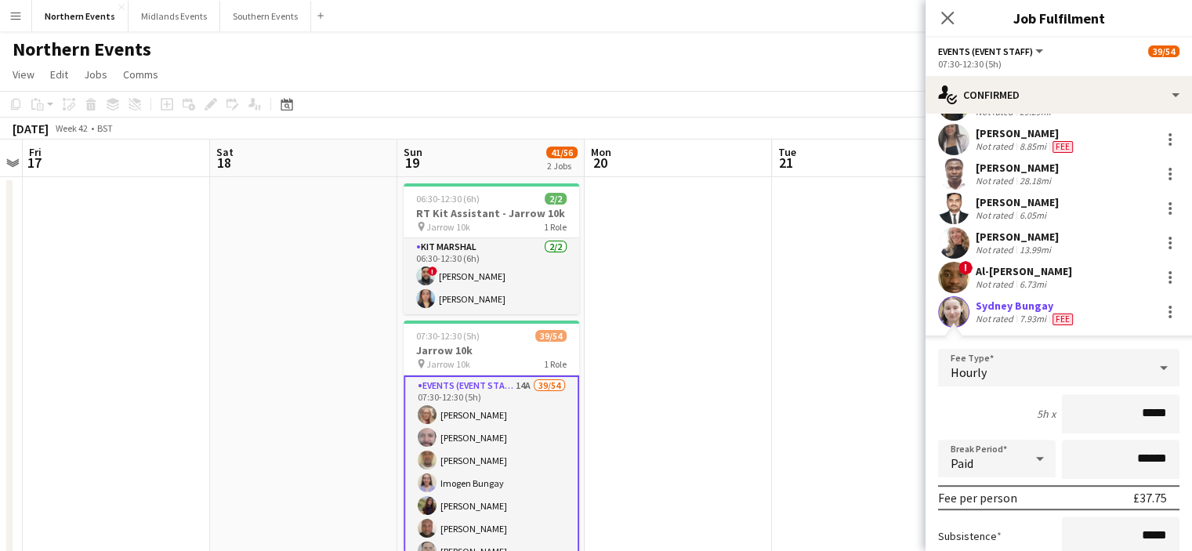
drag, startPoint x: 1098, startPoint y: 420, endPoint x: 1203, endPoint y: 394, distance: 108.2
click at [1192, 394] on html "Menu Boards Boards Boards All jobs Status Workforce Workforce My Workforce Recr…" at bounding box center [596, 527] width 1192 height 1054
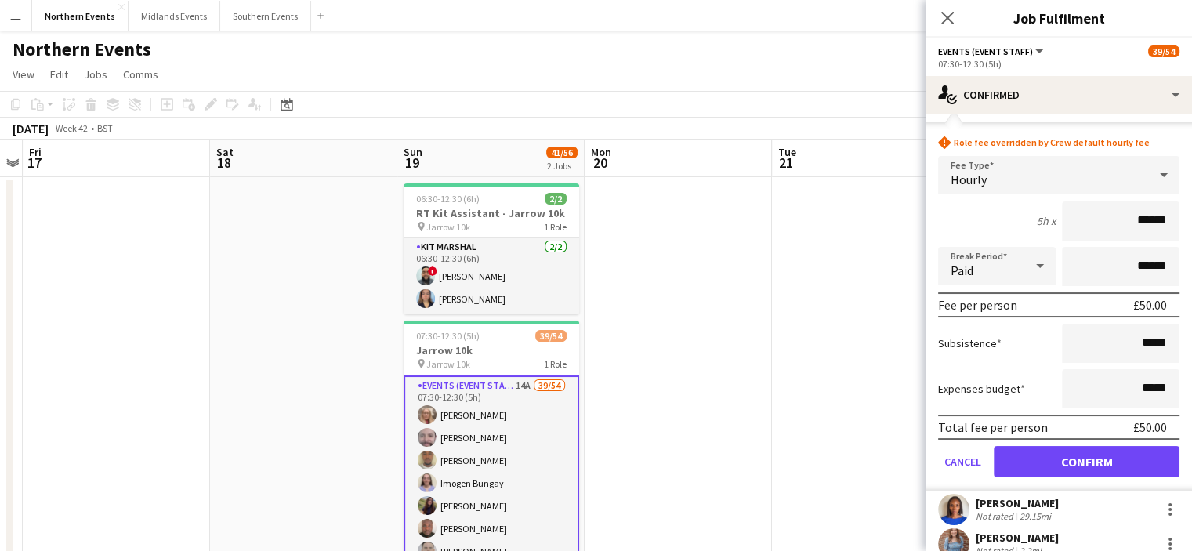
scroll to position [728, 0]
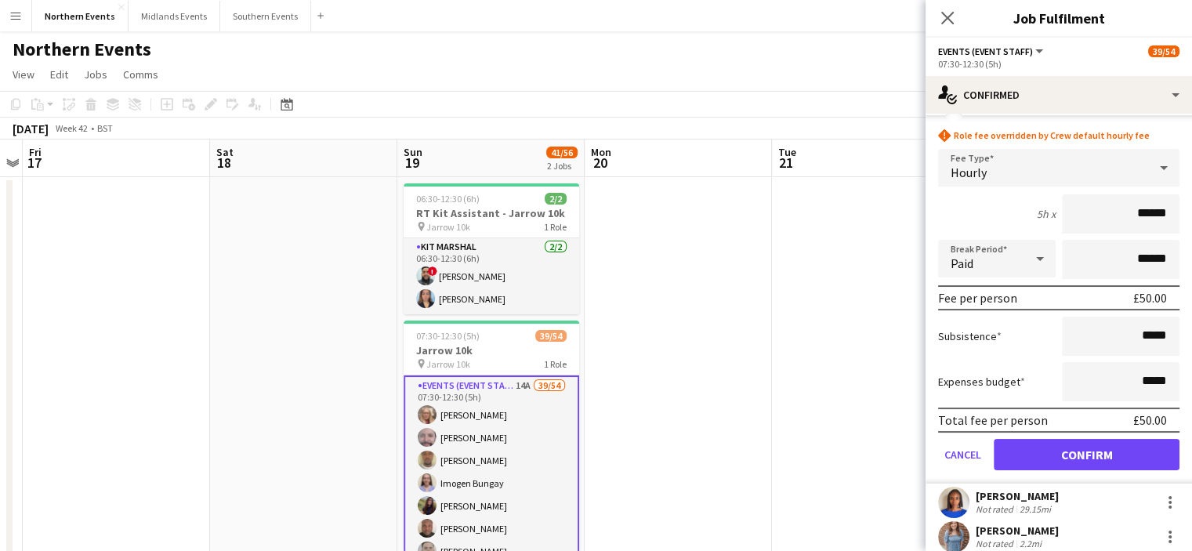
type input "******"
click at [1080, 465] on button "Confirm" at bounding box center [1087, 454] width 186 height 31
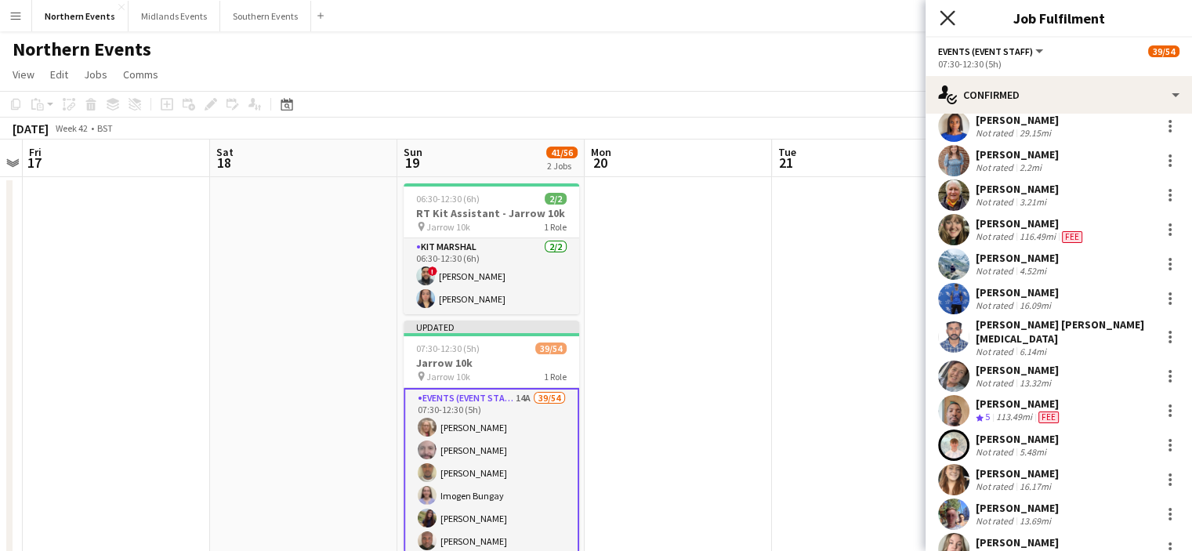
click at [944, 24] on icon "Close pop-in" at bounding box center [947, 17] width 15 height 15
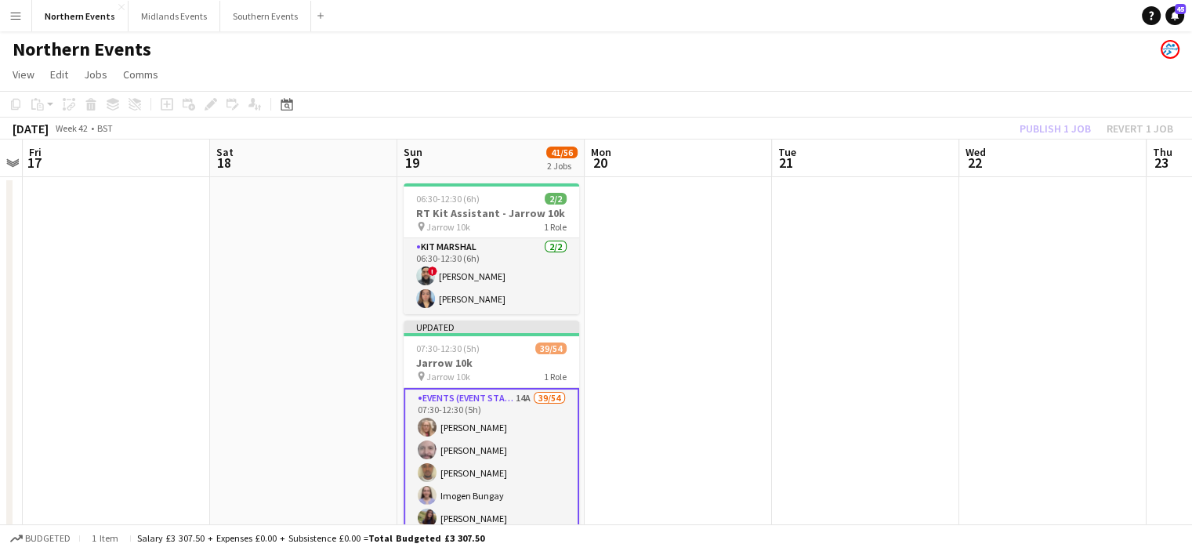
click at [1048, 131] on div "Publish 1 job Revert 1 job" at bounding box center [1096, 128] width 191 height 20
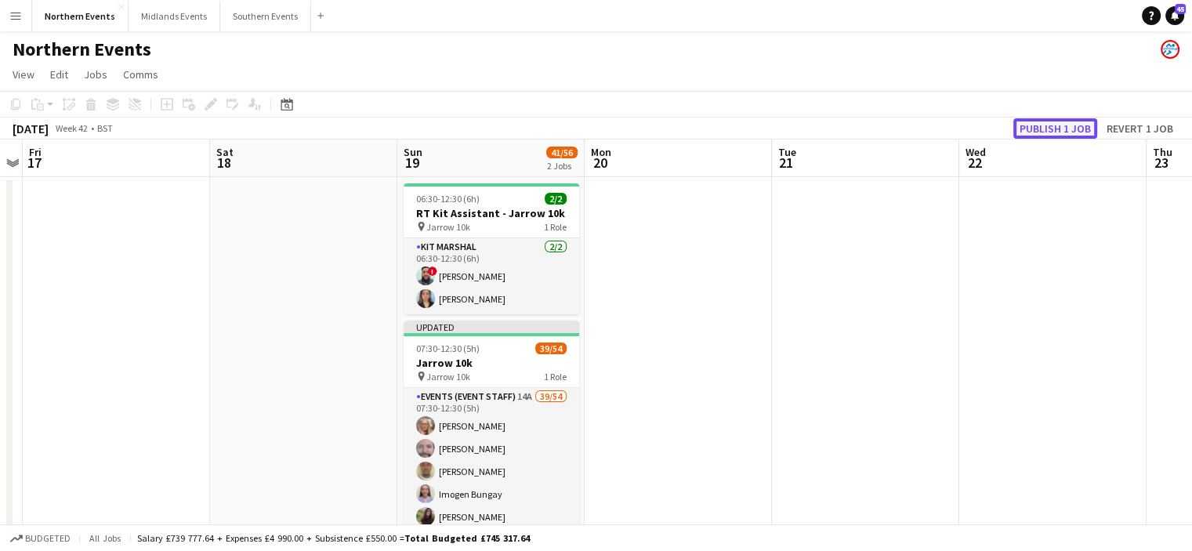
click at [1048, 131] on button "Publish 1 job" at bounding box center [1056, 128] width 84 height 20
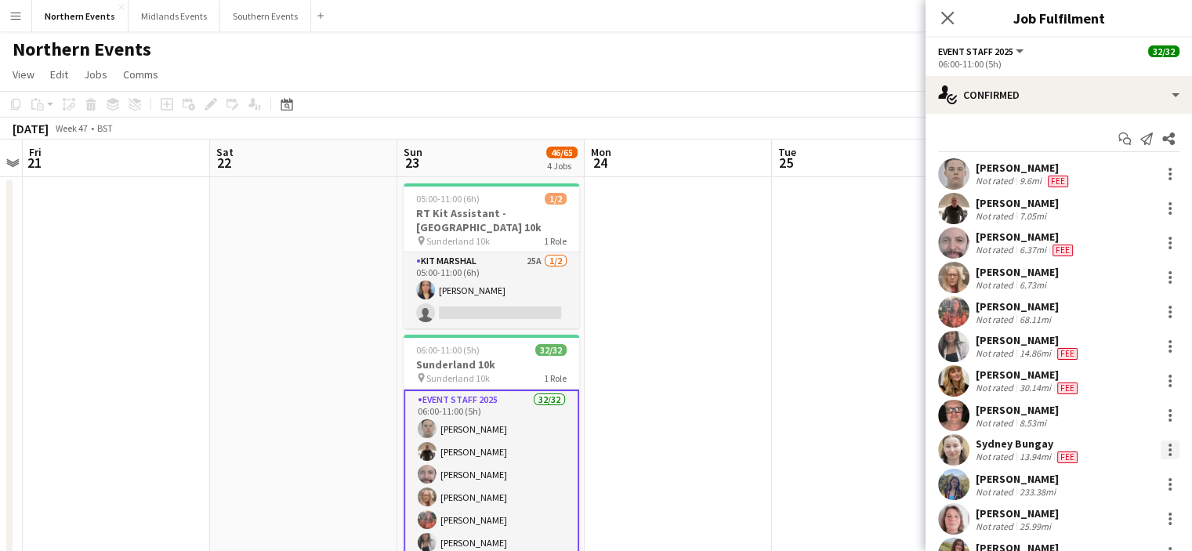
click at [1169, 446] on div at bounding box center [1170, 445] width 3 height 3
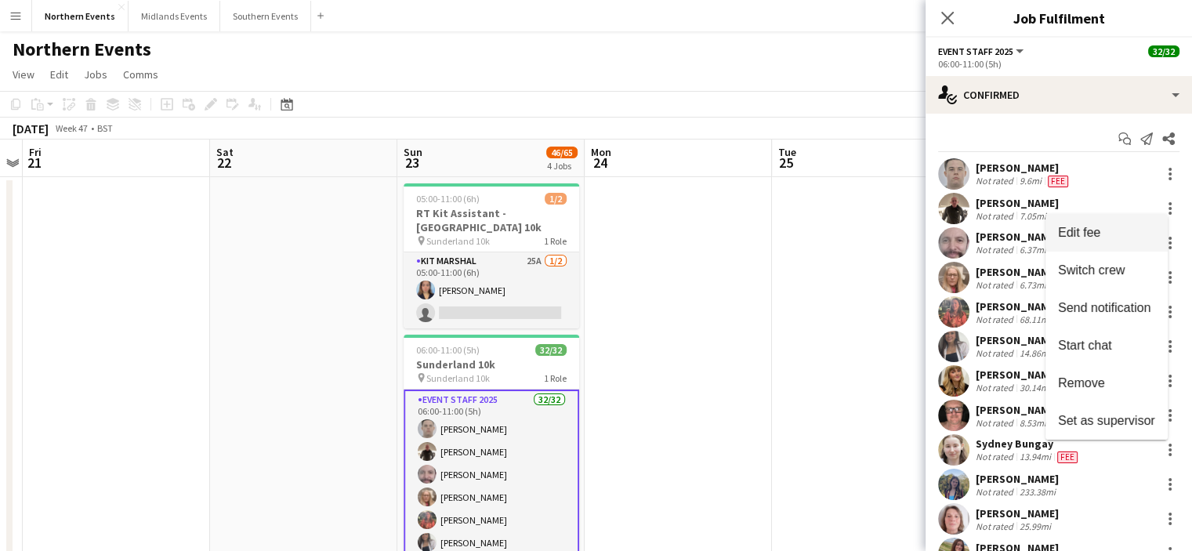
click at [1101, 228] on span "Edit fee" at bounding box center [1106, 233] width 97 height 14
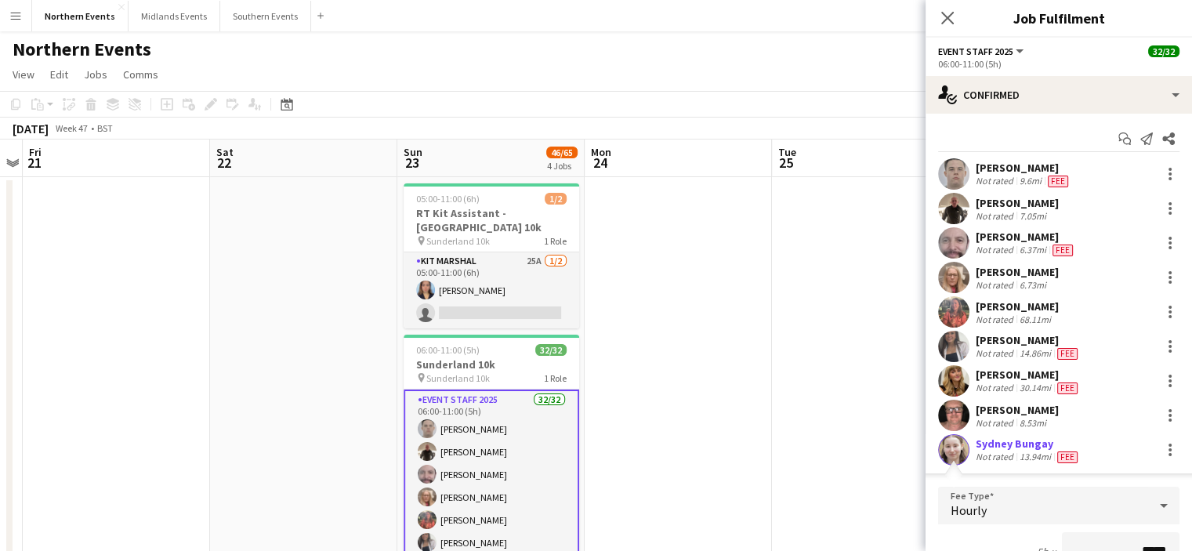
scroll to position [19, 0]
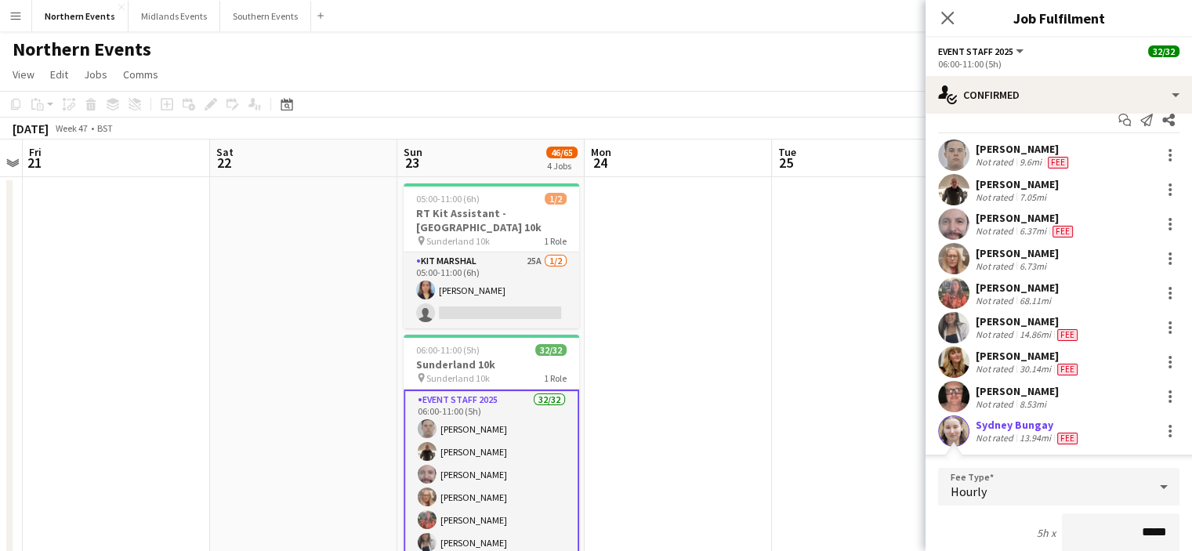
drag, startPoint x: 1123, startPoint y: 534, endPoint x: 1203, endPoint y: 521, distance: 80.9
drag, startPoint x: 1203, startPoint y: 521, endPoint x: 1171, endPoint y: 532, distance: 34.0
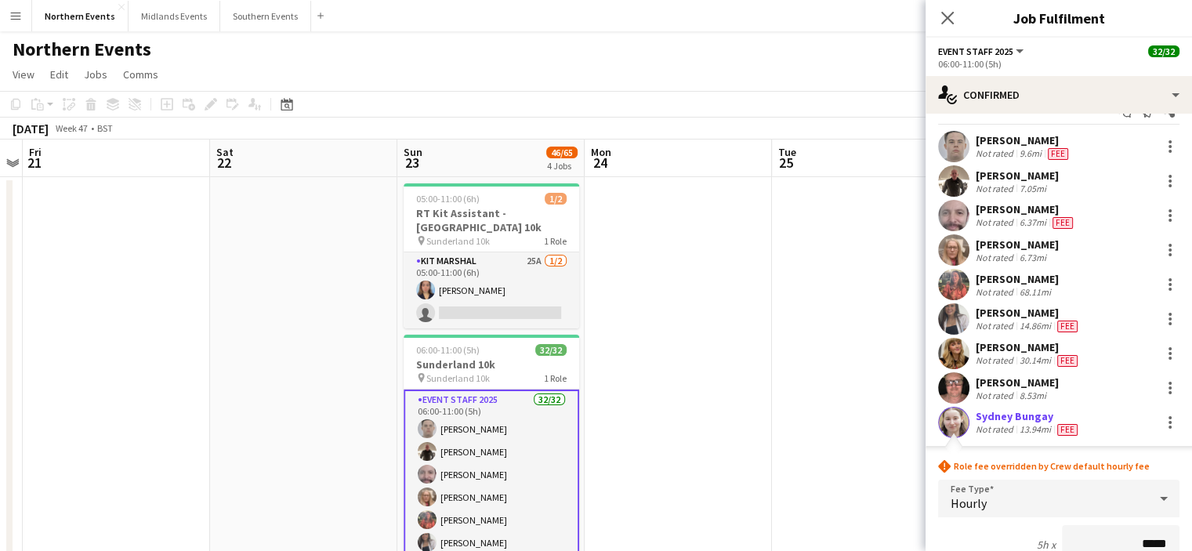
type input "******"
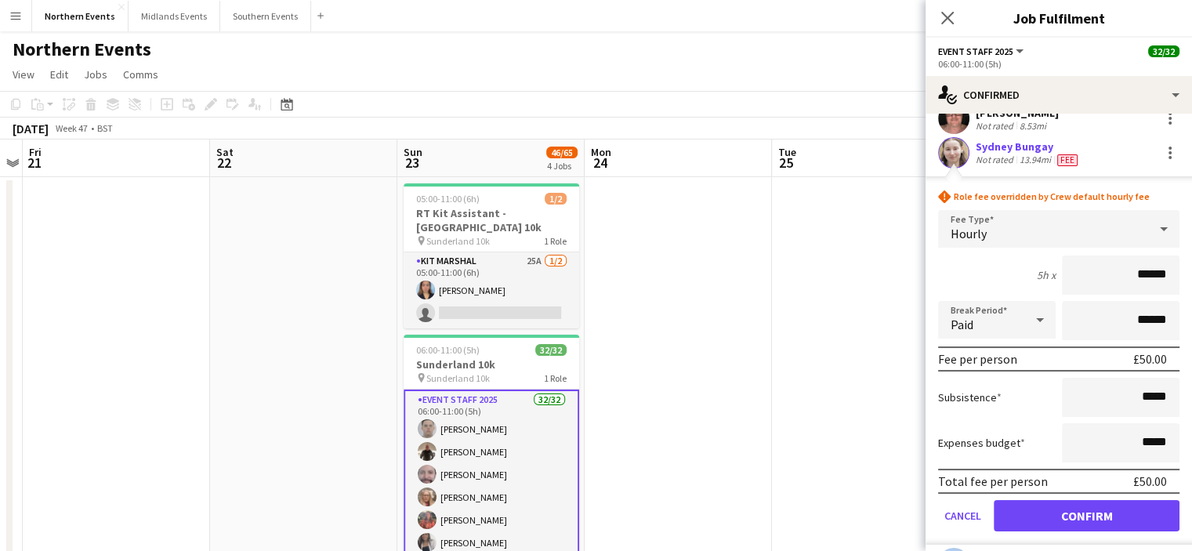
scroll to position [302, 0]
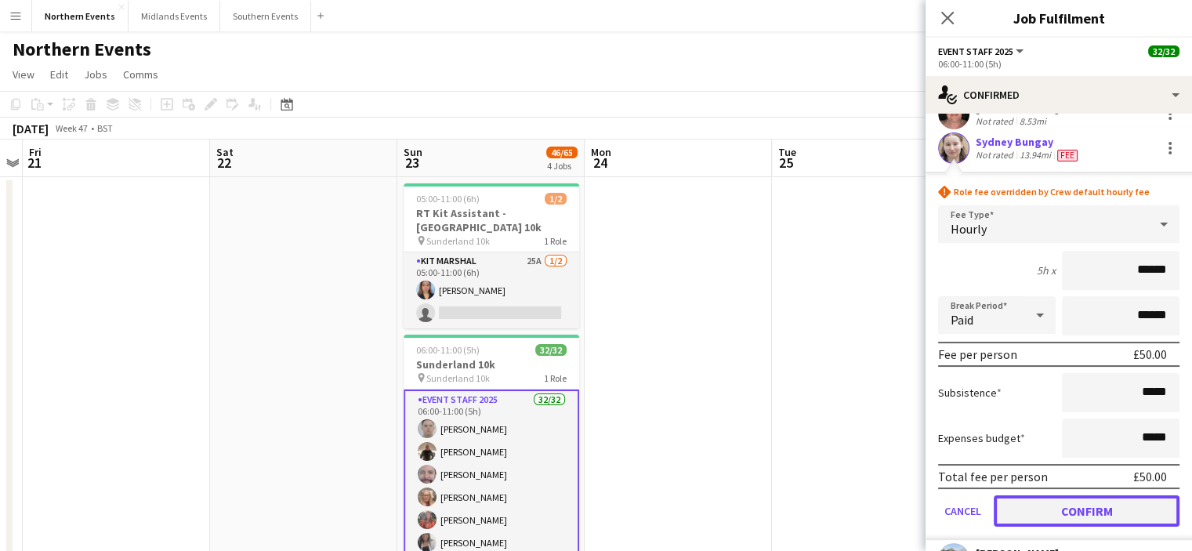
click at [1072, 507] on button "Confirm" at bounding box center [1087, 510] width 186 height 31
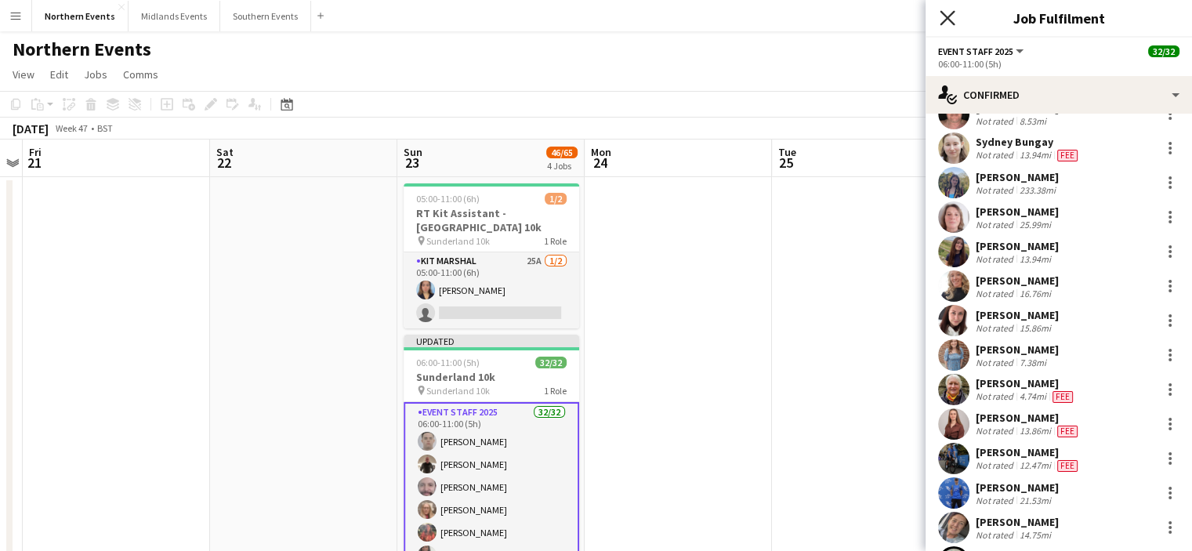
click at [947, 18] on icon at bounding box center [947, 17] width 15 height 15
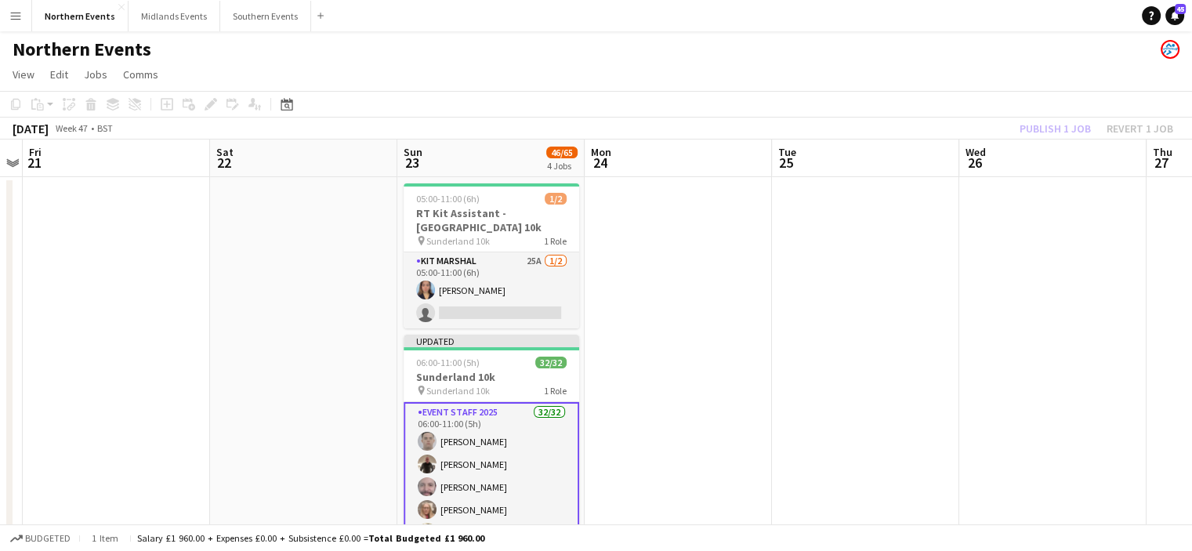
click at [1029, 136] on div "Publish 1 job Revert 1 job" at bounding box center [1096, 128] width 191 height 20
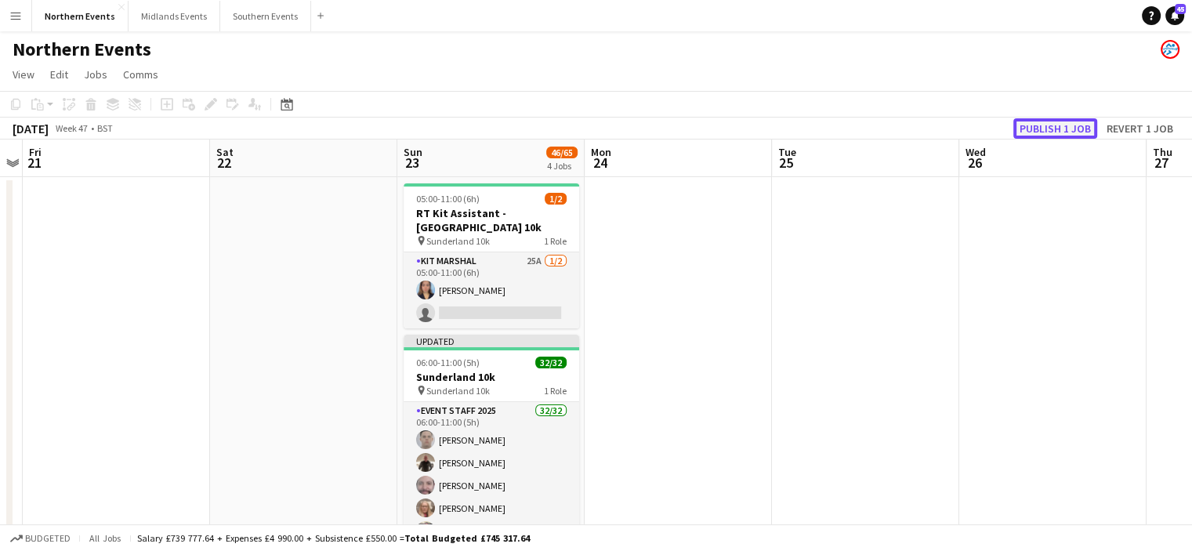
click at [1044, 134] on button "Publish 1 job" at bounding box center [1056, 128] width 84 height 20
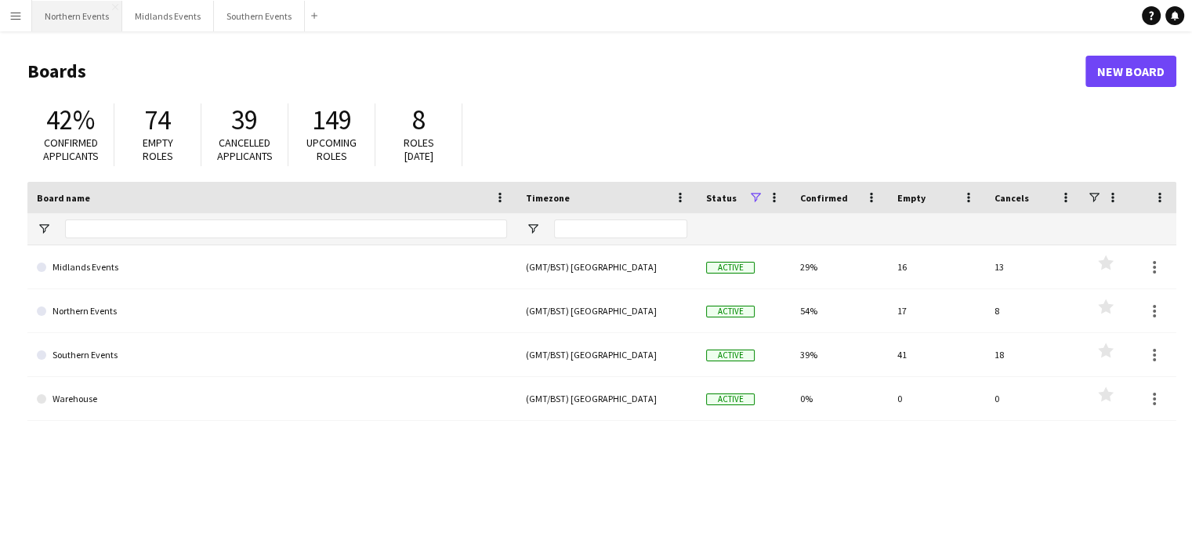
click at [82, 22] on button "Northern Events Close" at bounding box center [77, 16] width 90 height 31
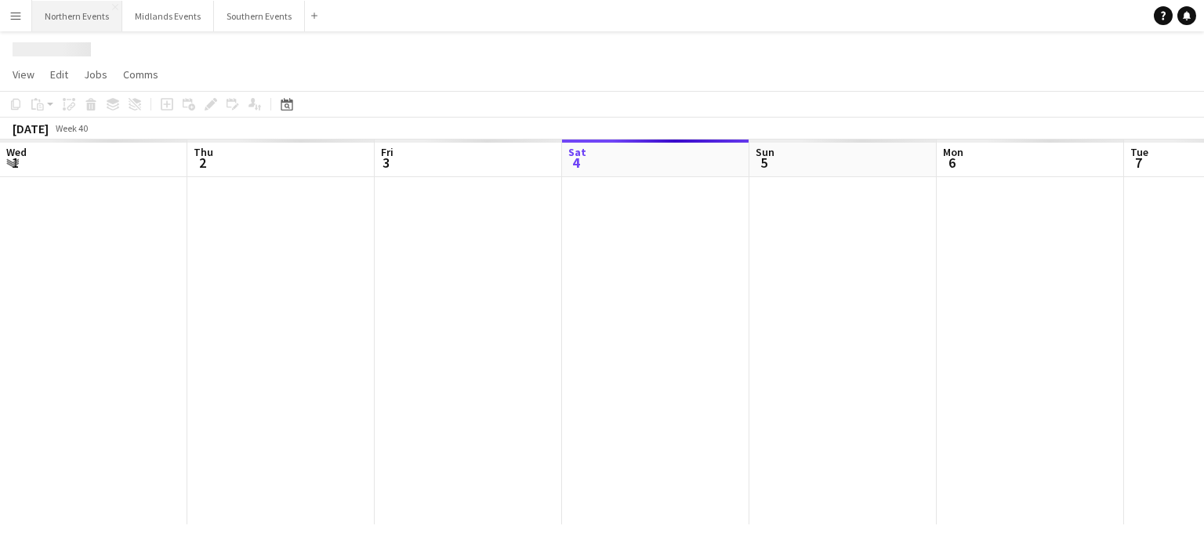
scroll to position [0, 375]
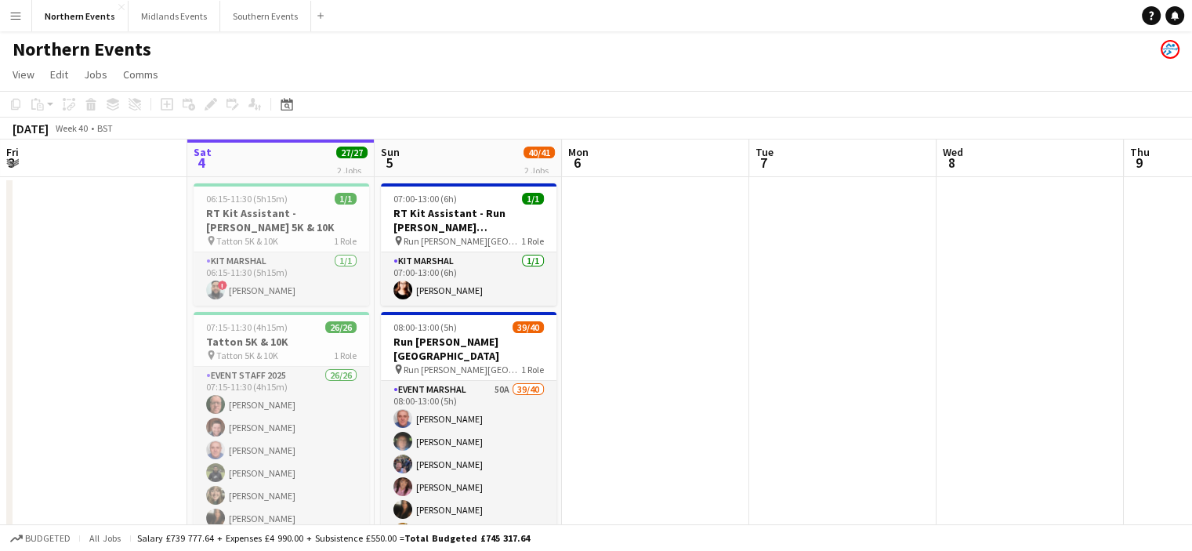
click at [10, 9] on app-icon "Menu" at bounding box center [15, 15] width 13 height 13
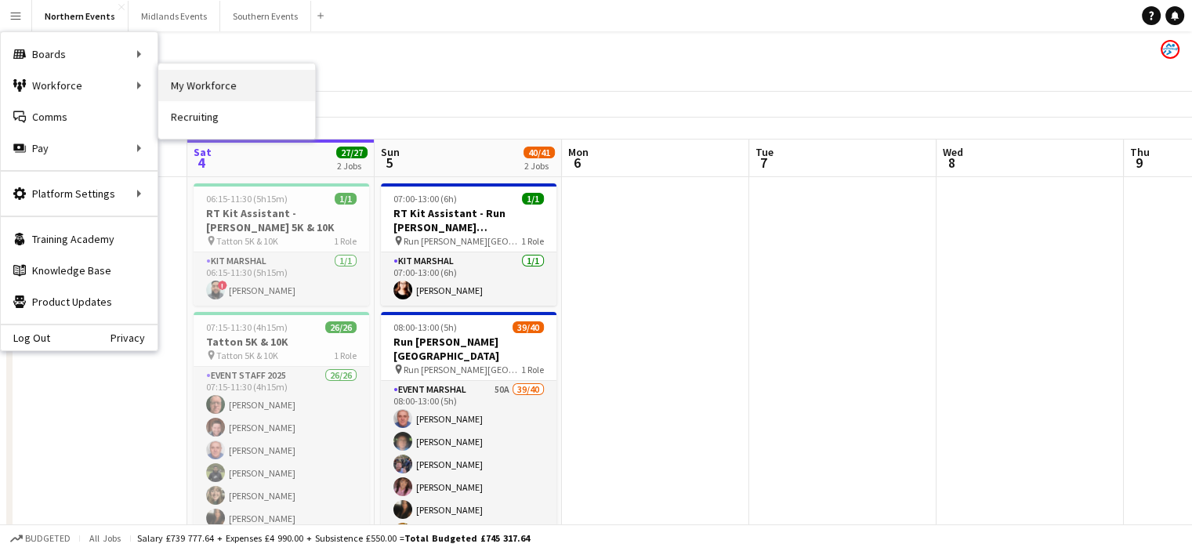
click at [237, 81] on link "My Workforce" at bounding box center [236, 85] width 157 height 31
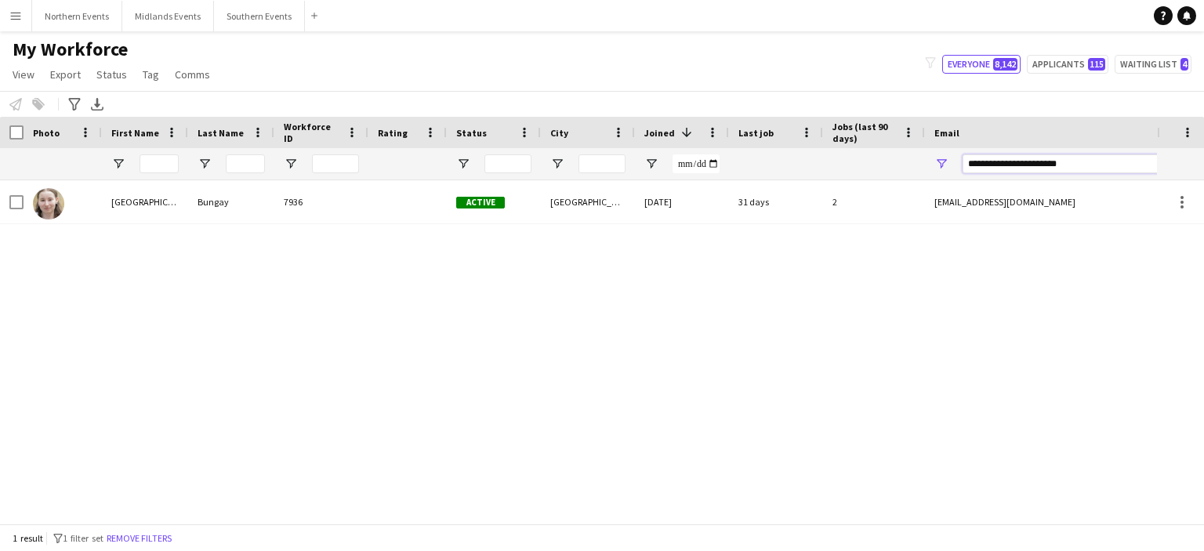
click at [1007, 165] on input "**********" at bounding box center [1096, 163] width 267 height 19
drag, startPoint x: 1007, startPoint y: 165, endPoint x: 982, endPoint y: 165, distance: 24.3
click at [982, 165] on input "**********" at bounding box center [1096, 163] width 267 height 19
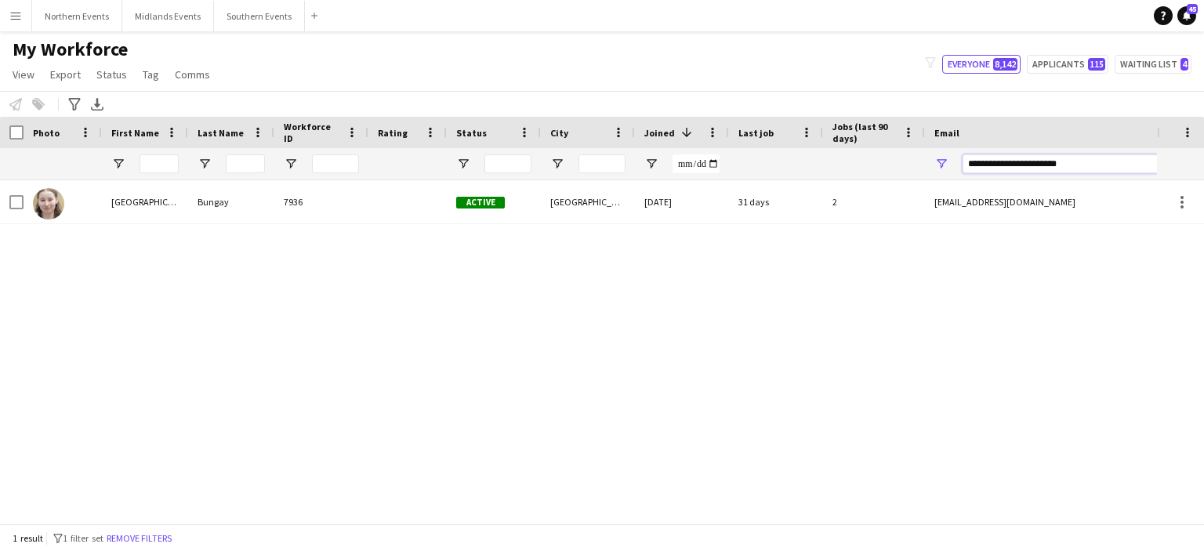
paste input "Email Filter Input"
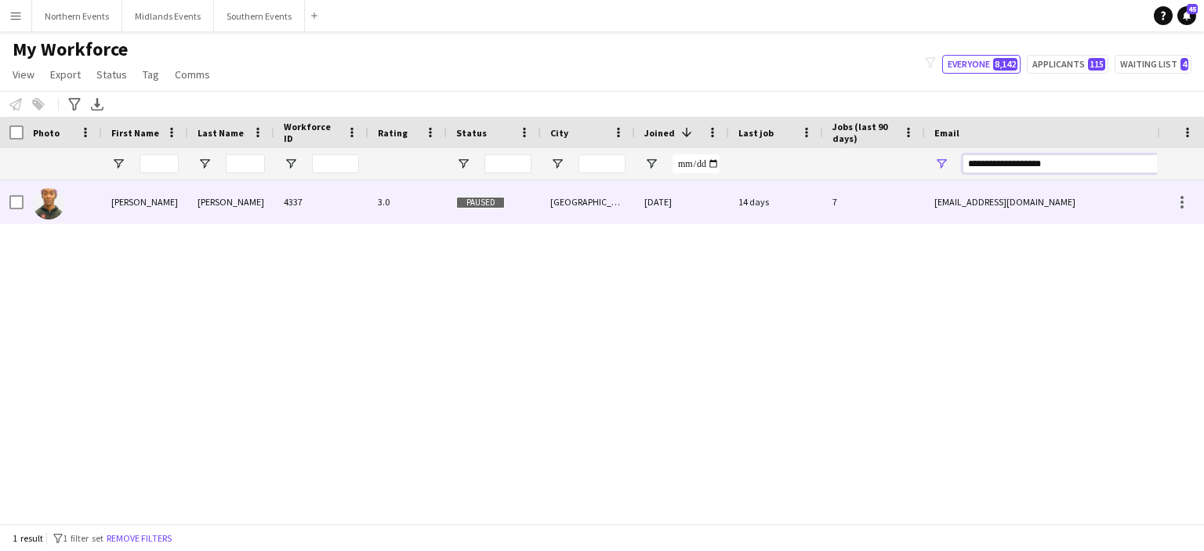
type input "**********"
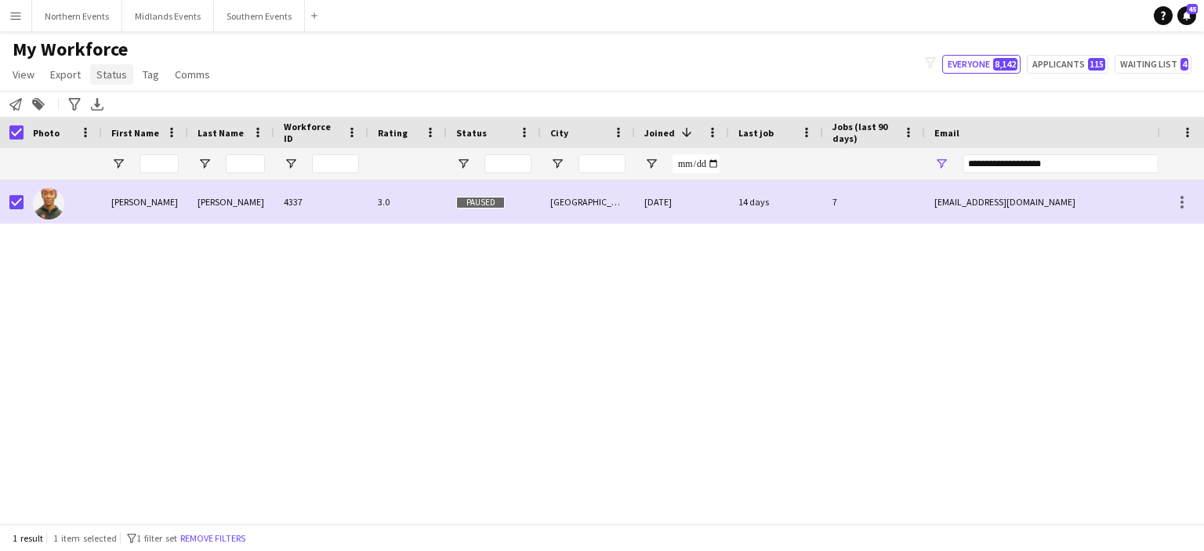
click at [116, 79] on span "Status" at bounding box center [111, 74] width 31 height 14
click at [118, 104] on span "Edit" at bounding box center [112, 108] width 18 height 14
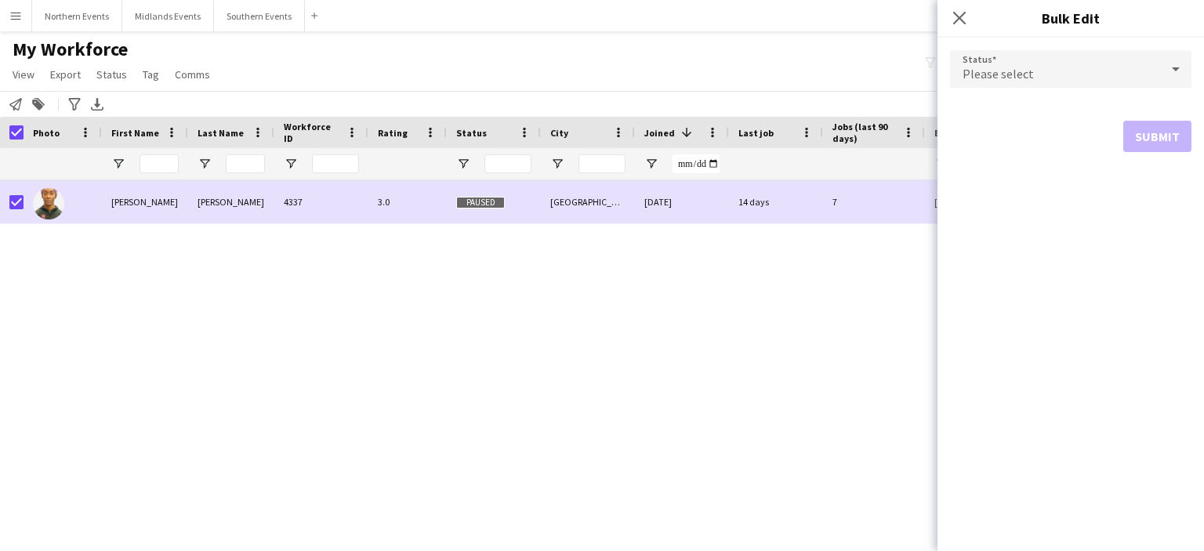
click at [1028, 83] on div "Please select" at bounding box center [1055, 69] width 210 height 38
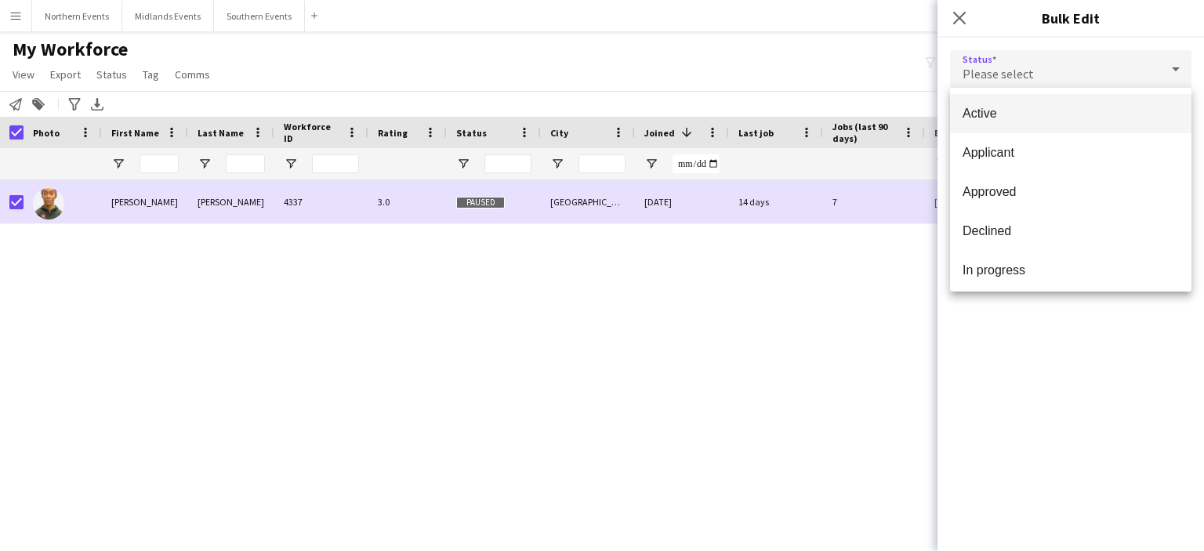
click at [990, 127] on mat-option "Active" at bounding box center [1070, 113] width 241 height 39
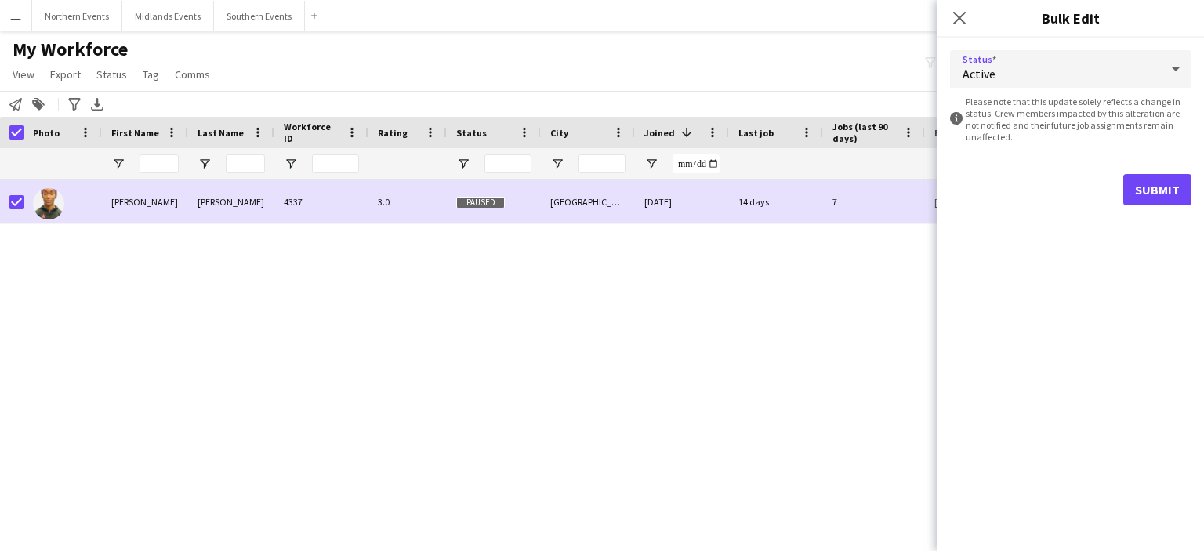
click at [1044, 79] on div "Active" at bounding box center [1055, 69] width 210 height 38
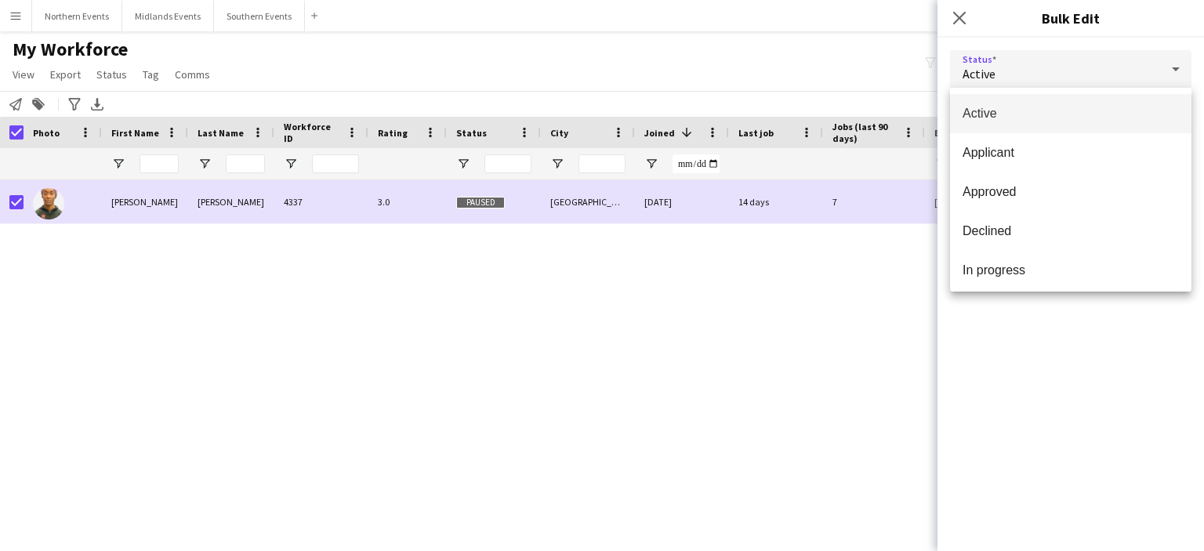
click at [1044, 79] on div at bounding box center [602, 275] width 1204 height 551
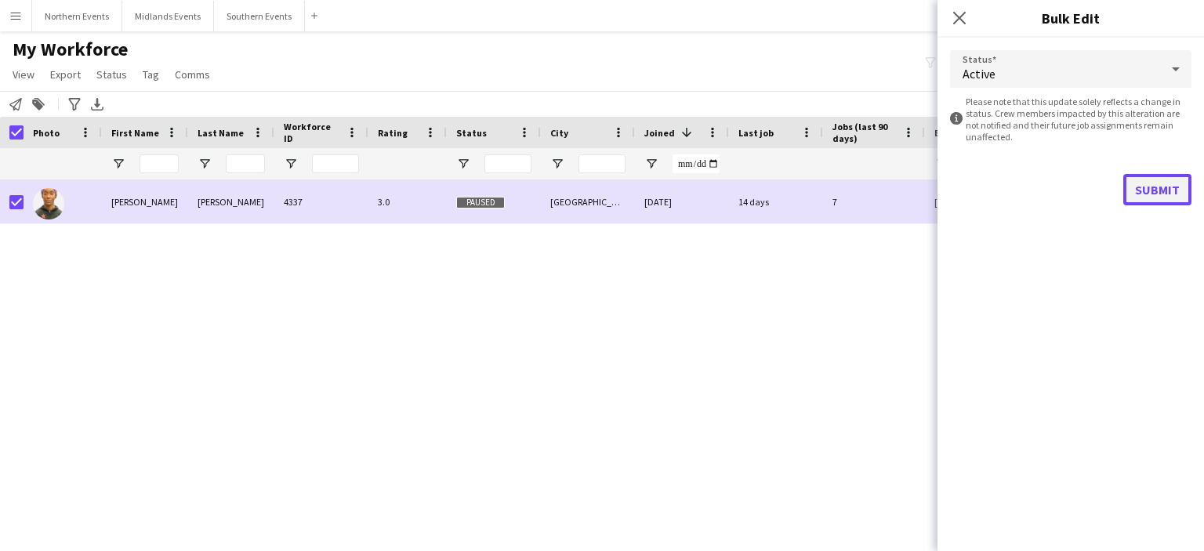
click at [1156, 184] on button "Submit" at bounding box center [1157, 189] width 68 height 31
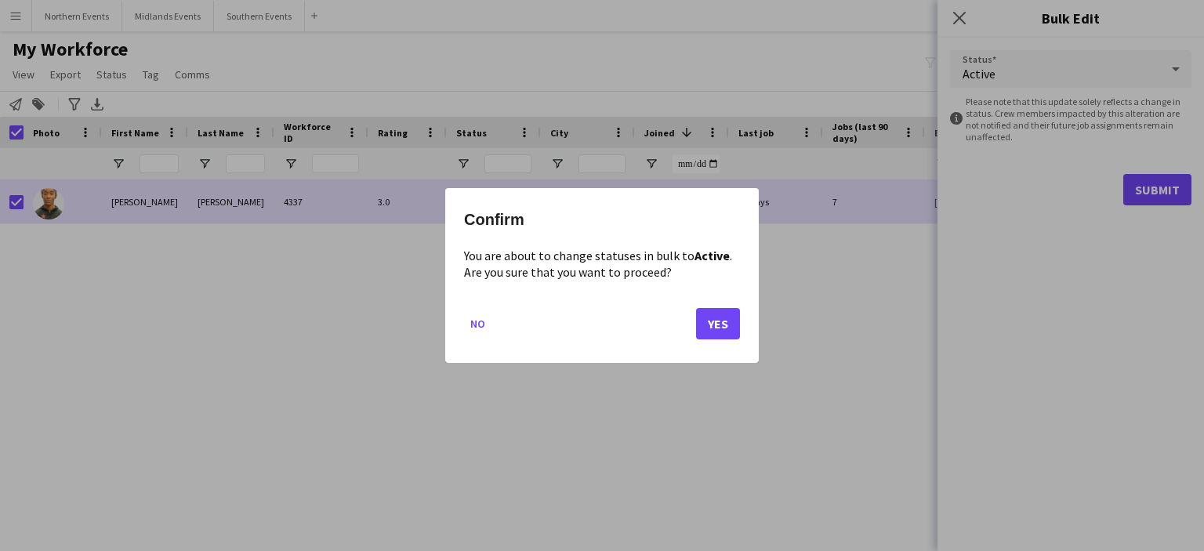
click at [712, 303] on mat-dialog-actions "No Yes" at bounding box center [602, 329] width 276 height 67
click at [720, 328] on button "Yes" at bounding box center [718, 323] width 44 height 31
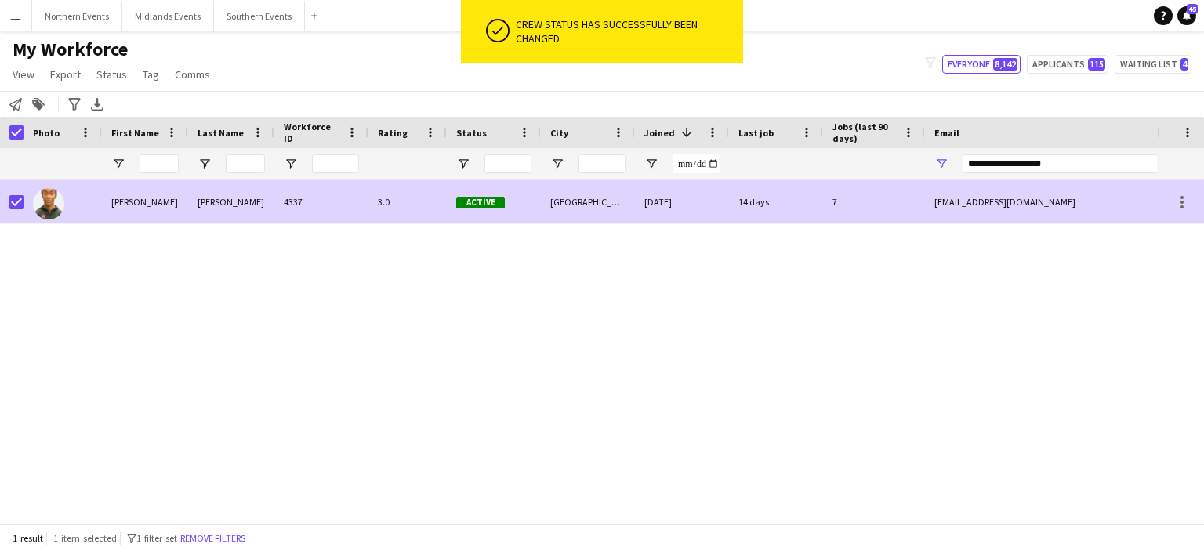
click at [157, 205] on div "Tania-cyrena" at bounding box center [145, 201] width 86 height 43
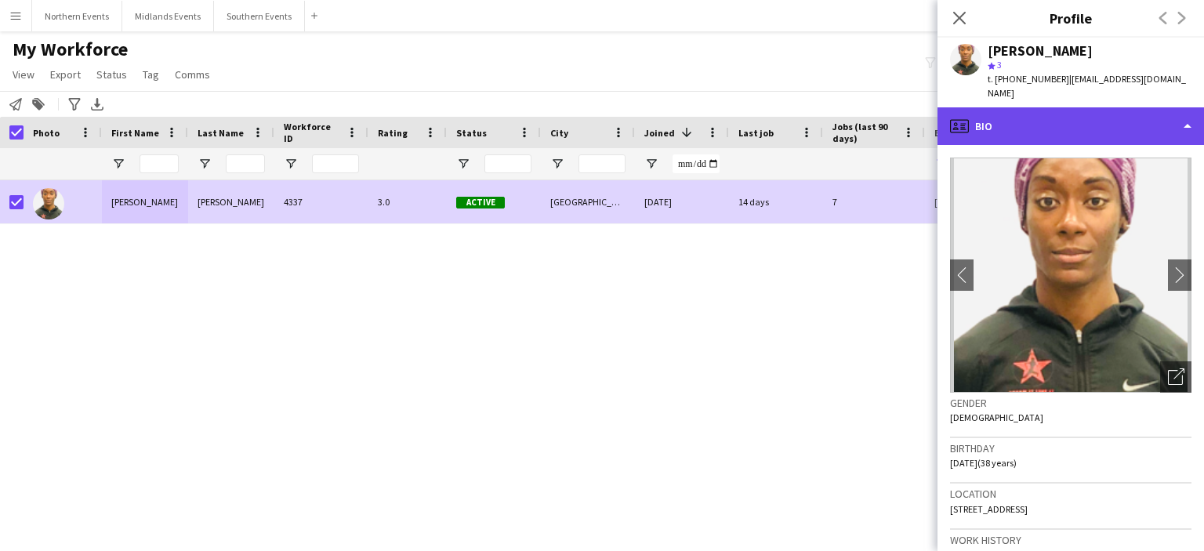
click at [1016, 107] on div "profile Bio" at bounding box center [1071, 126] width 267 height 38
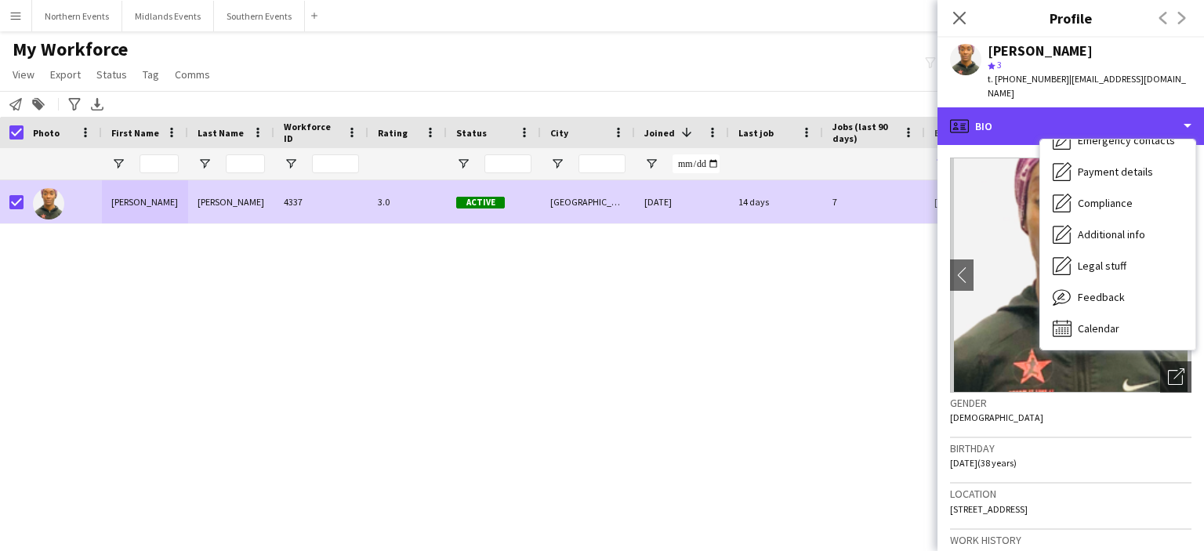
scroll to position [147, 0]
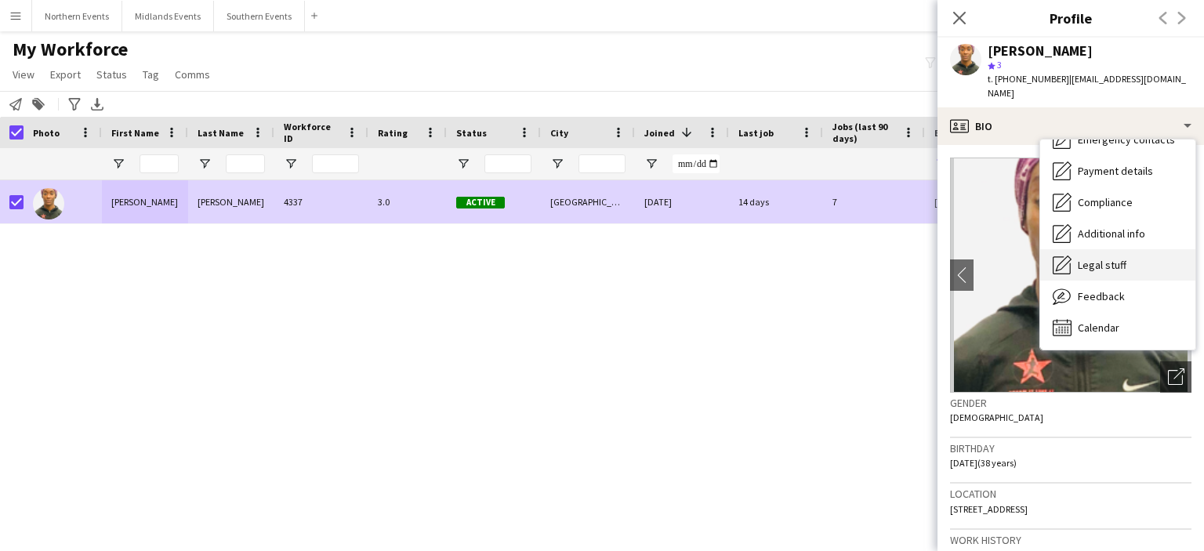
click at [1128, 265] on div "Legal stuff Legal stuff" at bounding box center [1117, 264] width 155 height 31
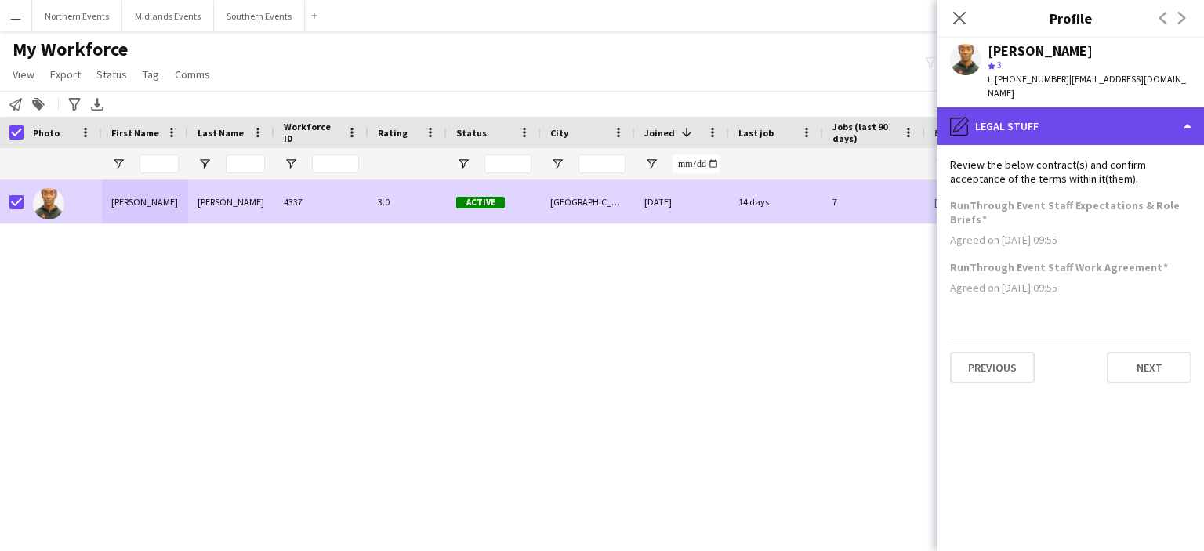
click at [1104, 124] on div "pencil4 Legal stuff" at bounding box center [1071, 126] width 267 height 38
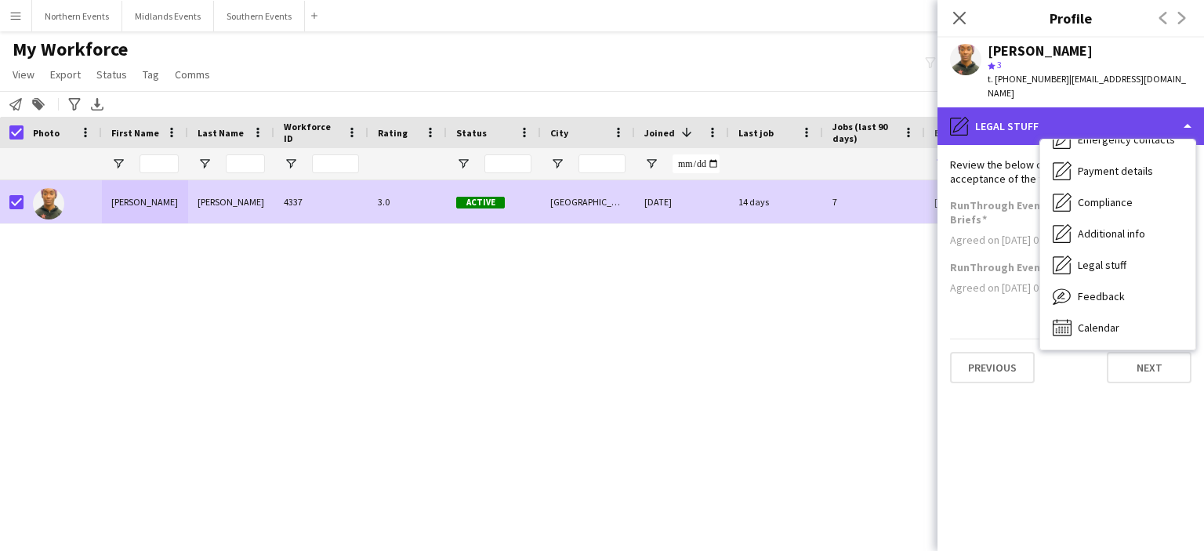
click at [1185, 111] on div "pencil4 Legal stuff" at bounding box center [1071, 126] width 267 height 38
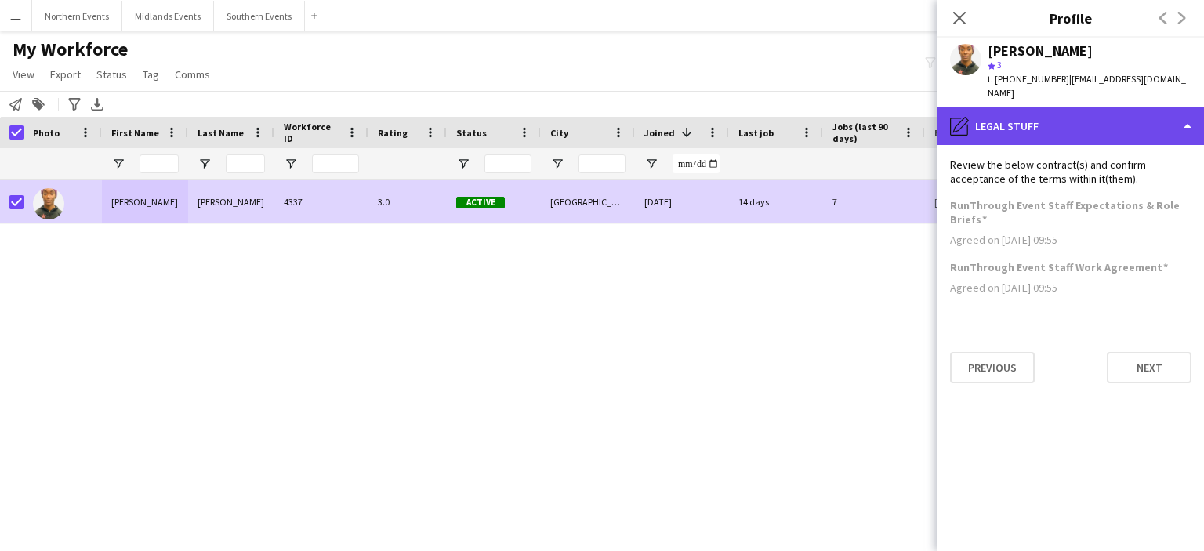
click at [1186, 115] on div "pencil4 Legal stuff" at bounding box center [1071, 126] width 267 height 38
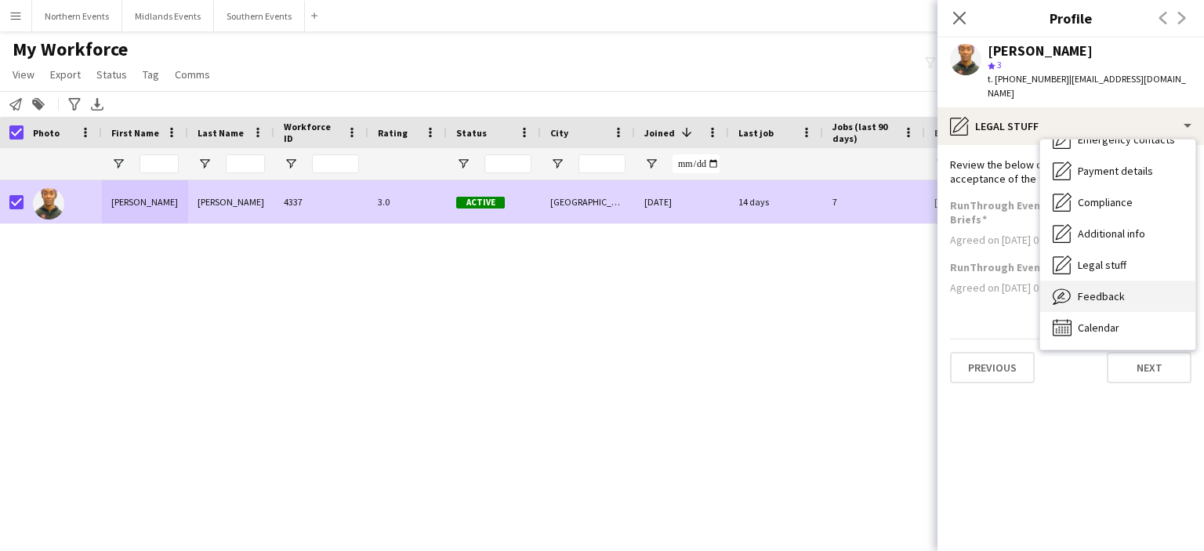
click at [1122, 289] on span "Feedback" at bounding box center [1101, 296] width 47 height 14
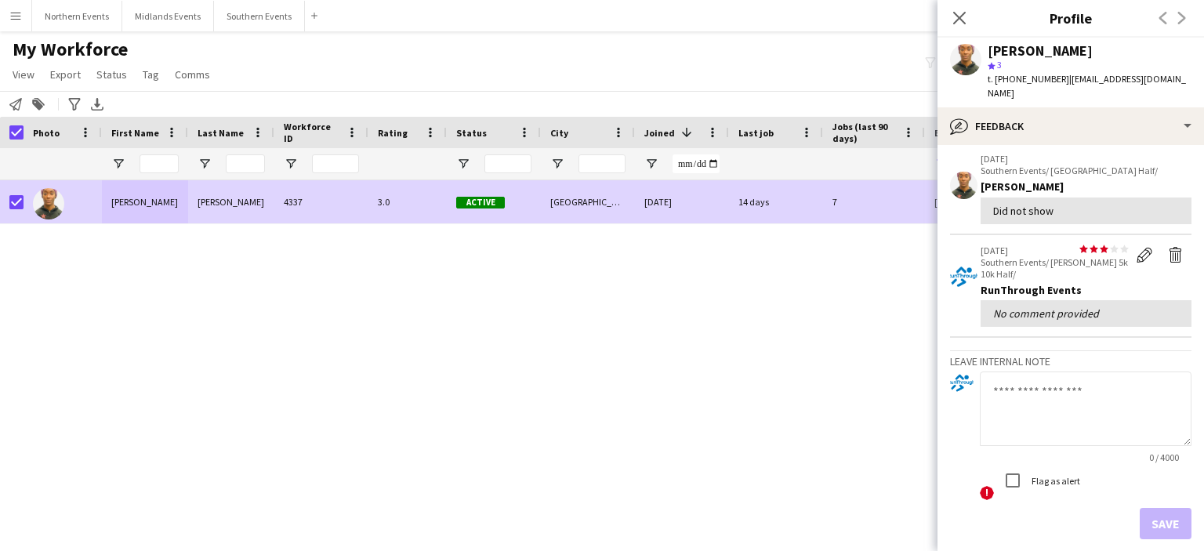
scroll to position [263, 0]
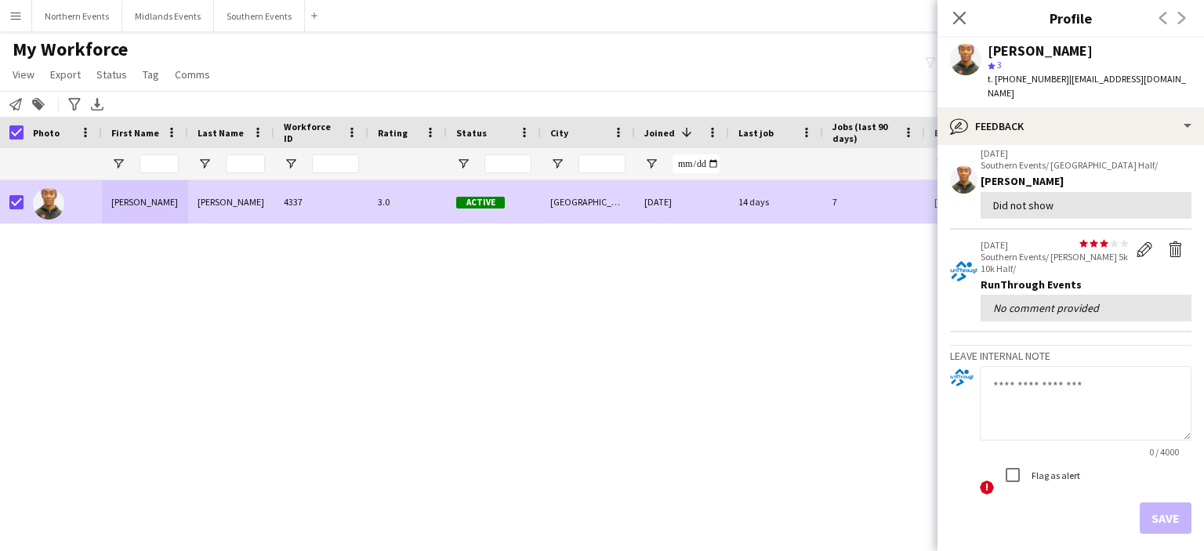
click at [1063, 375] on textarea at bounding box center [1086, 403] width 212 height 74
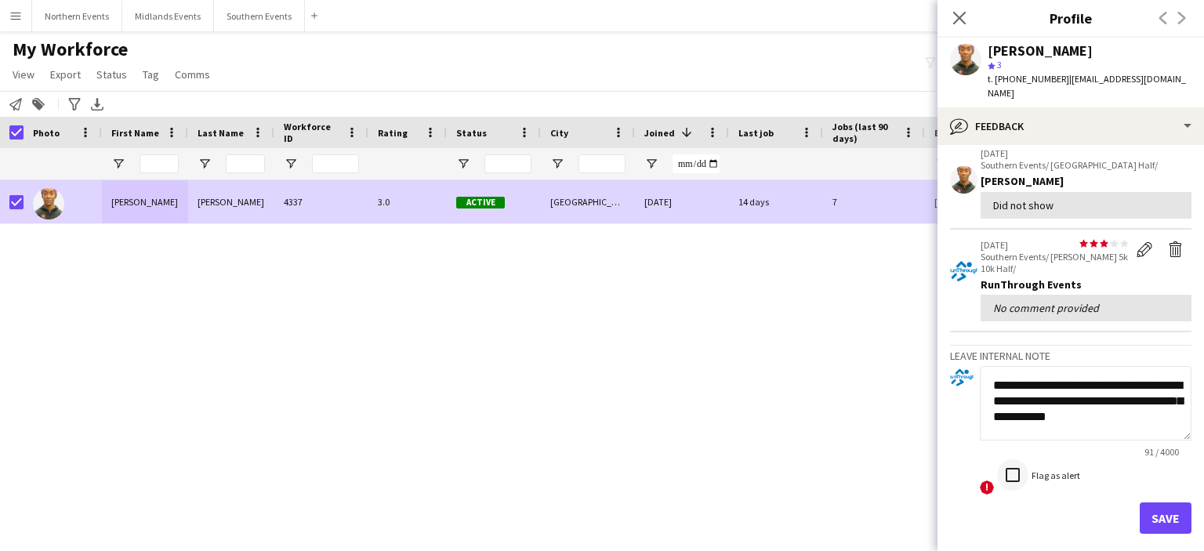
type textarea "**********"
click at [1154, 503] on button "Save" at bounding box center [1166, 518] width 52 height 31
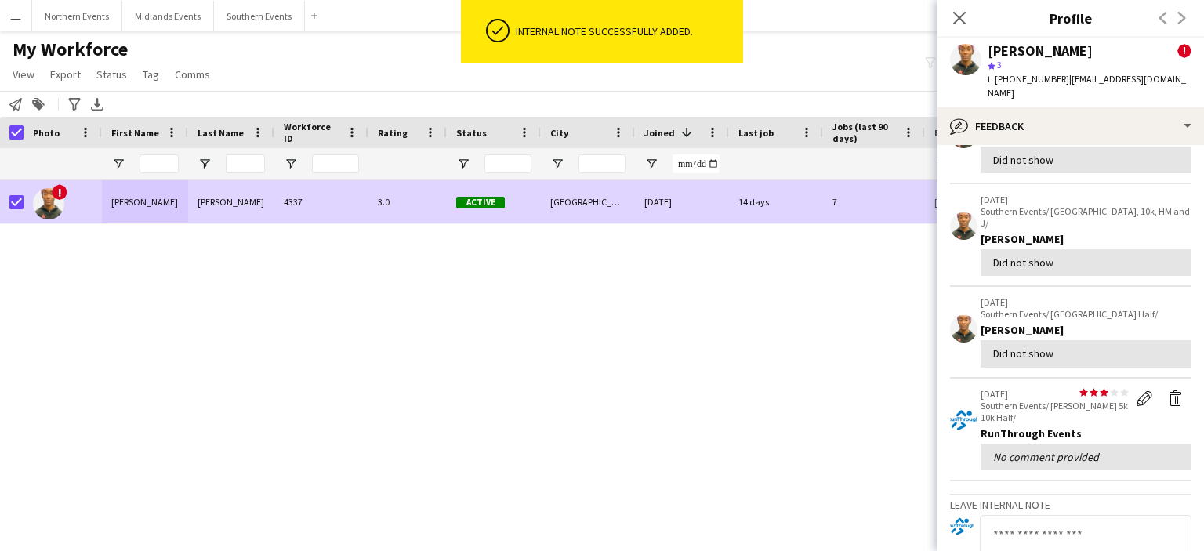
scroll to position [410, 0]
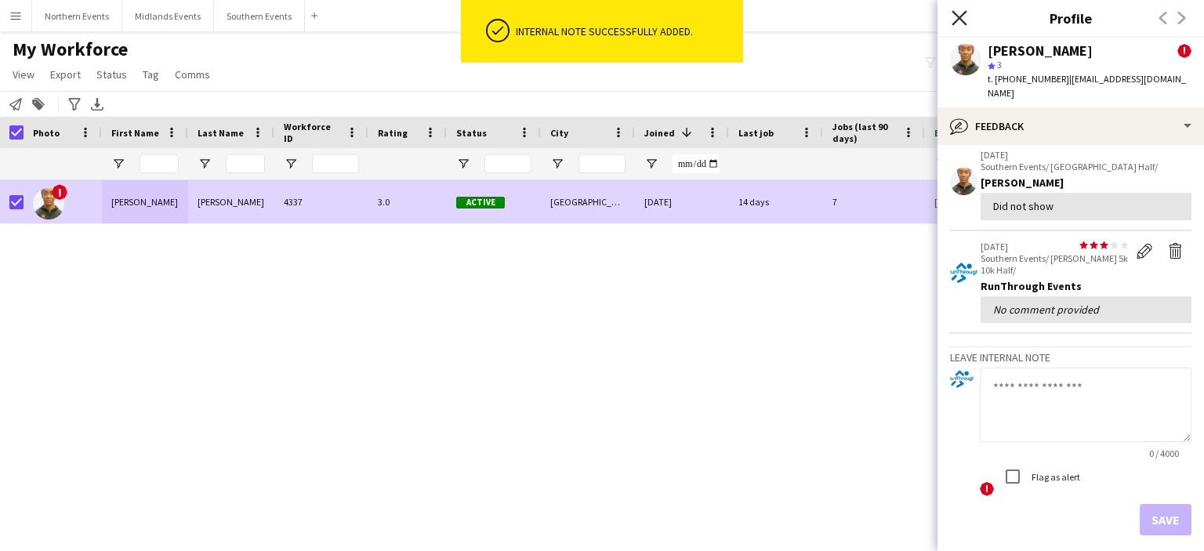
click at [954, 12] on icon "Close pop-in" at bounding box center [959, 17] width 15 height 15
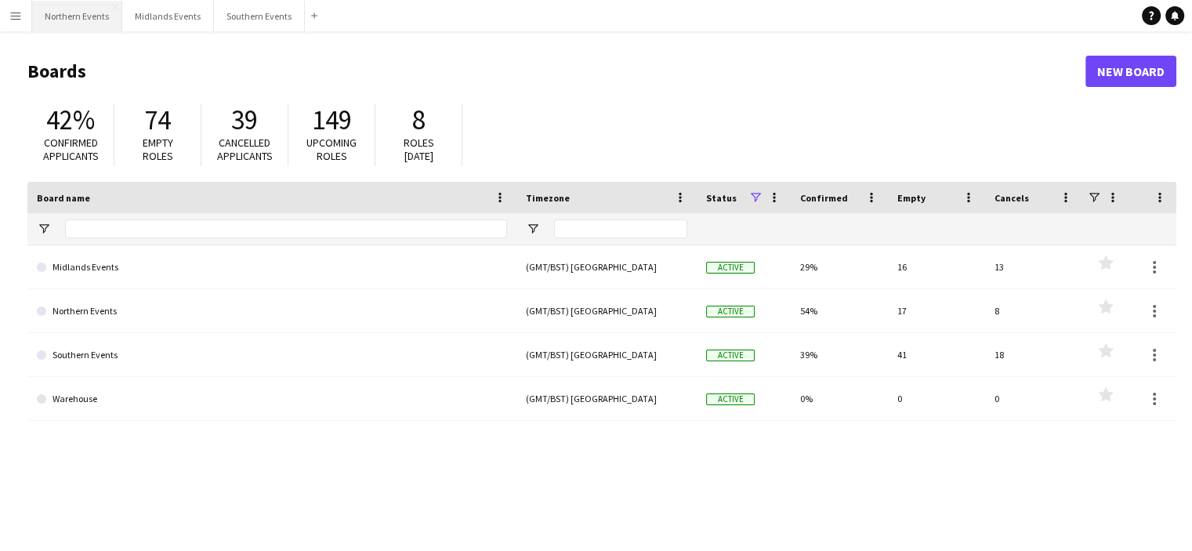
click at [104, 12] on button "Northern Events Close" at bounding box center [77, 16] width 90 height 31
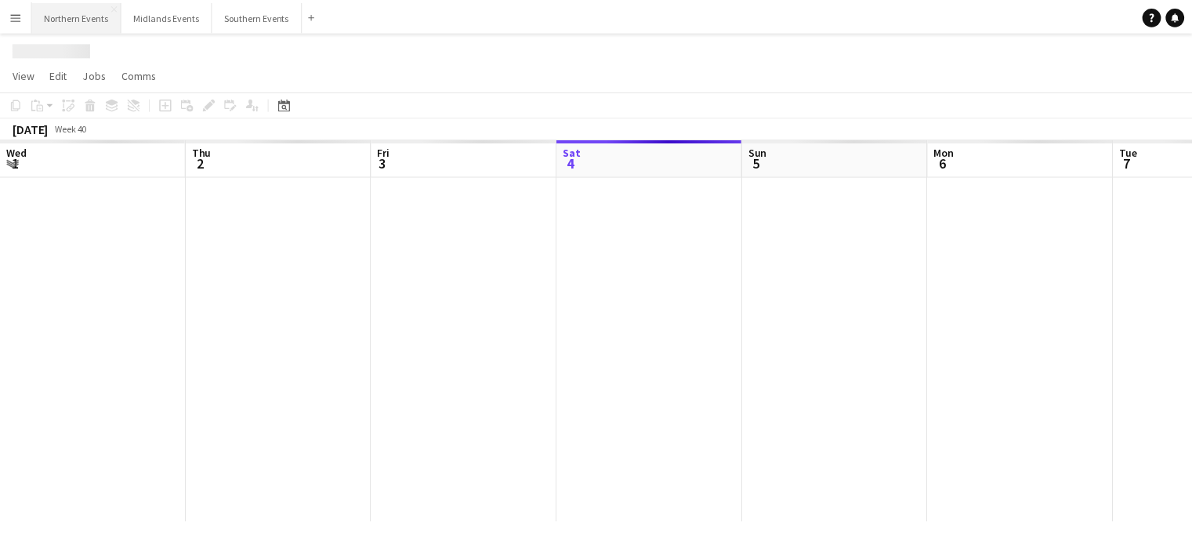
scroll to position [0, 375]
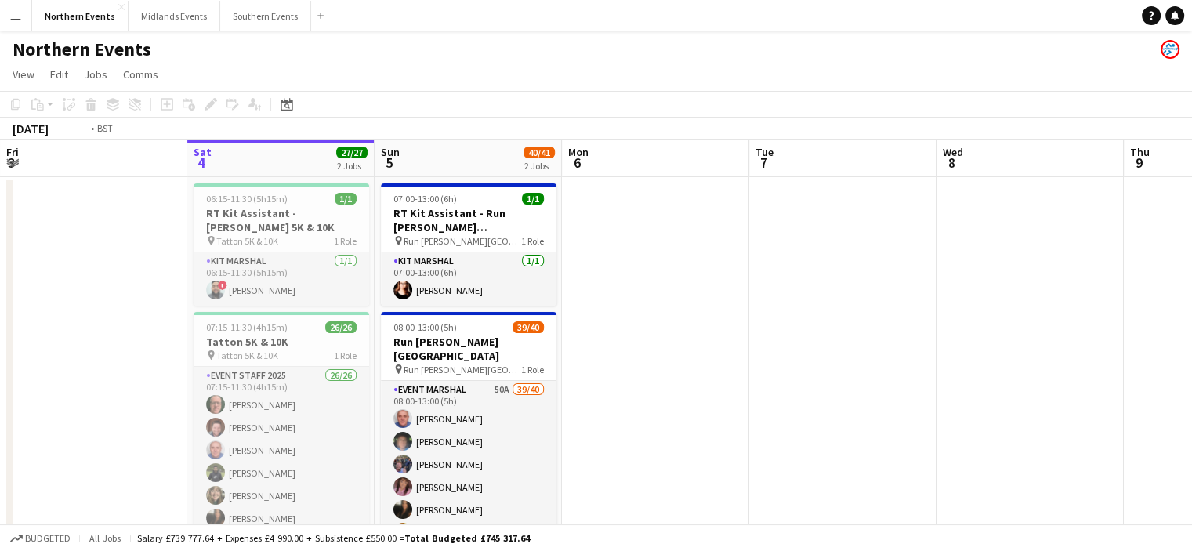
drag, startPoint x: 456, startPoint y: 267, endPoint x: 151, endPoint y: 304, distance: 308.1
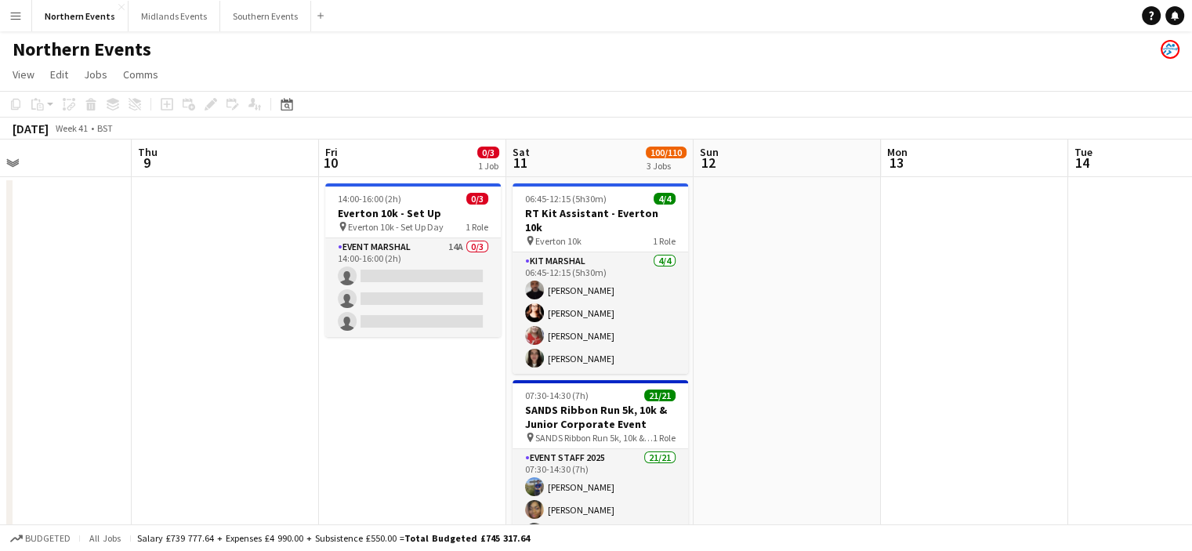
drag, startPoint x: 568, startPoint y: 410, endPoint x: 331, endPoint y: 408, distance: 237.6
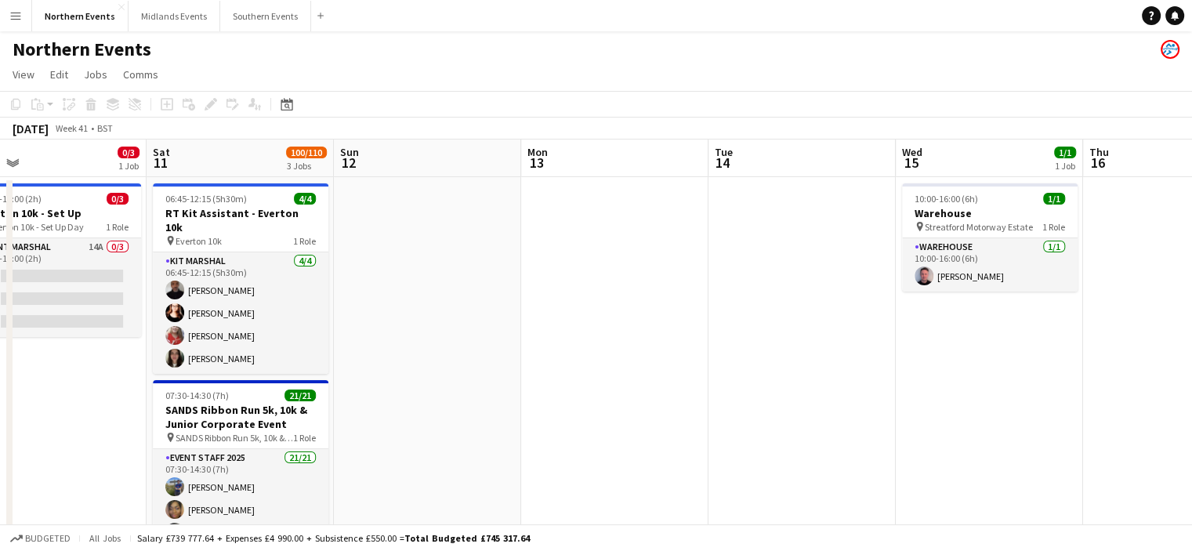
drag, startPoint x: 715, startPoint y: 419, endPoint x: 227, endPoint y: 357, distance: 492.4
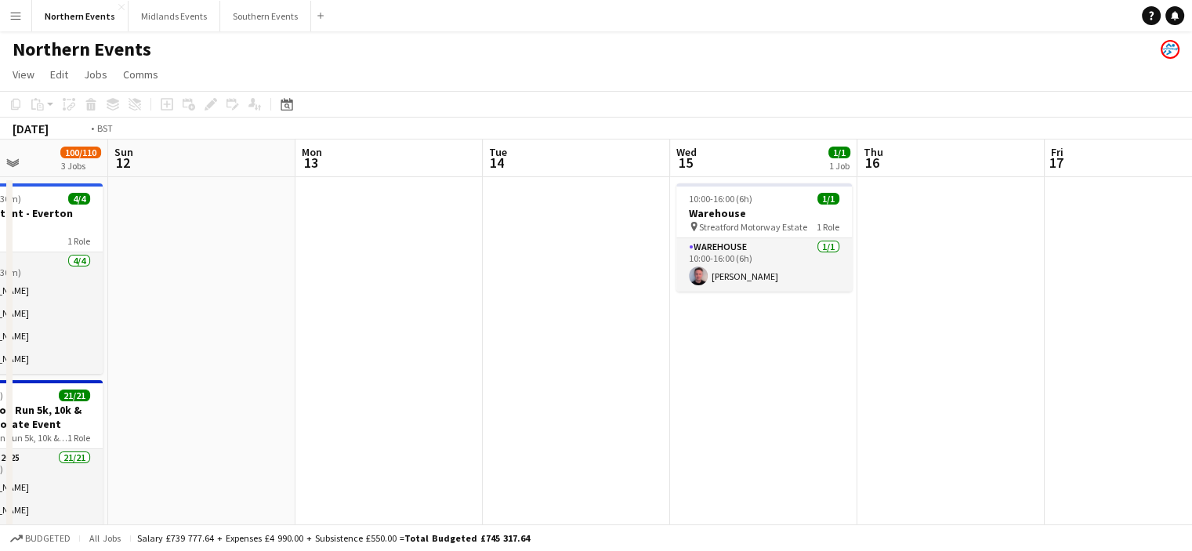
drag, startPoint x: 680, startPoint y: 394, endPoint x: 245, endPoint y: 354, distance: 437.8
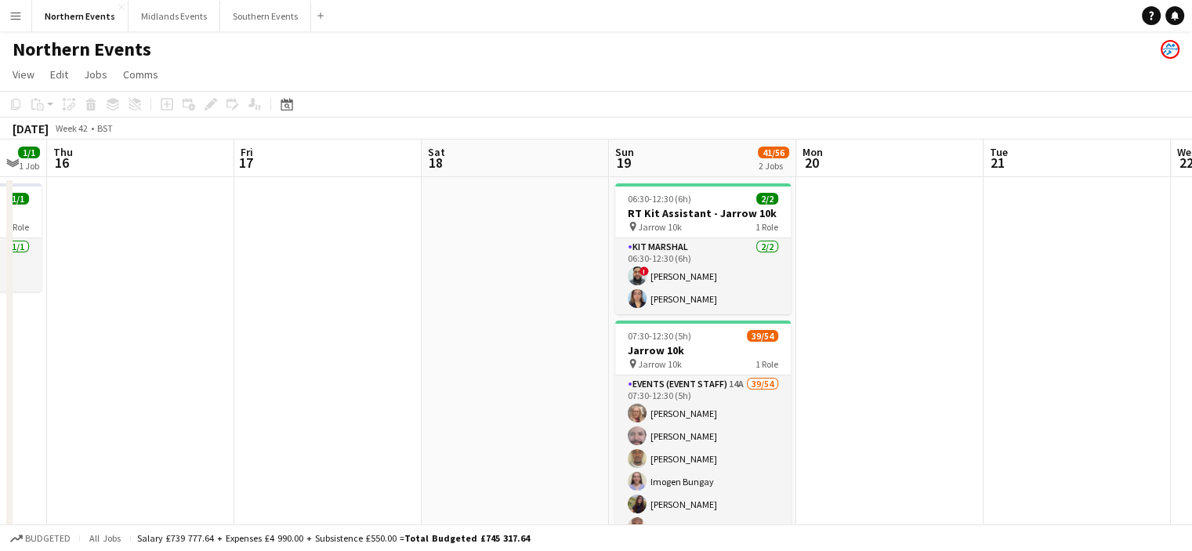
scroll to position [0, 467]
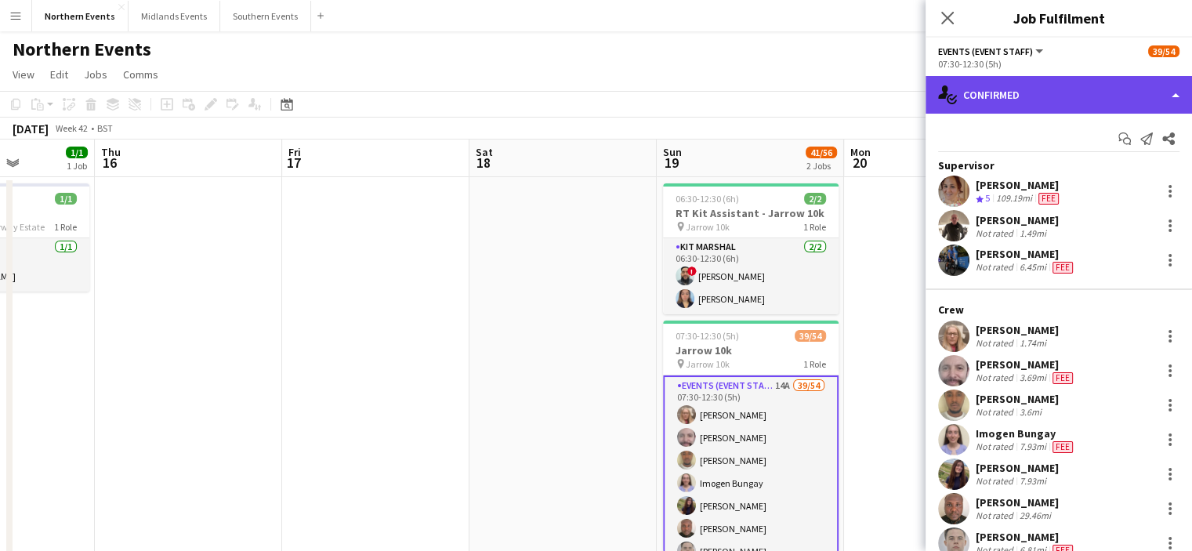
click at [1135, 93] on div "single-neutral-actions-check-2 Confirmed" at bounding box center [1059, 95] width 267 height 38
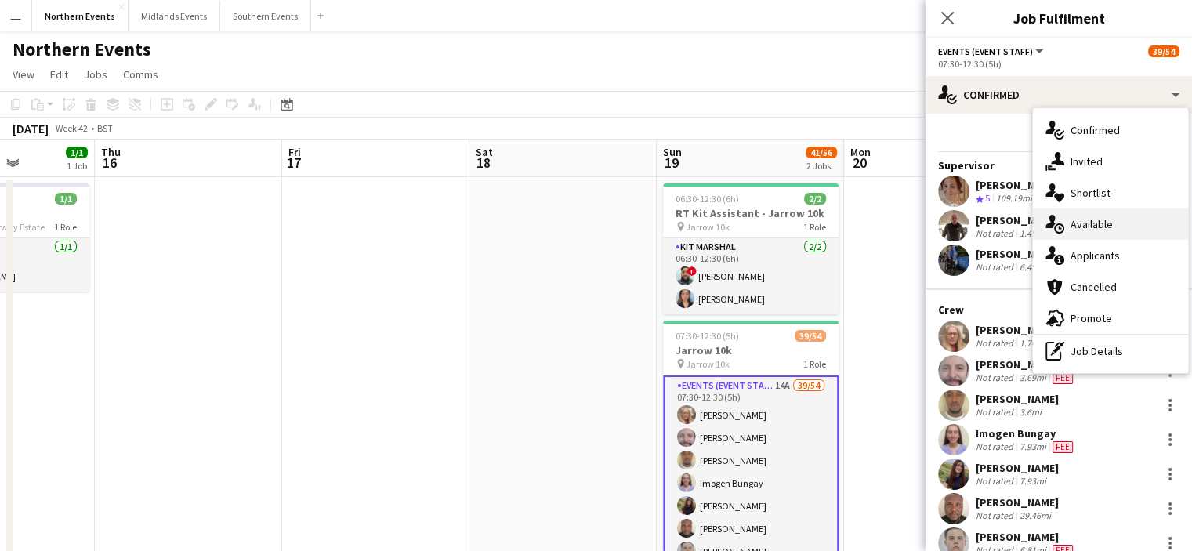
click at [1118, 231] on div "single-neutral-actions-upload Available" at bounding box center [1110, 224] width 155 height 31
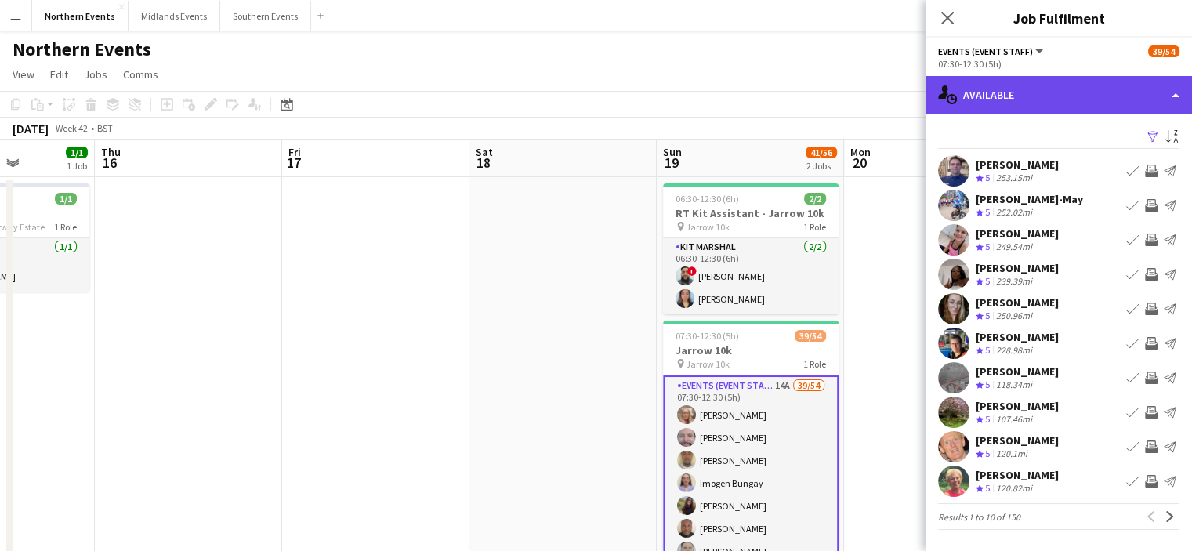
click at [1092, 106] on div "single-neutral-actions-upload Available" at bounding box center [1059, 95] width 267 height 38
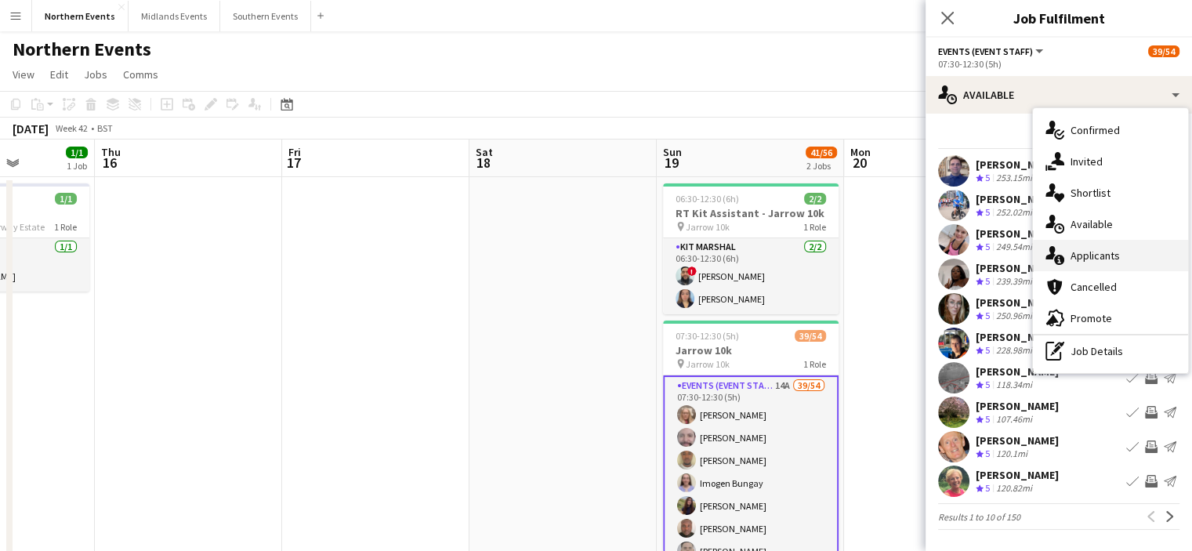
click at [1101, 266] on div "single-neutral-actions-information Applicants" at bounding box center [1110, 255] width 155 height 31
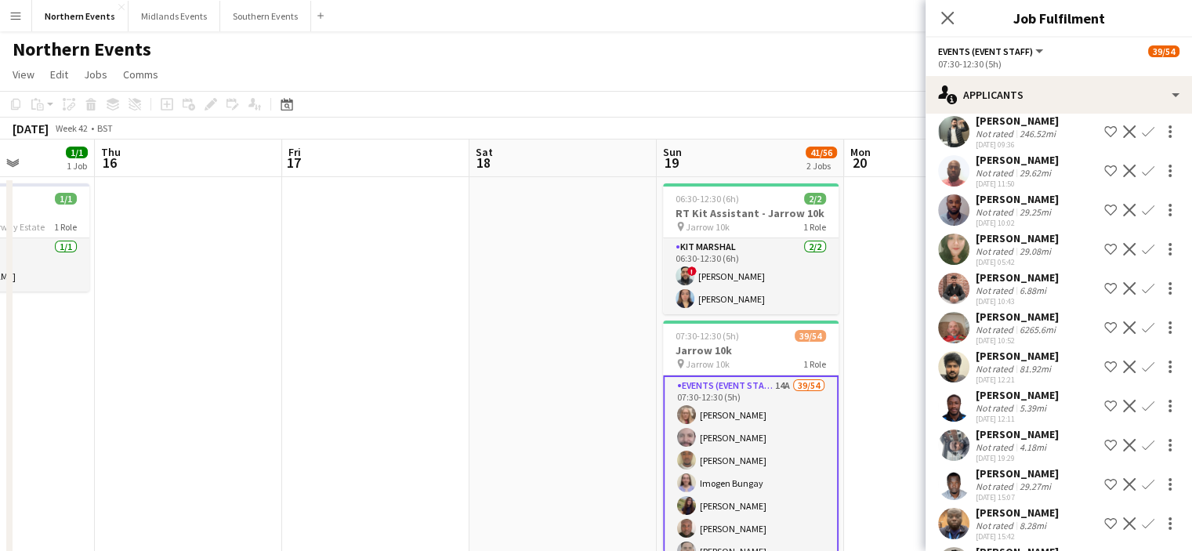
scroll to position [97, 0]
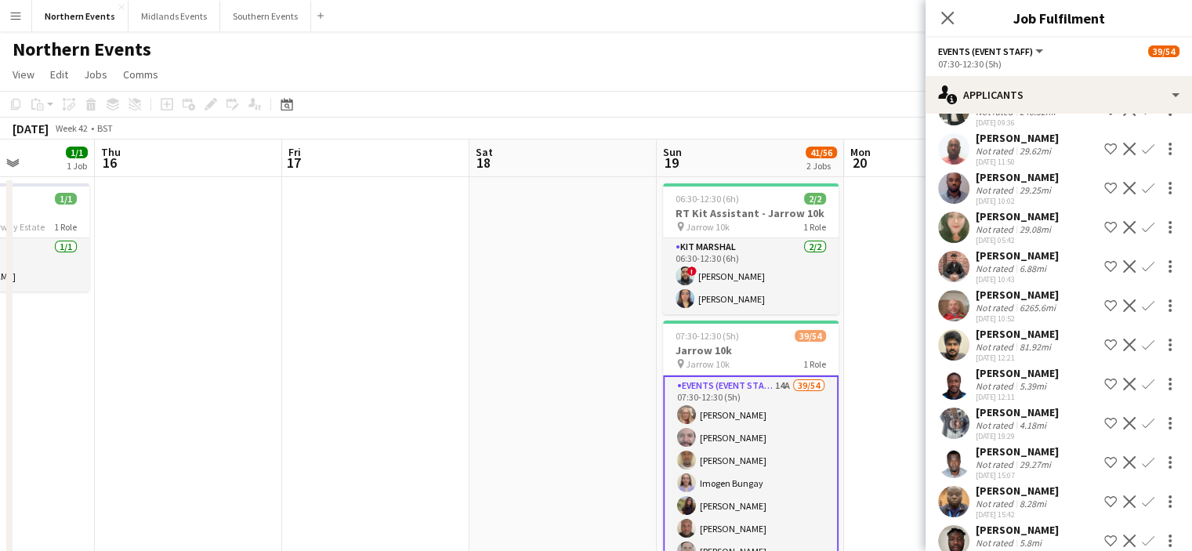
click at [1059, 419] on div "[PERSON_NAME]" at bounding box center [1017, 412] width 83 height 14
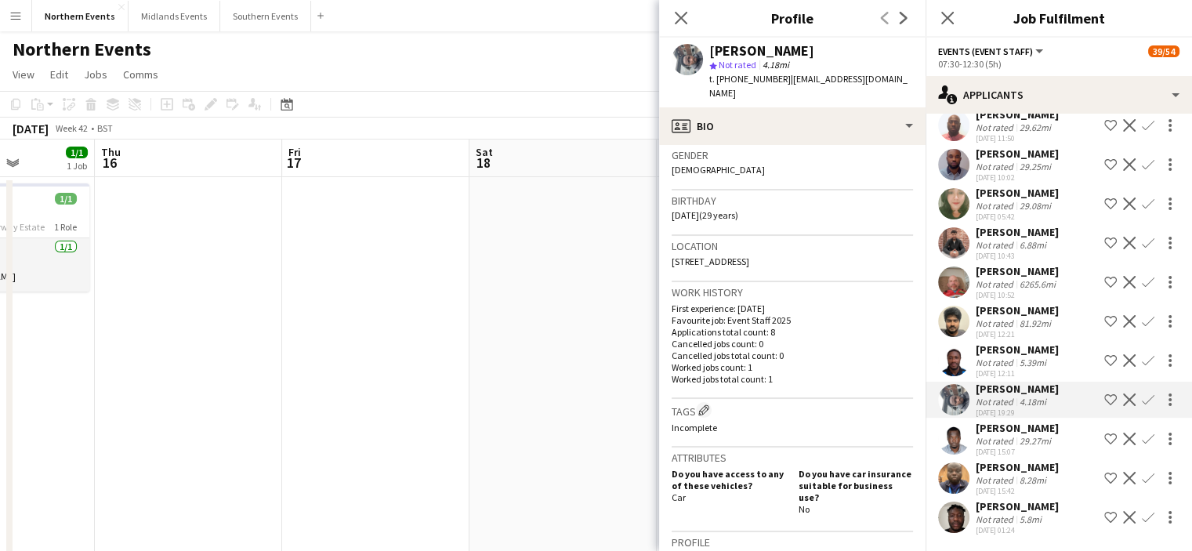
scroll to position [251, 0]
click at [1142, 394] on app-icon "Confirm" at bounding box center [1148, 400] width 13 height 13
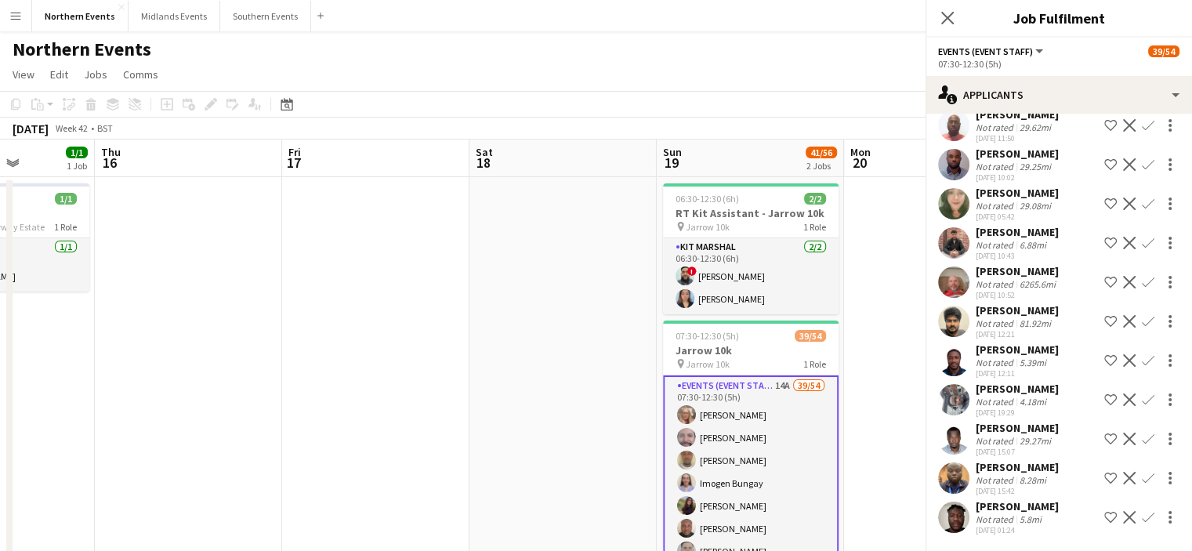
scroll to position [134, 0]
click at [1142, 402] on app-icon "Confirm" at bounding box center [1148, 400] width 13 height 13
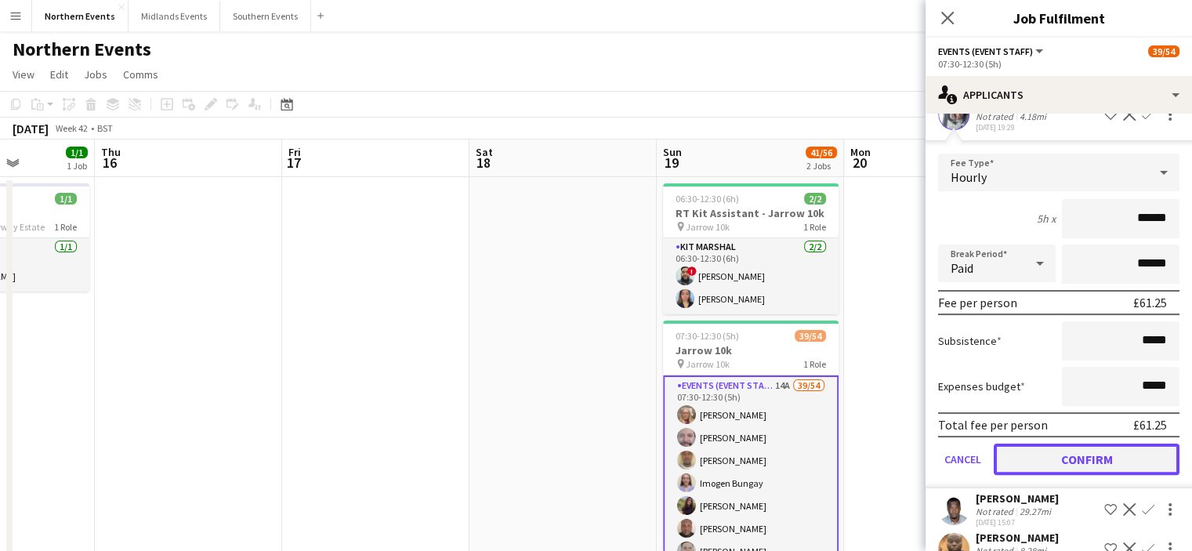
click at [1141, 475] on button "Confirm" at bounding box center [1087, 459] width 186 height 31
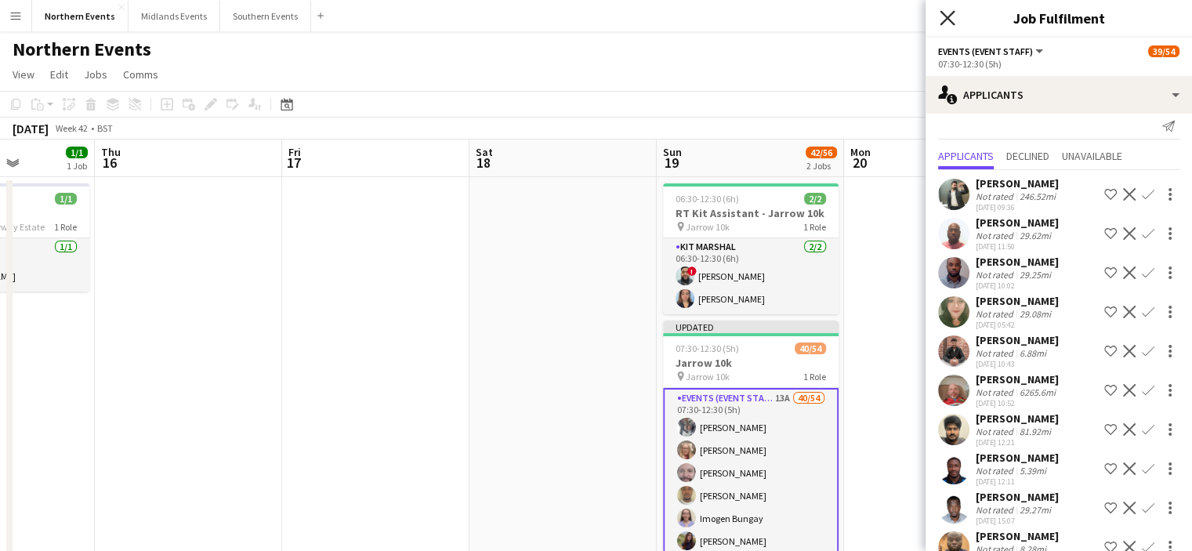
click at [946, 21] on icon "Close pop-in" at bounding box center [947, 17] width 15 height 15
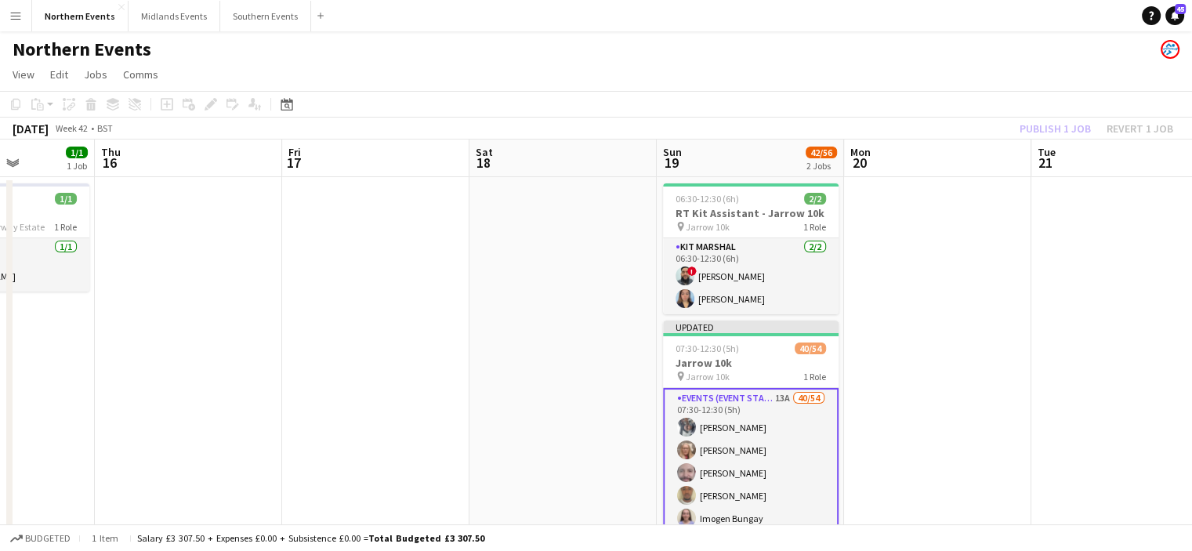
click at [1043, 134] on div "Publish 1 job Revert 1 job" at bounding box center [1096, 128] width 191 height 20
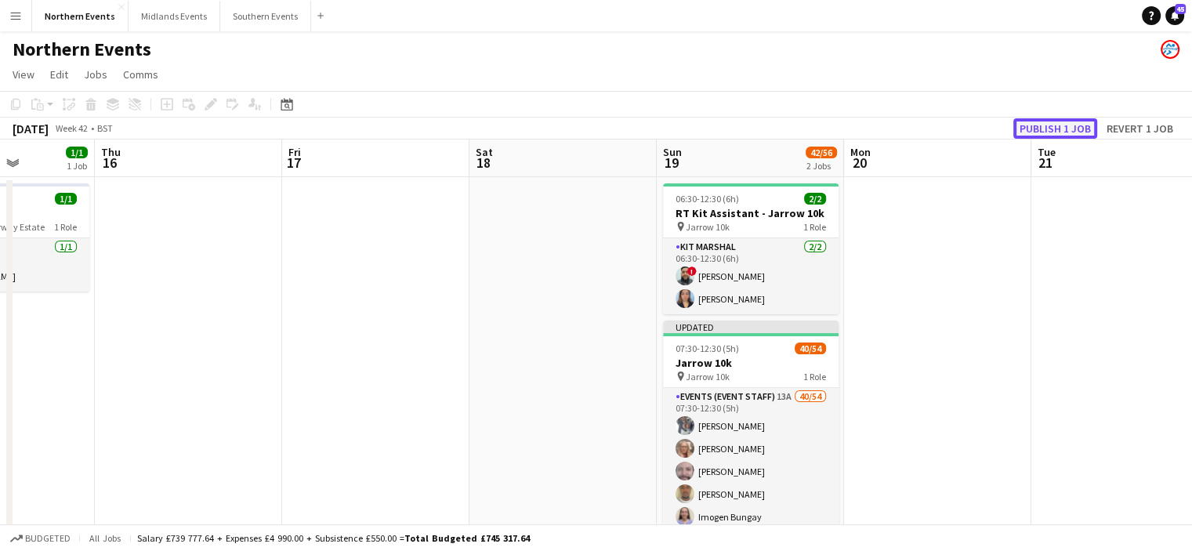
click at [1043, 121] on button "Publish 1 job" at bounding box center [1056, 128] width 84 height 20
